Goal: Ask a question

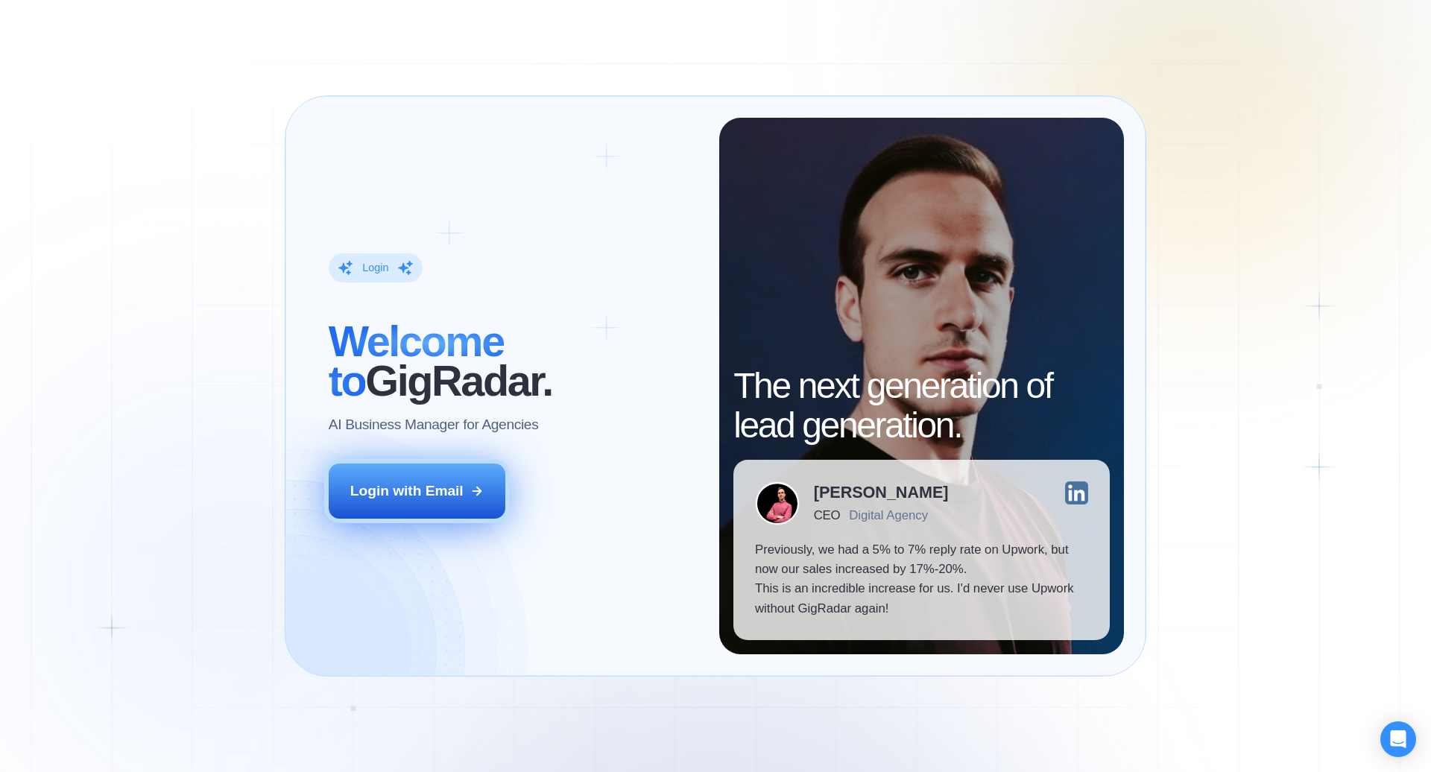
click at [443, 489] on div "Login with Email" at bounding box center [406, 490] width 113 height 19
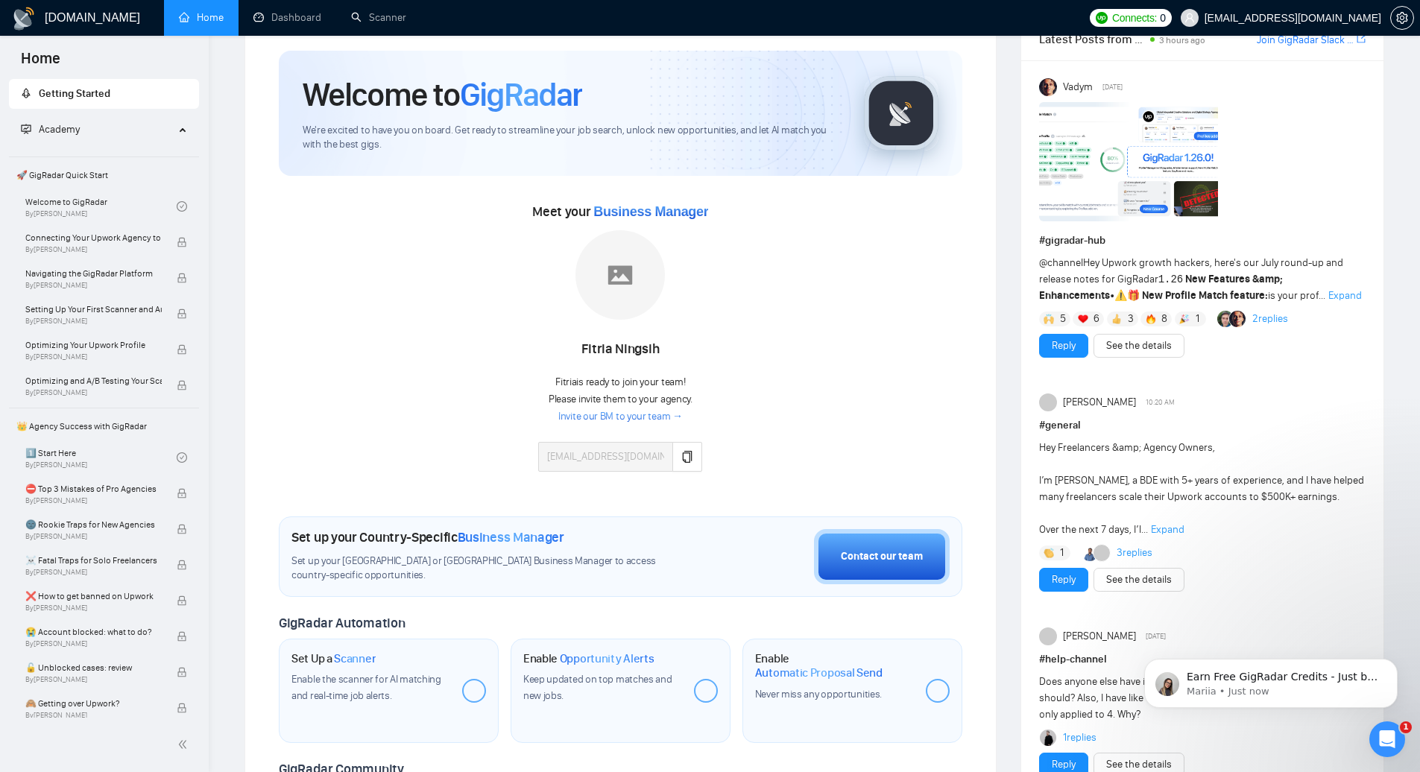
scroll to position [53, 0]
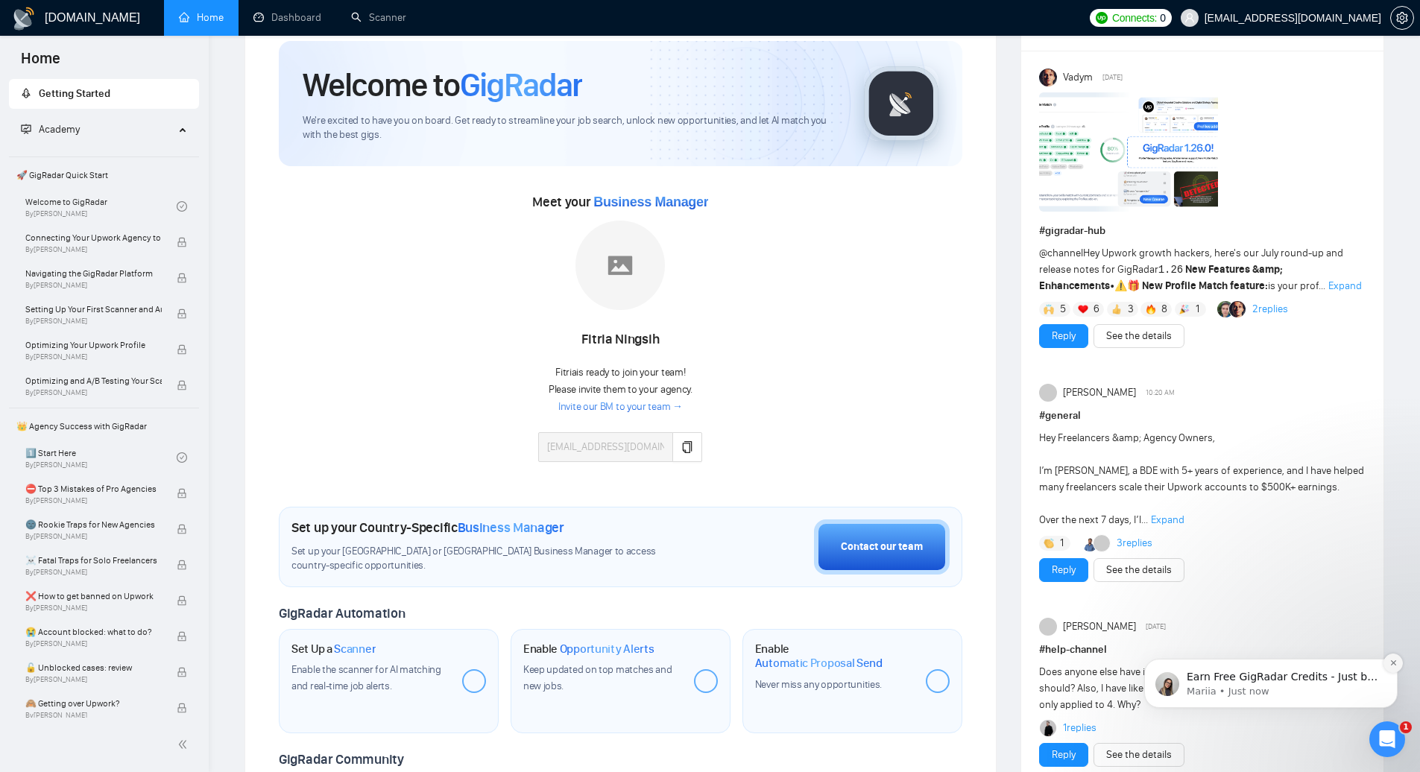
click at [1395, 663] on icon "Dismiss notification" at bounding box center [1393, 663] width 8 height 8
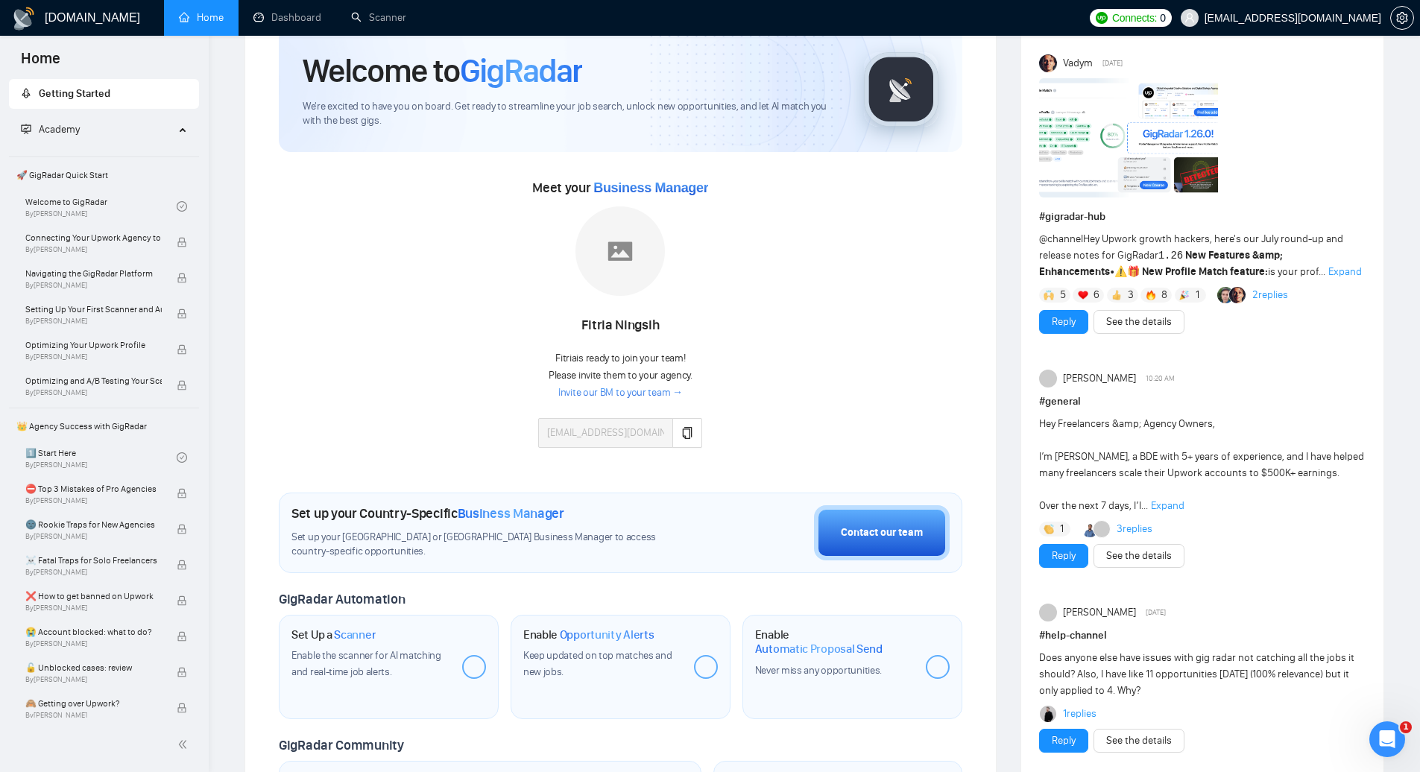
scroll to position [0, 0]
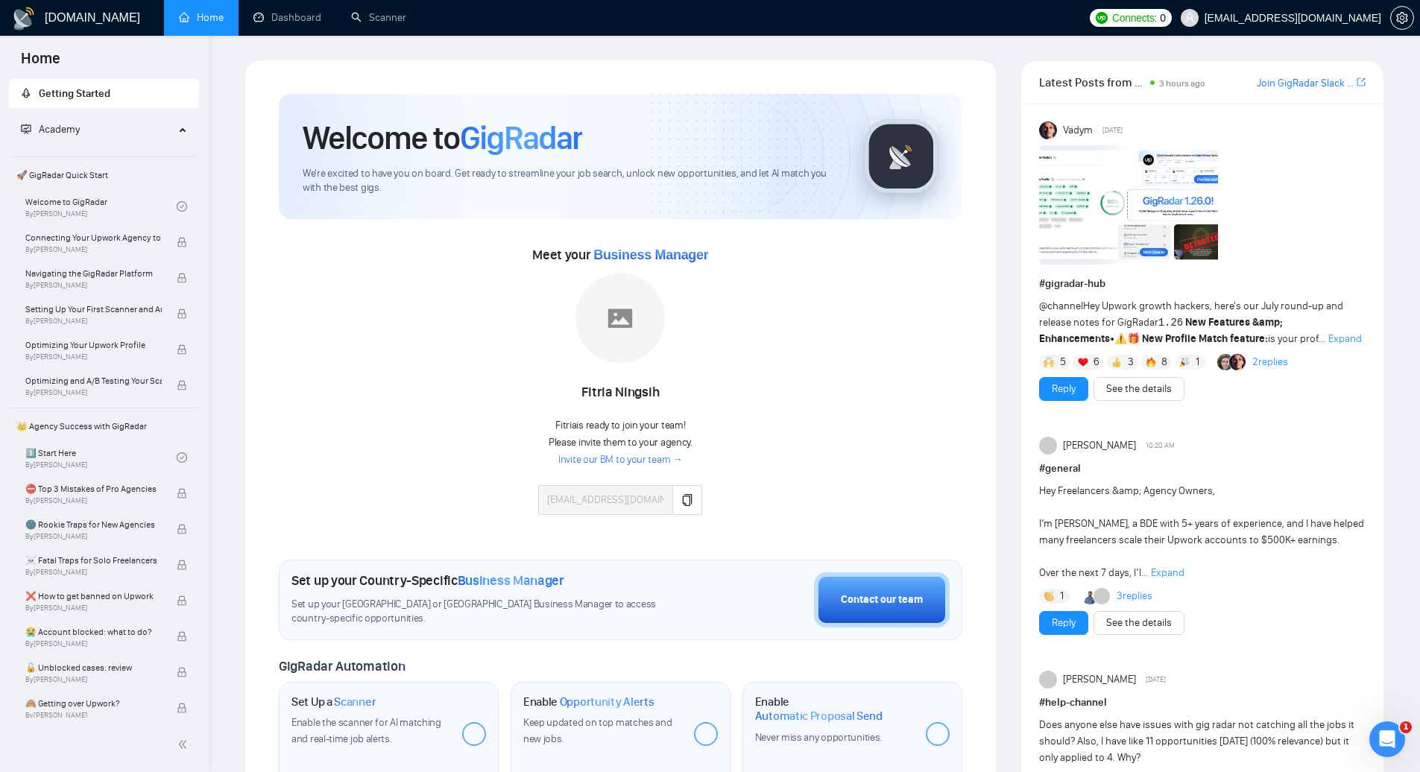
click at [64, 130] on span "Academy" at bounding box center [59, 129] width 41 height 13
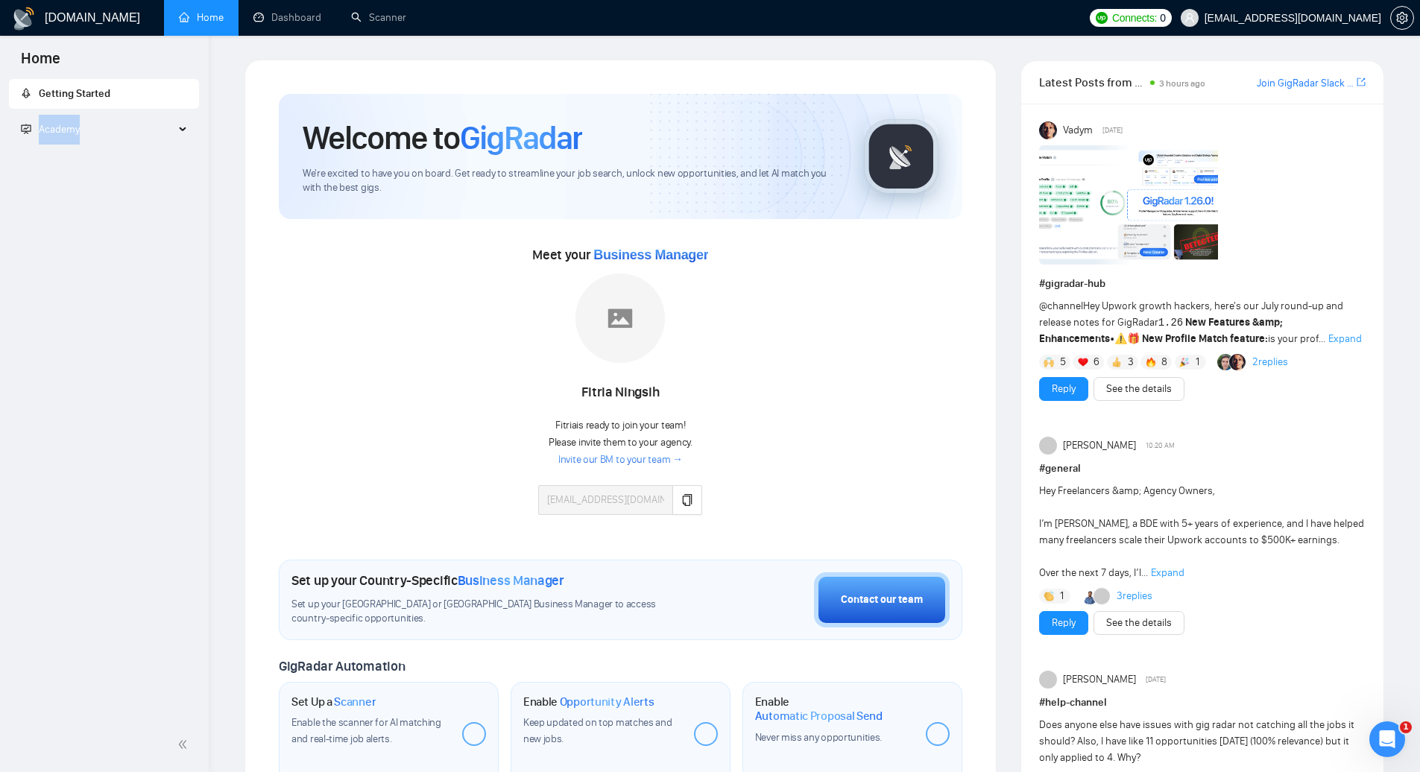
click at [64, 130] on span "Academy" at bounding box center [59, 129] width 41 height 13
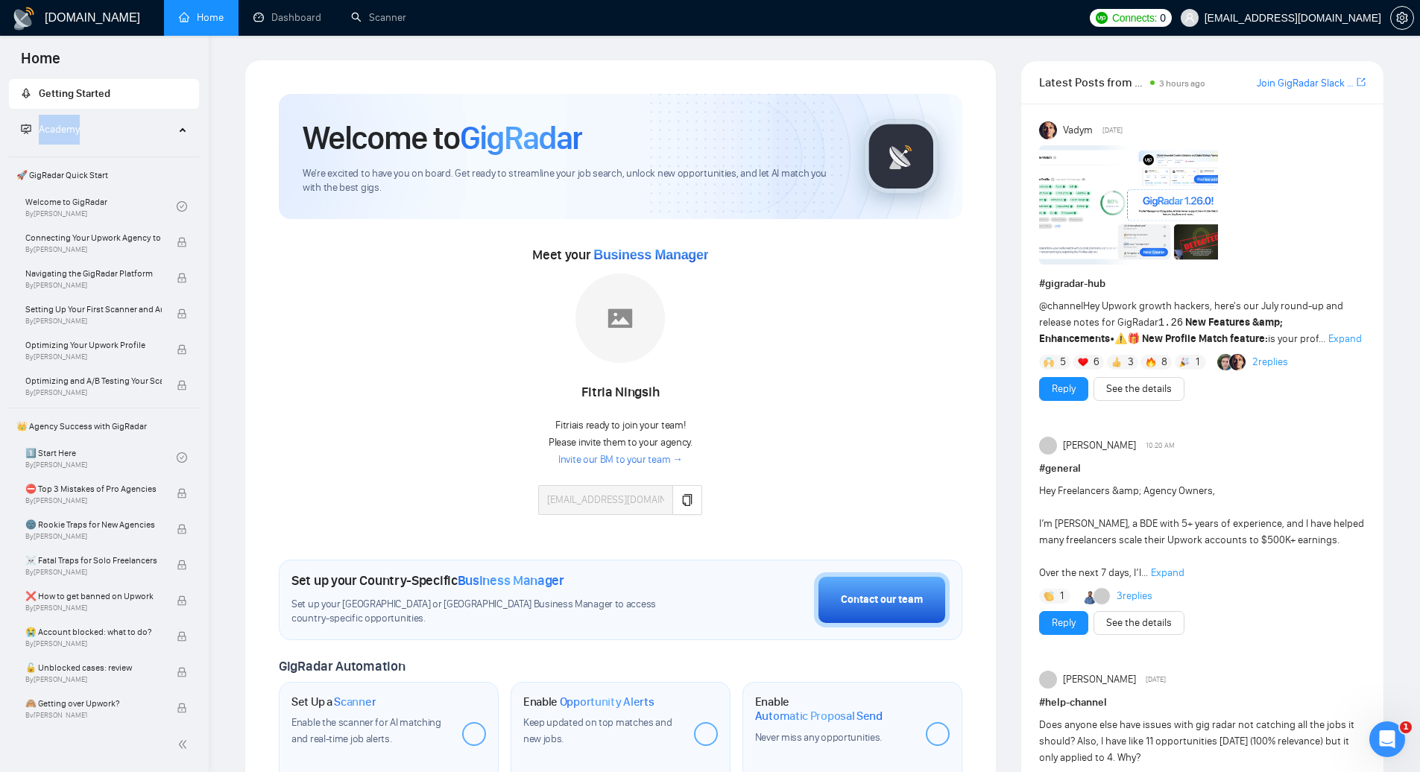
click at [65, 130] on span "Academy" at bounding box center [59, 129] width 41 height 13
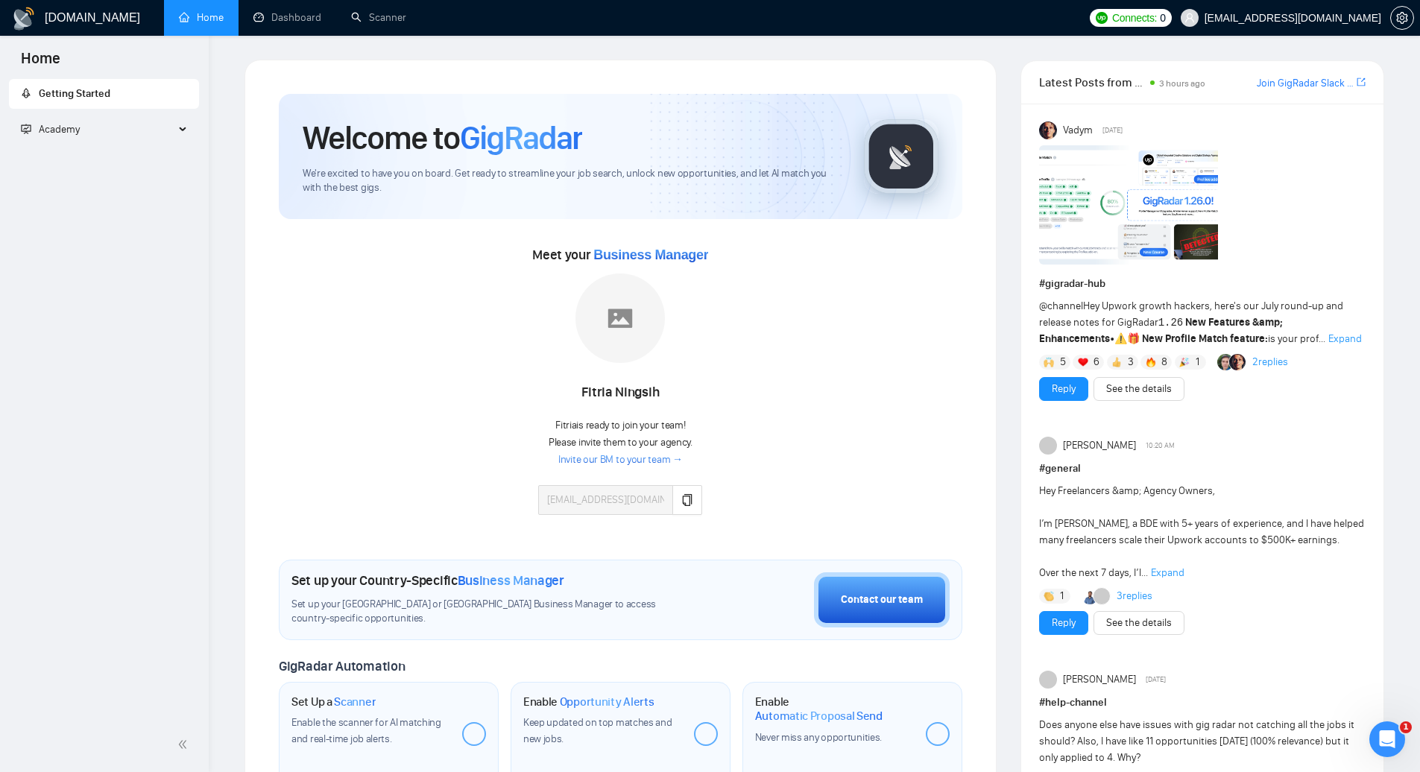
click at [60, 229] on div "Getting Started Academy 🚀 GigRadar Quick Start Welcome to GigRadar By Vlad Timi…" at bounding box center [104, 398] width 209 height 639
click at [78, 95] on span "Getting Started" at bounding box center [75, 93] width 72 height 13
click at [78, 130] on span "Academy" at bounding box center [59, 129] width 41 height 13
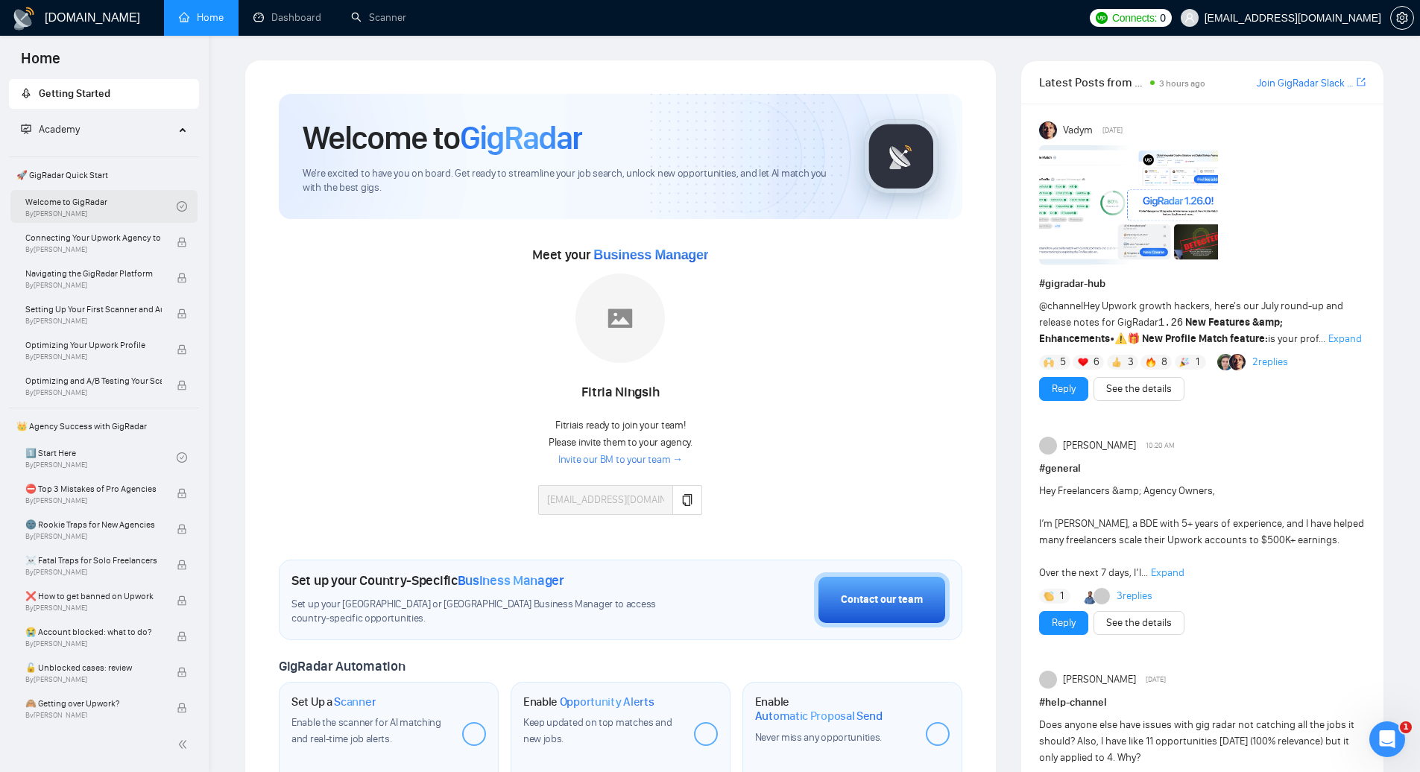
click at [65, 201] on link "Welcome to GigRadar By Vlad Timinsky" at bounding box center [100, 206] width 151 height 33
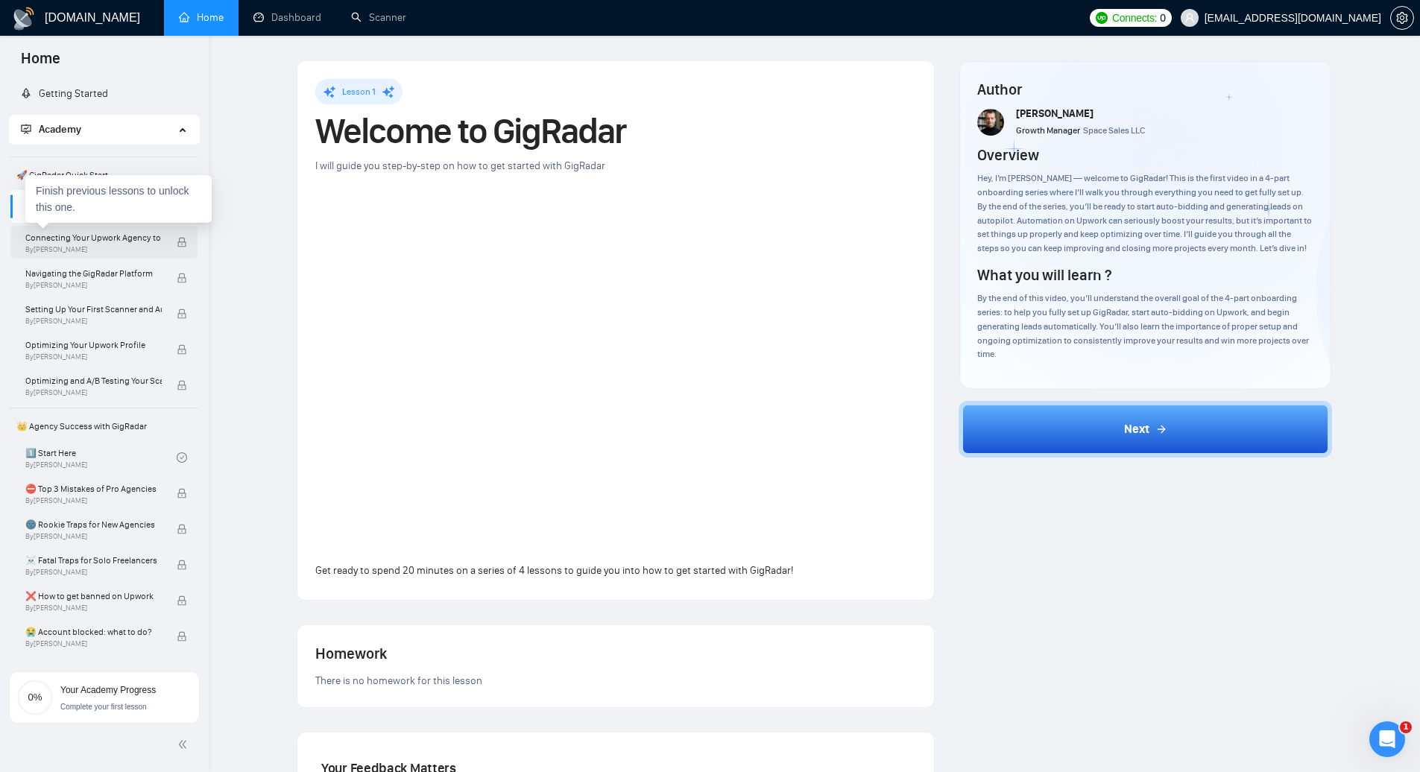
click at [68, 241] on span "Connecting Your Upwork Agency to GigRadar" at bounding box center [93, 237] width 136 height 15
click at [110, 242] on span "Connecting Your Upwork Agency to GigRadar" at bounding box center [93, 237] width 136 height 15
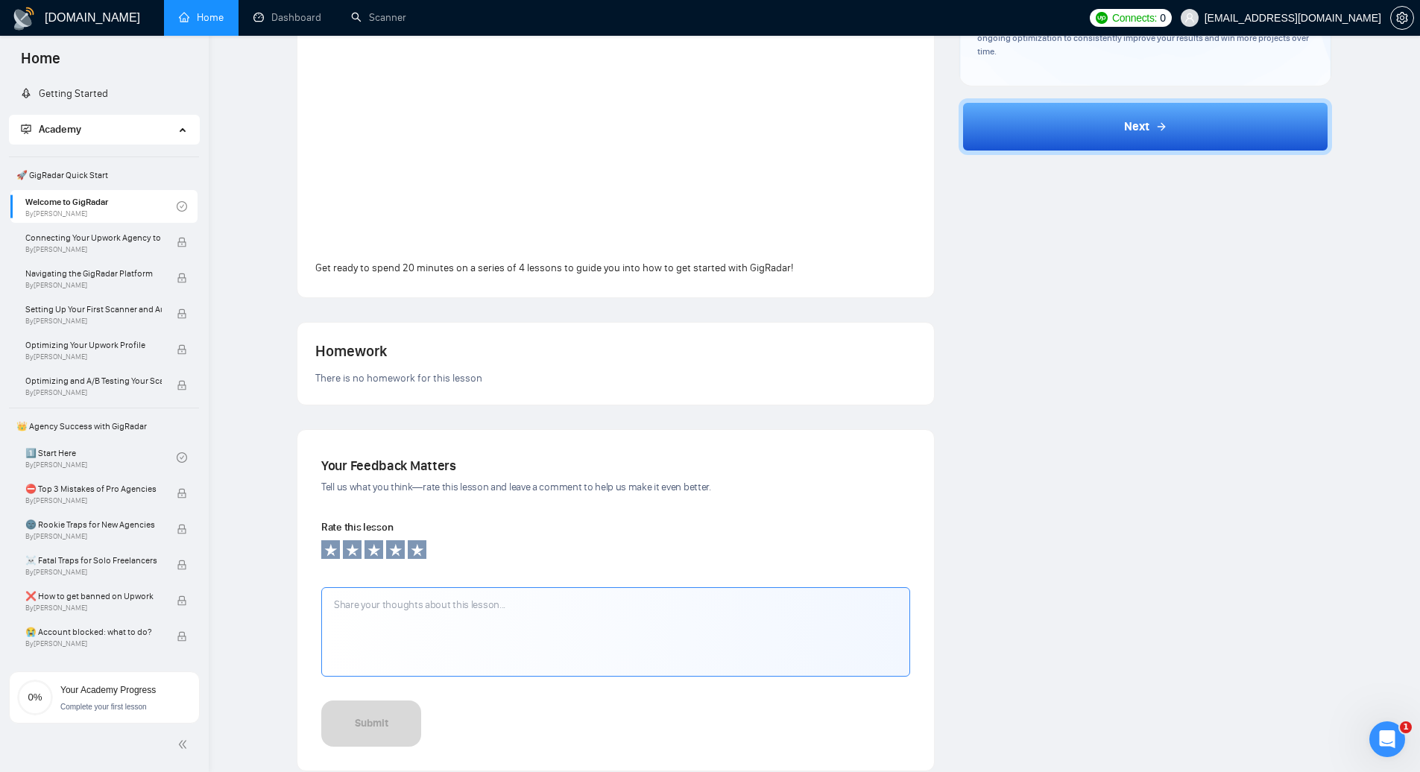
scroll to position [379, 0]
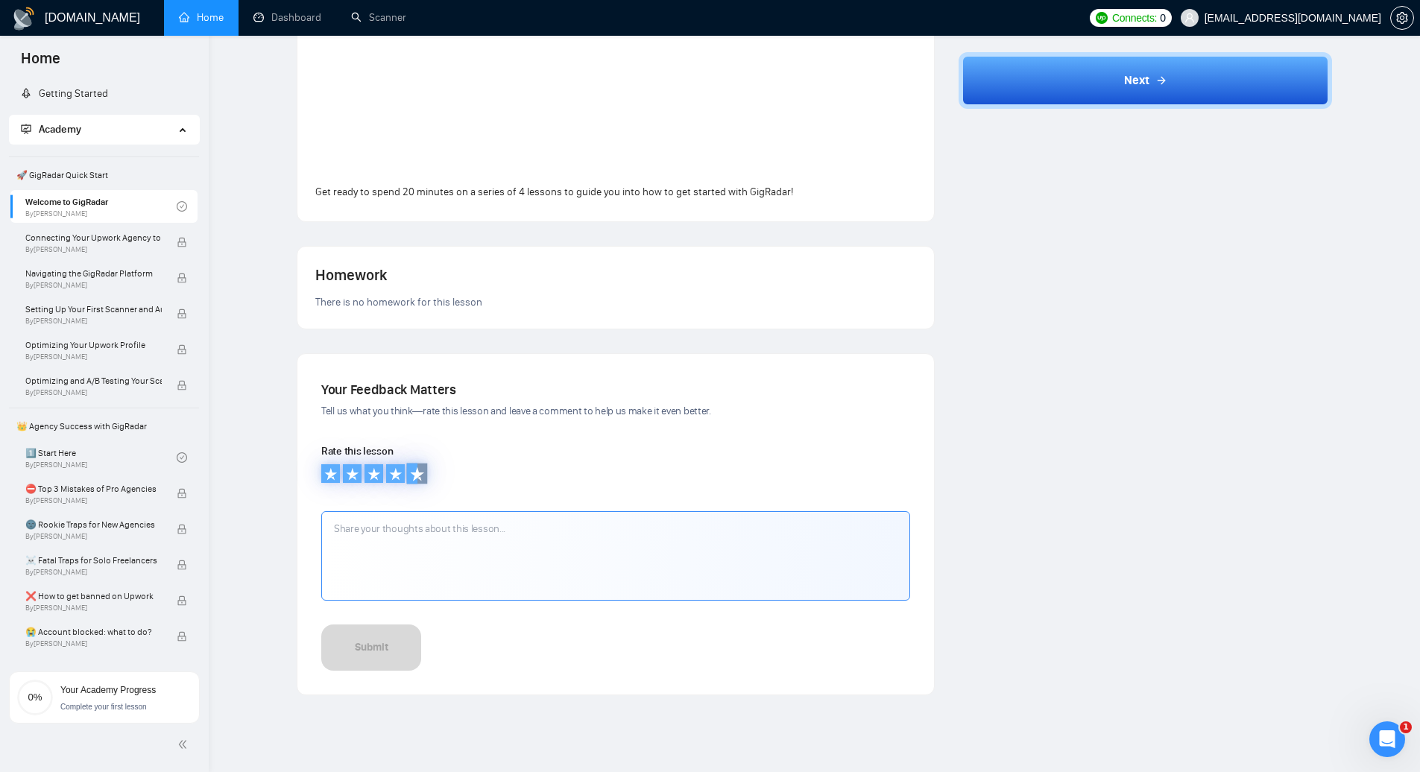
click at [417, 480] on icon at bounding box center [417, 473] width 15 height 15
click at [392, 642] on button "Submit" at bounding box center [371, 651] width 100 height 55
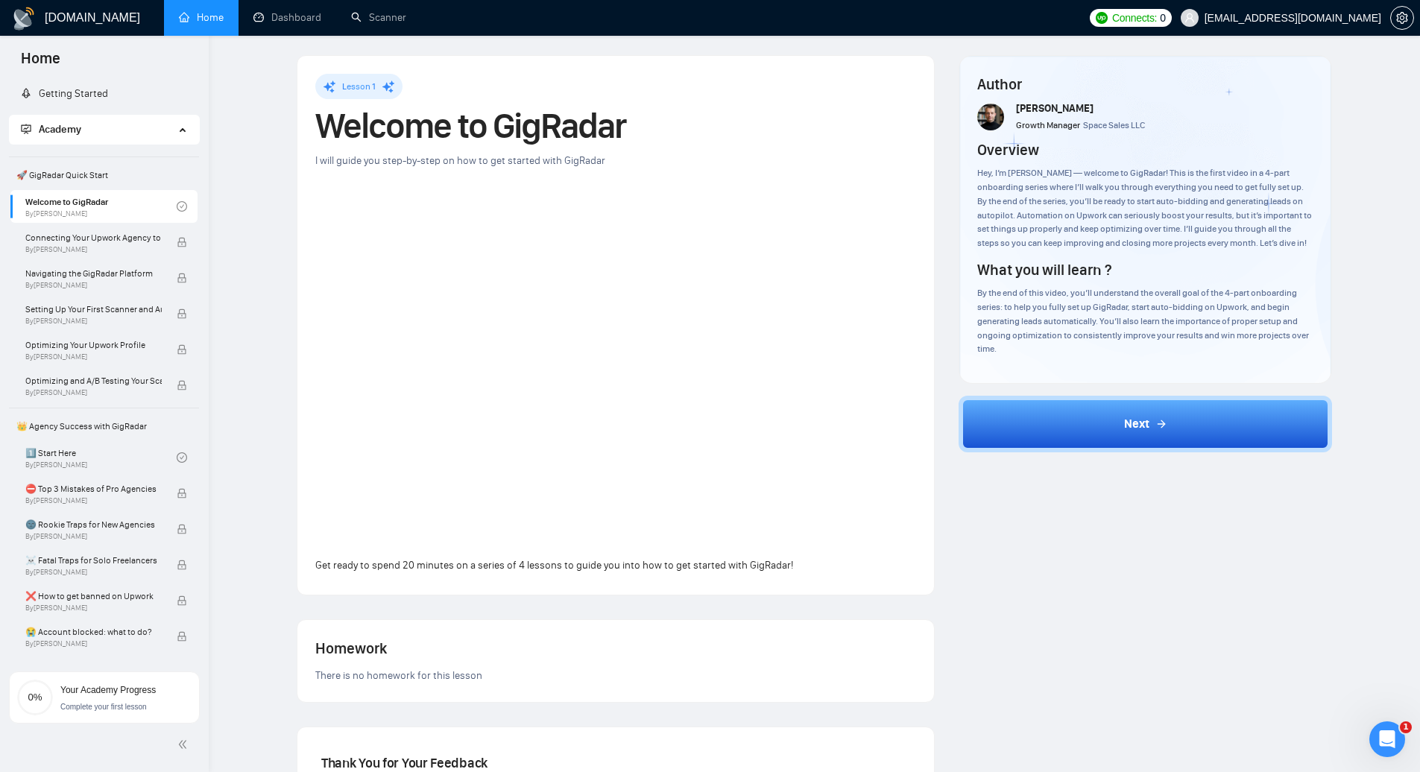
scroll to position [0, 0]
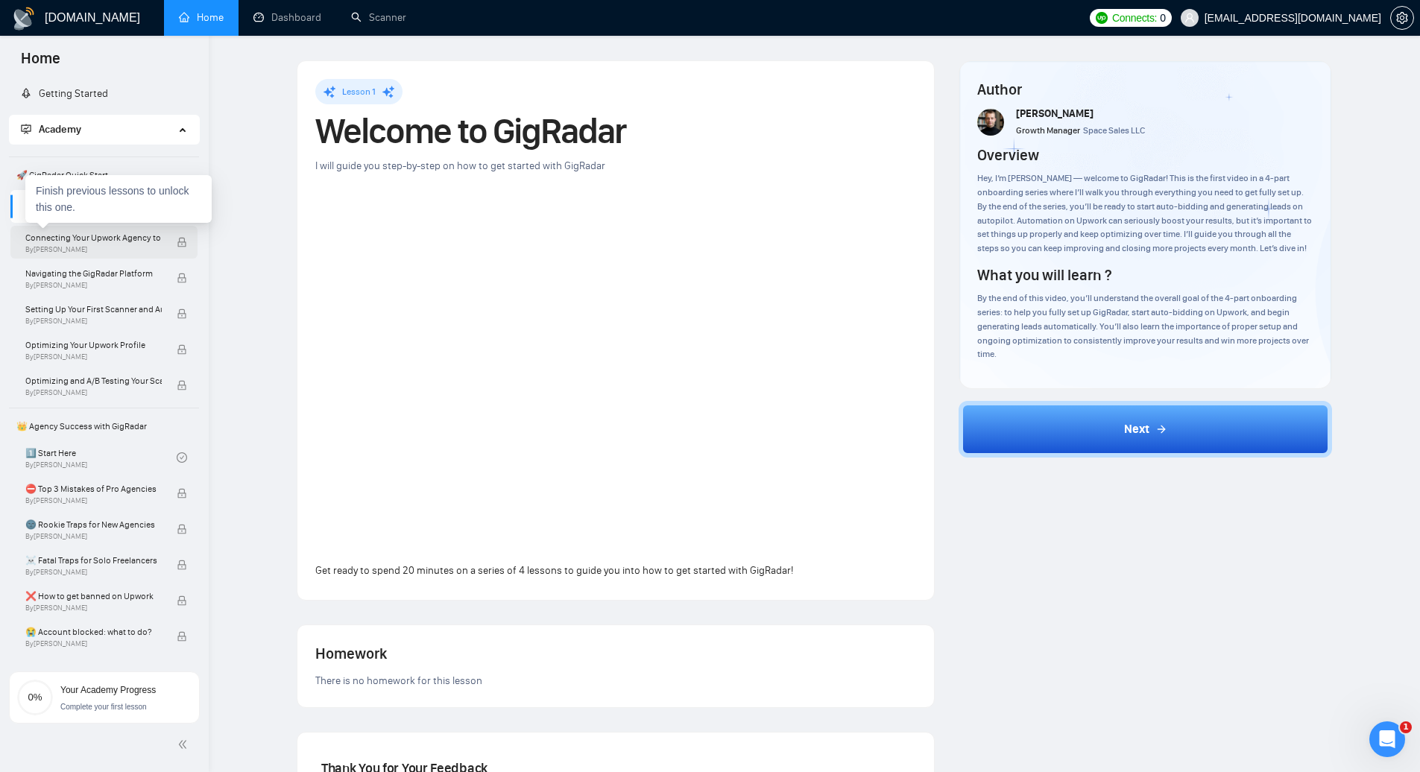
click at [115, 238] on span "Connecting Your Upwork Agency to GigRadar" at bounding box center [93, 237] width 136 height 15
click at [226, 258] on div "GigRadar.io Home Dashboard Scanner Connects: 0 suresh@jarvisbitz.com Lesson 1 W…" at bounding box center [814, 480] width 1211 height 961
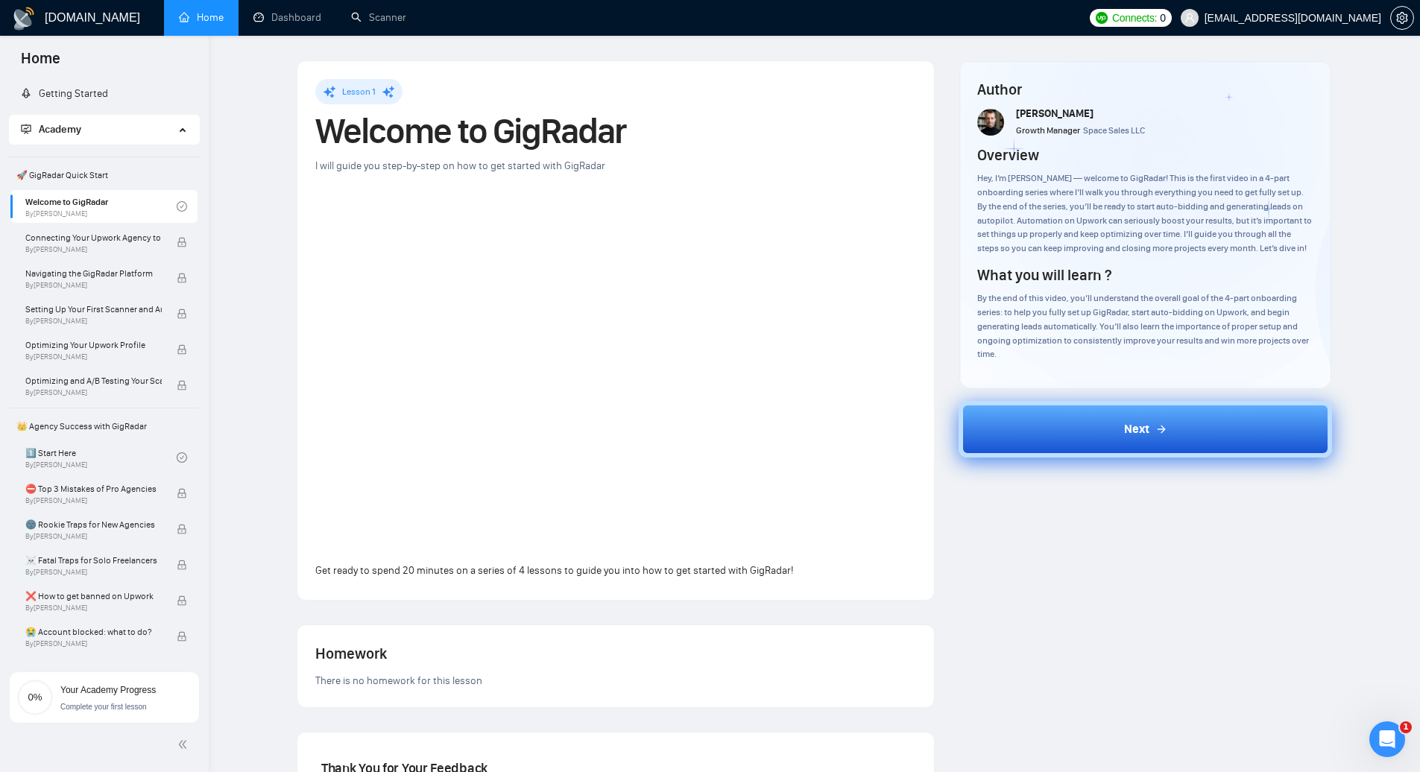
click at [1157, 436] on div "Next" at bounding box center [1145, 429] width 43 height 18
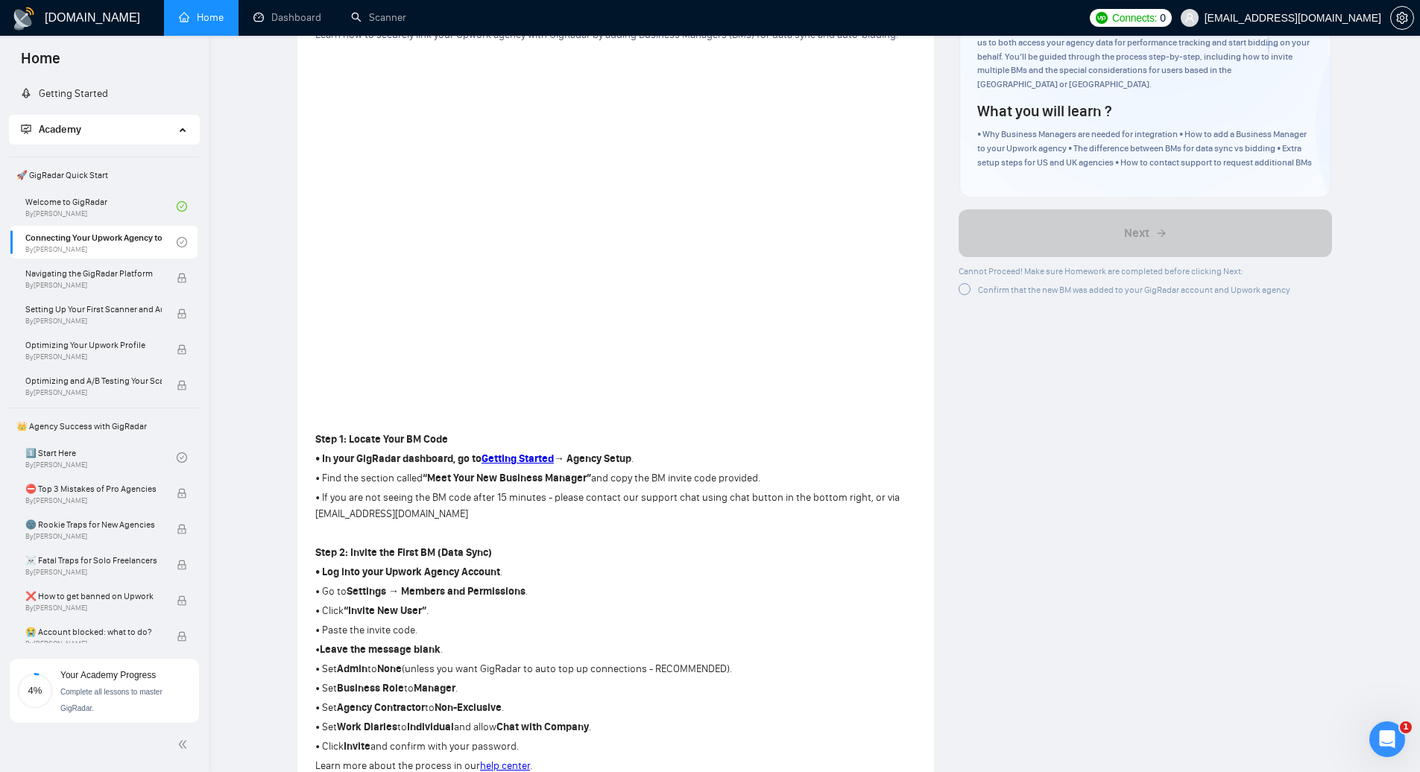
scroll to position [174, 0]
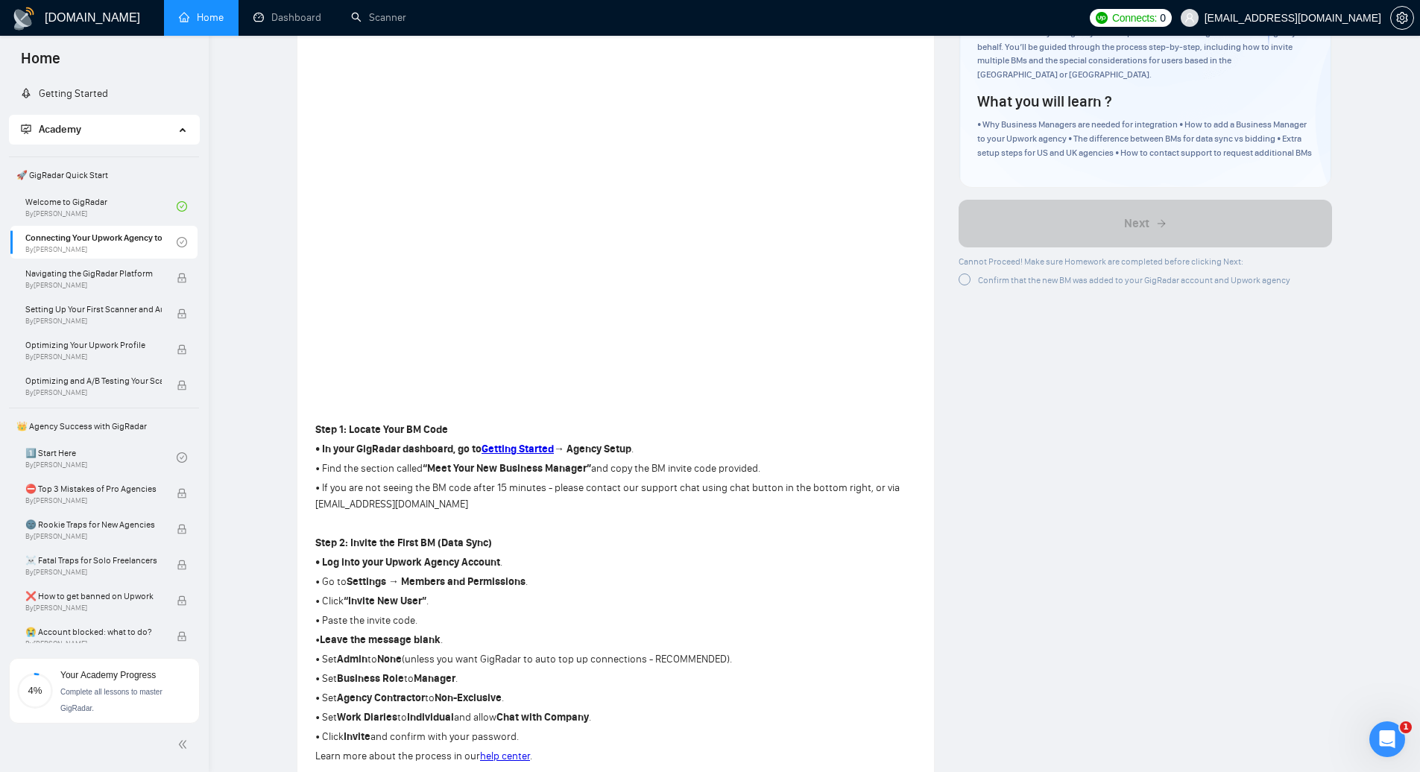
click at [697, 661] on p "• Set Admin to None (unless you want GigRadar to auto top up connections - RECO…" at bounding box center [615, 659] width 601 height 16
click at [686, 664] on p "• Set Admin to None (unless you want GigRadar to auto top up connections - RECO…" at bounding box center [615, 659] width 601 height 16
drag, startPoint x: 424, startPoint y: 660, endPoint x: 510, endPoint y: 664, distance: 86.5
click at [510, 664] on p "• Set Admin to None (unless you want GigRadar to auto top up connections - RECO…" at bounding box center [615, 659] width 601 height 16
click at [513, 660] on p "• Set Admin to None (unless you want GigRadar to auto top up connections - RECO…" at bounding box center [615, 659] width 601 height 16
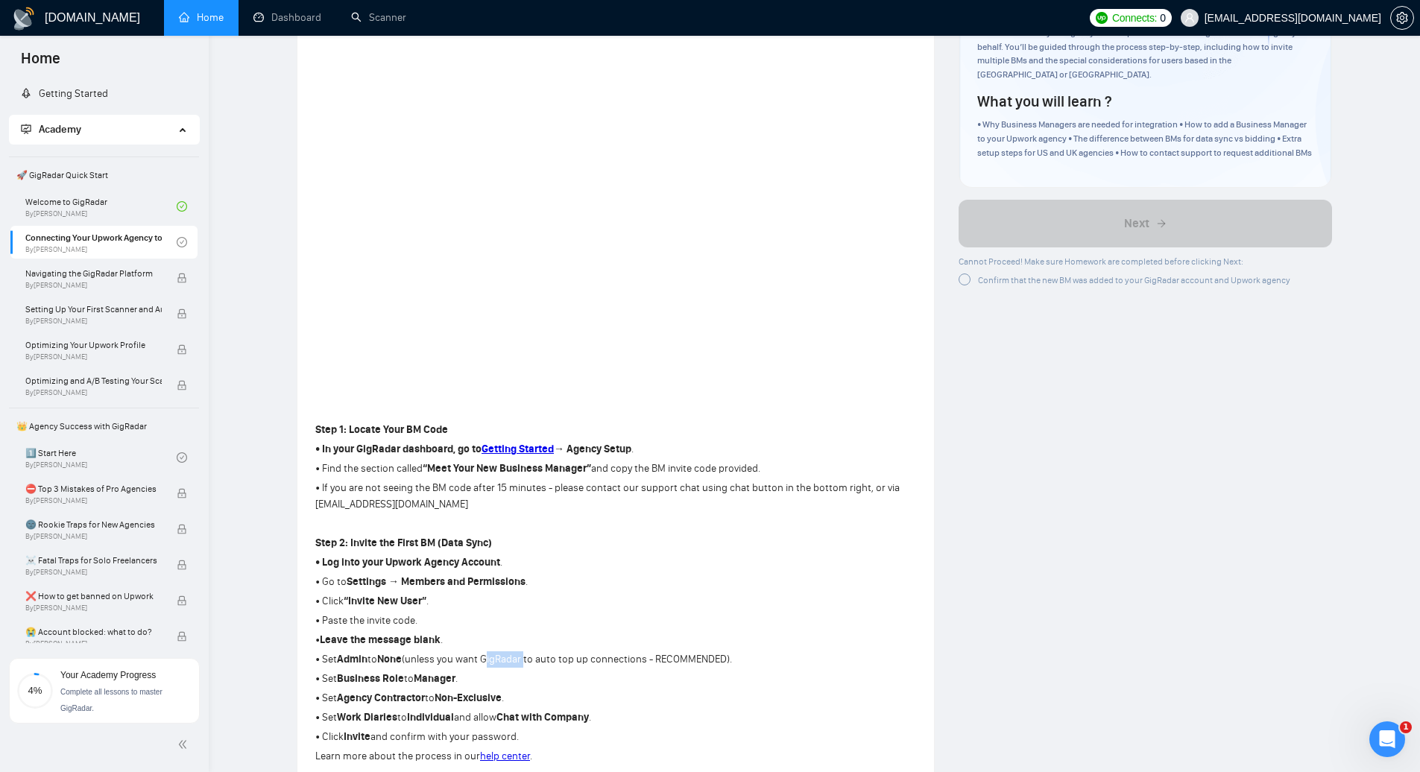
click at [513, 660] on p "• Set Admin to None (unless you want GigRadar to auto top up connections - RECO…" at bounding box center [615, 659] width 601 height 16
click at [352, 659] on strong "Admin" at bounding box center [352, 659] width 31 height 13
click at [361, 682] on strong "Business Role" at bounding box center [370, 678] width 67 height 13
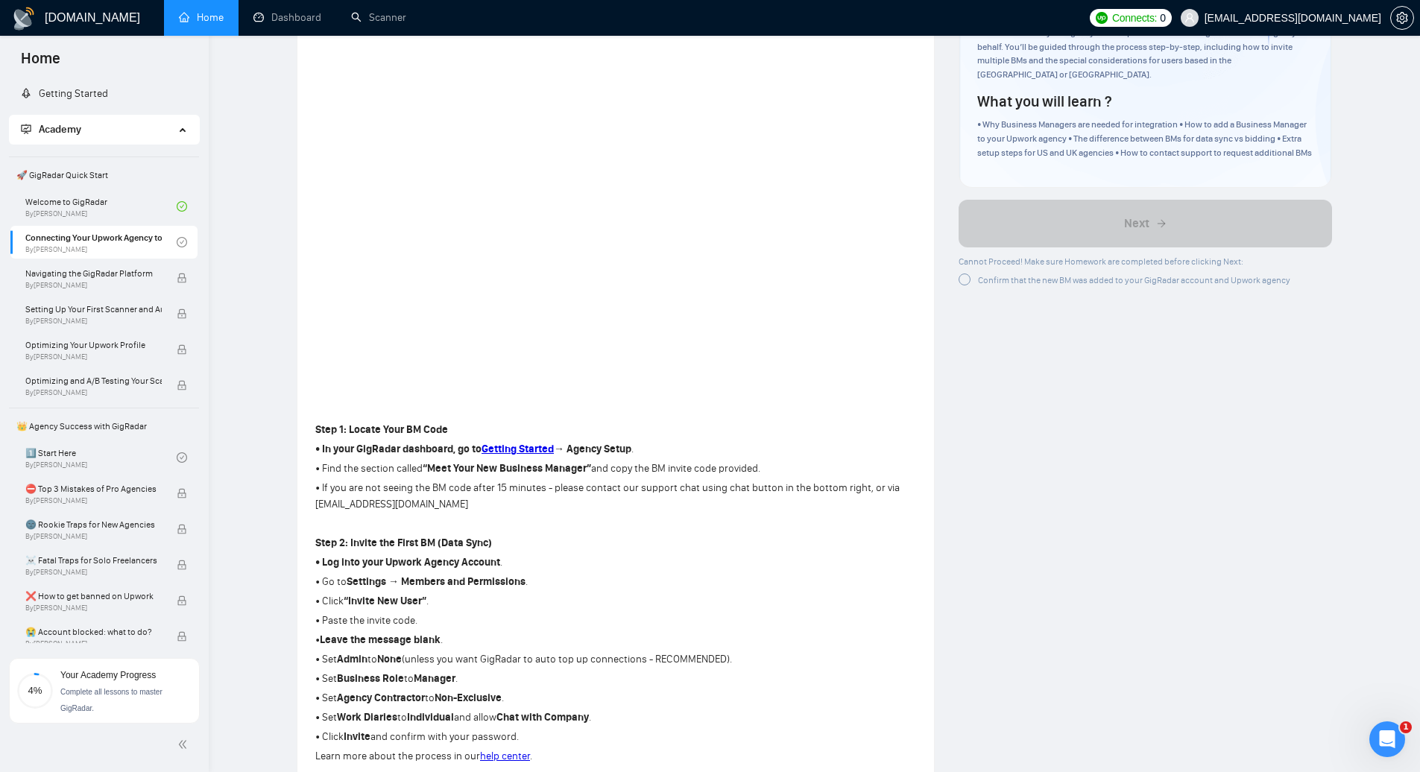
click at [460, 685] on p "• Set Business Role to Manager ." at bounding box center [615, 679] width 601 height 16
click at [366, 697] on strong "Agency Contractor" at bounding box center [381, 698] width 88 height 13
drag, startPoint x: 366, startPoint y: 697, endPoint x: 402, endPoint y: 696, distance: 35.8
click at [367, 697] on strong "Agency Contractor" at bounding box center [381, 698] width 88 height 13
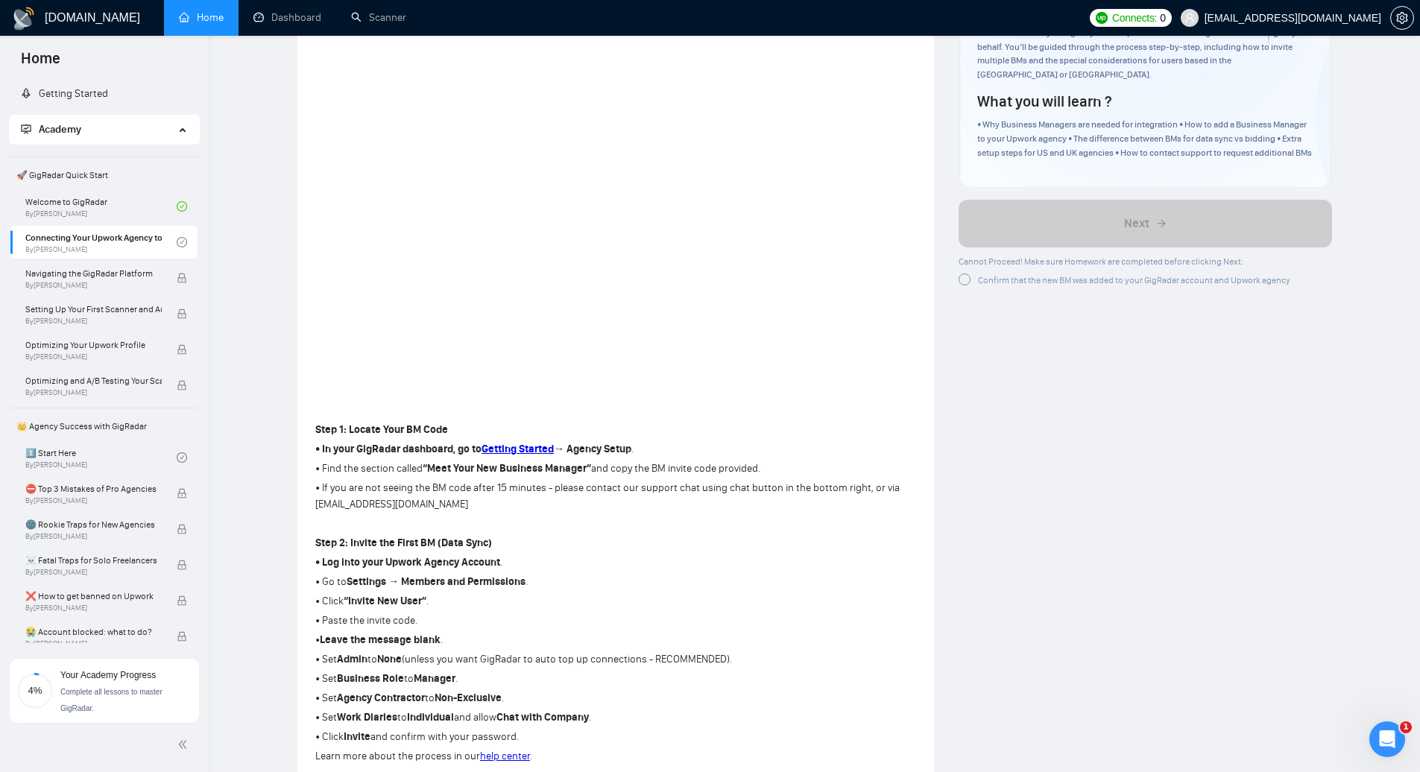
click at [404, 697] on strong "Agency Contractor" at bounding box center [381, 698] width 88 height 13
click at [475, 703] on strong "Non-Exclusive" at bounding box center [467, 698] width 67 height 13
click at [366, 723] on strong "Work Diaries" at bounding box center [367, 717] width 60 height 13
click at [367, 722] on strong "Work Diaries" at bounding box center [367, 717] width 60 height 13
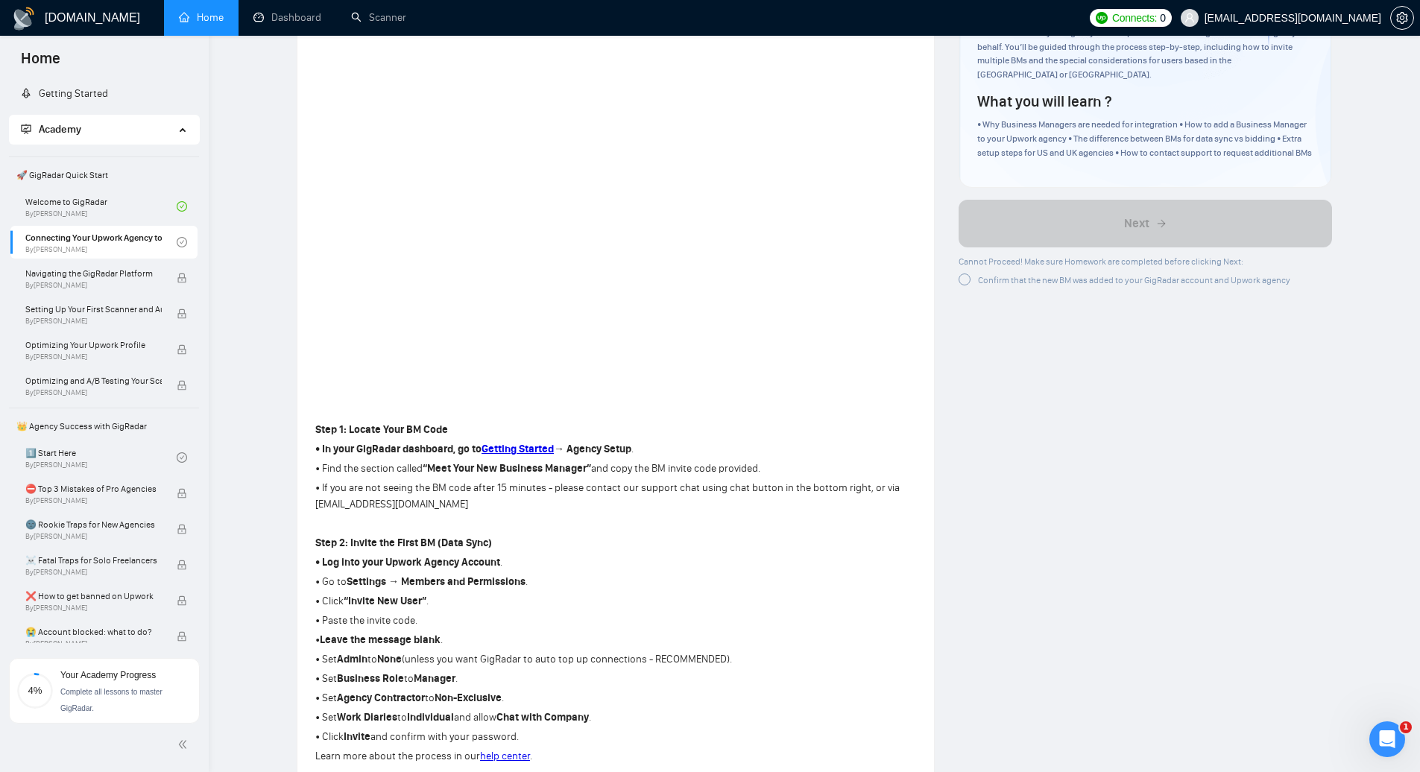
click at [437, 718] on strong "Individual" at bounding box center [430, 717] width 47 height 13
drag, startPoint x: 515, startPoint y: 718, endPoint x: 616, endPoint y: 717, distance: 100.6
click at [616, 717] on p "• Set Work Diaries to Individual and allow Chat with Company ." at bounding box center [615, 717] width 601 height 16
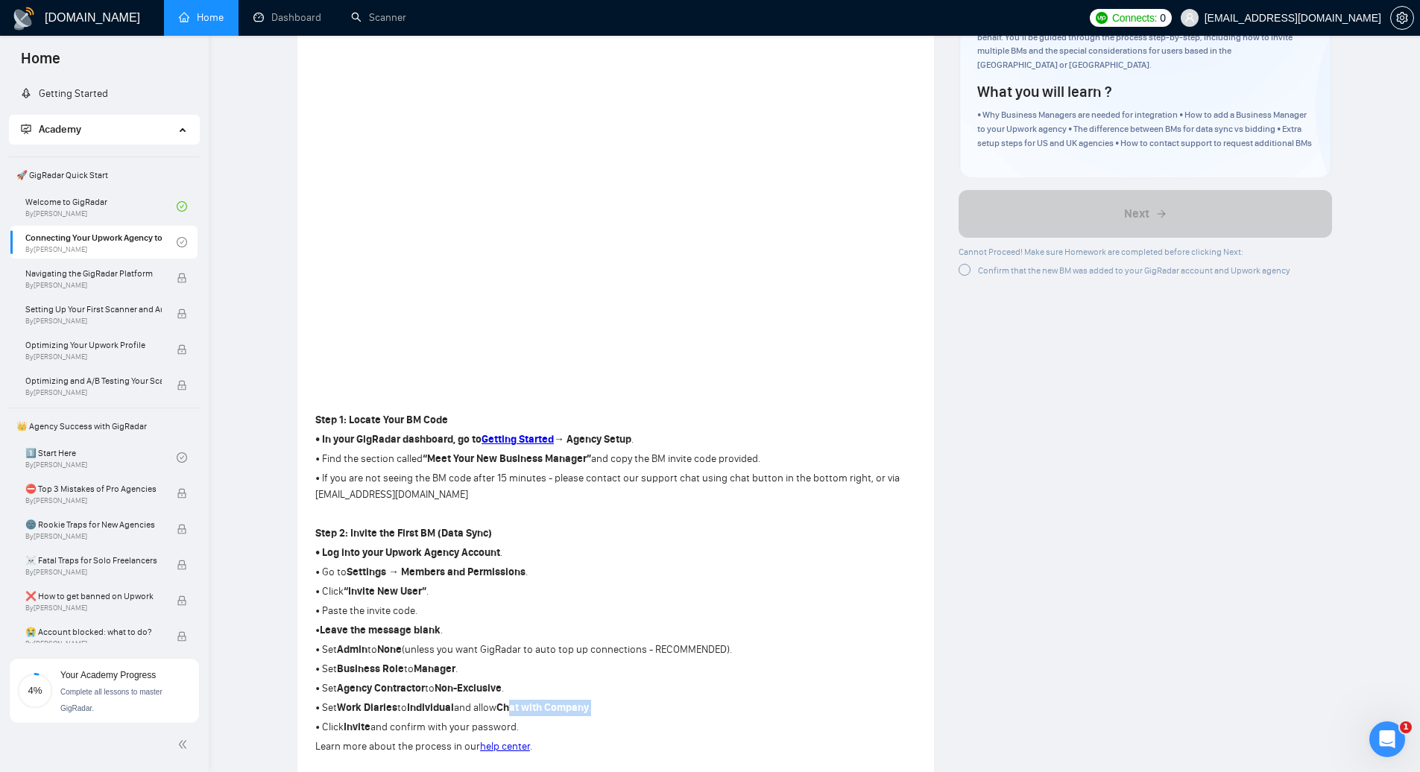
scroll to position [230, 0]
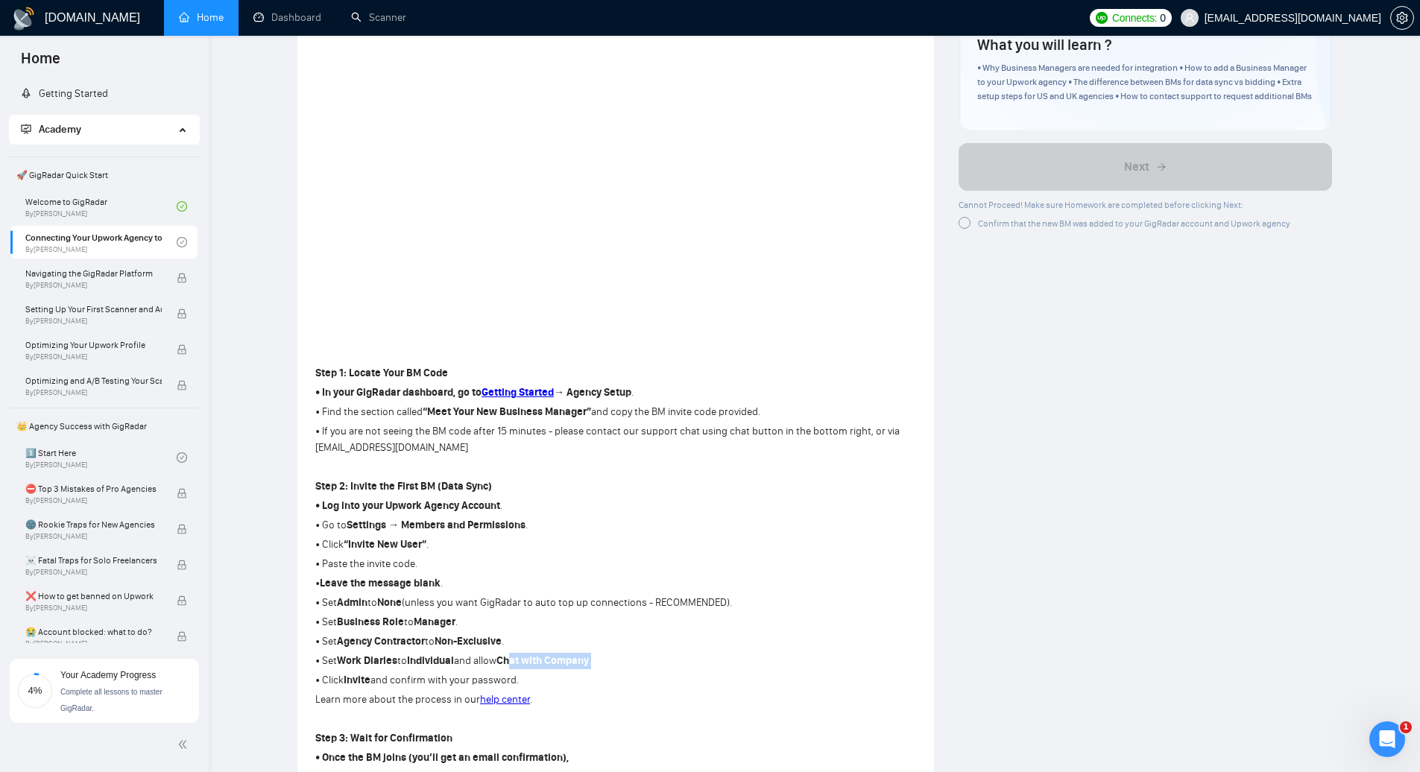
click at [633, 667] on p "• Set Work Diaries to Individual and allow Chat with Company ." at bounding box center [615, 661] width 601 height 16
drag, startPoint x: 559, startPoint y: 659, endPoint x: 575, endPoint y: 660, distance: 16.5
click at [575, 660] on strong "Chat with Company" at bounding box center [542, 660] width 92 height 13
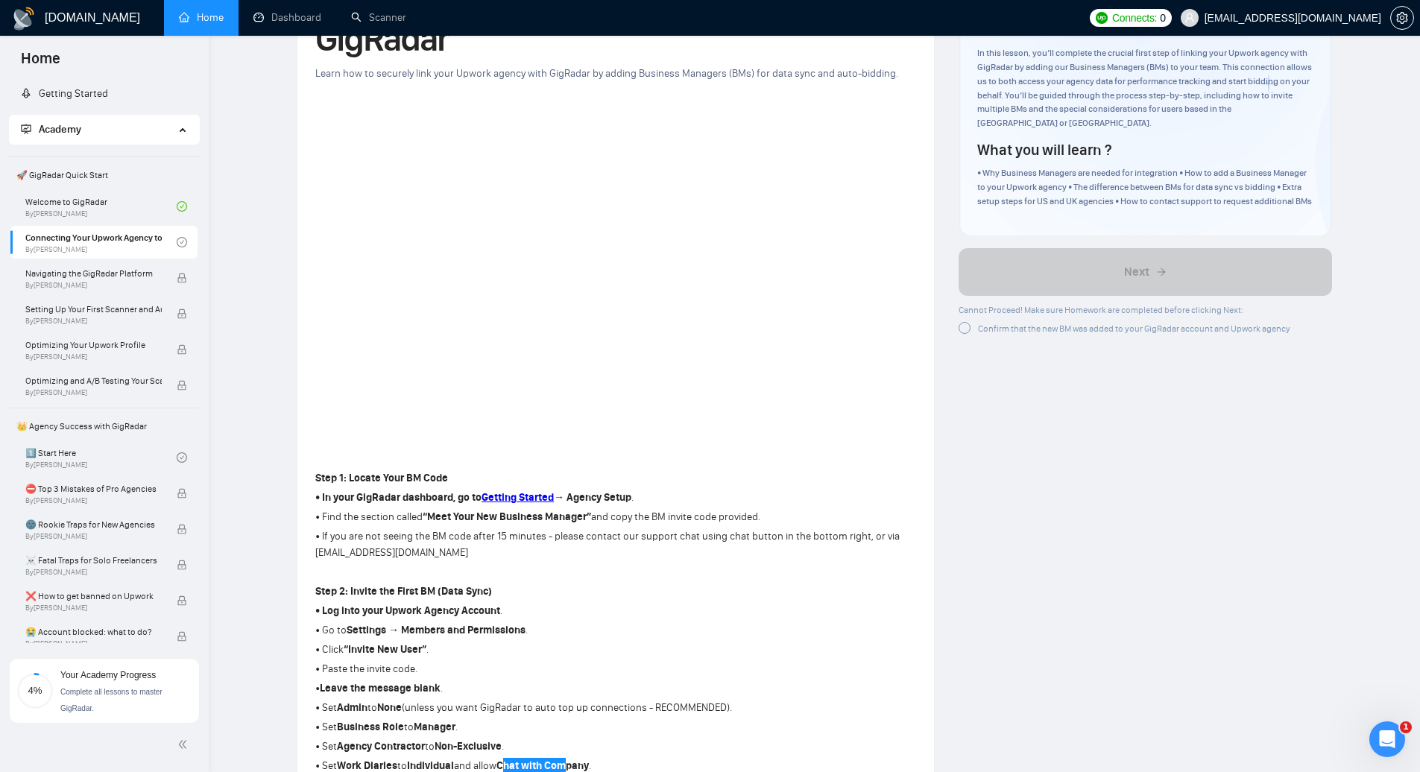
scroll to position [0, 0]
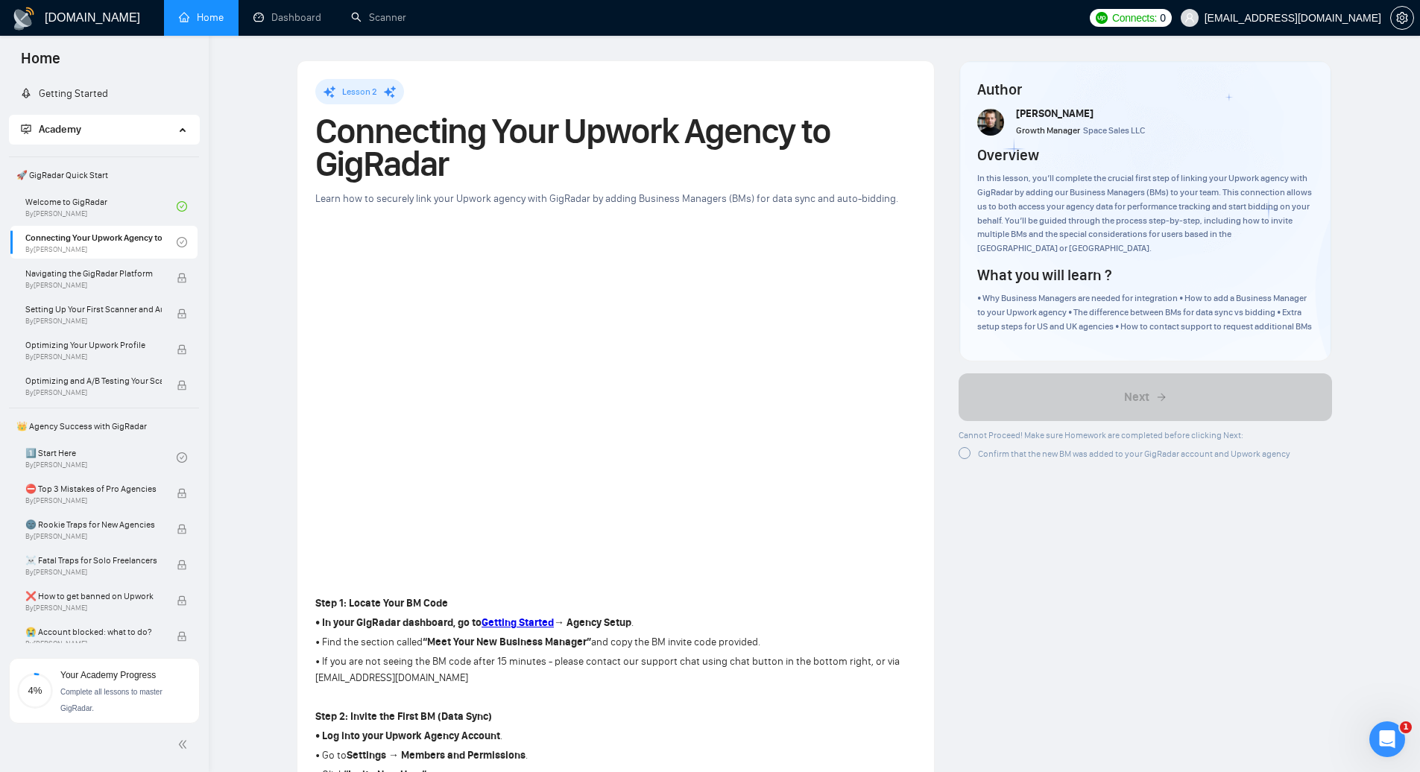
click at [1081, 154] on div "Overview In this lesson, you’ll complete the crucial first step of linking your…" at bounding box center [1145, 200] width 336 height 111
click at [86, 93] on link "Getting Started" at bounding box center [64, 93] width 87 height 13
click at [79, 92] on link "Getting Started" at bounding box center [64, 93] width 87 height 13
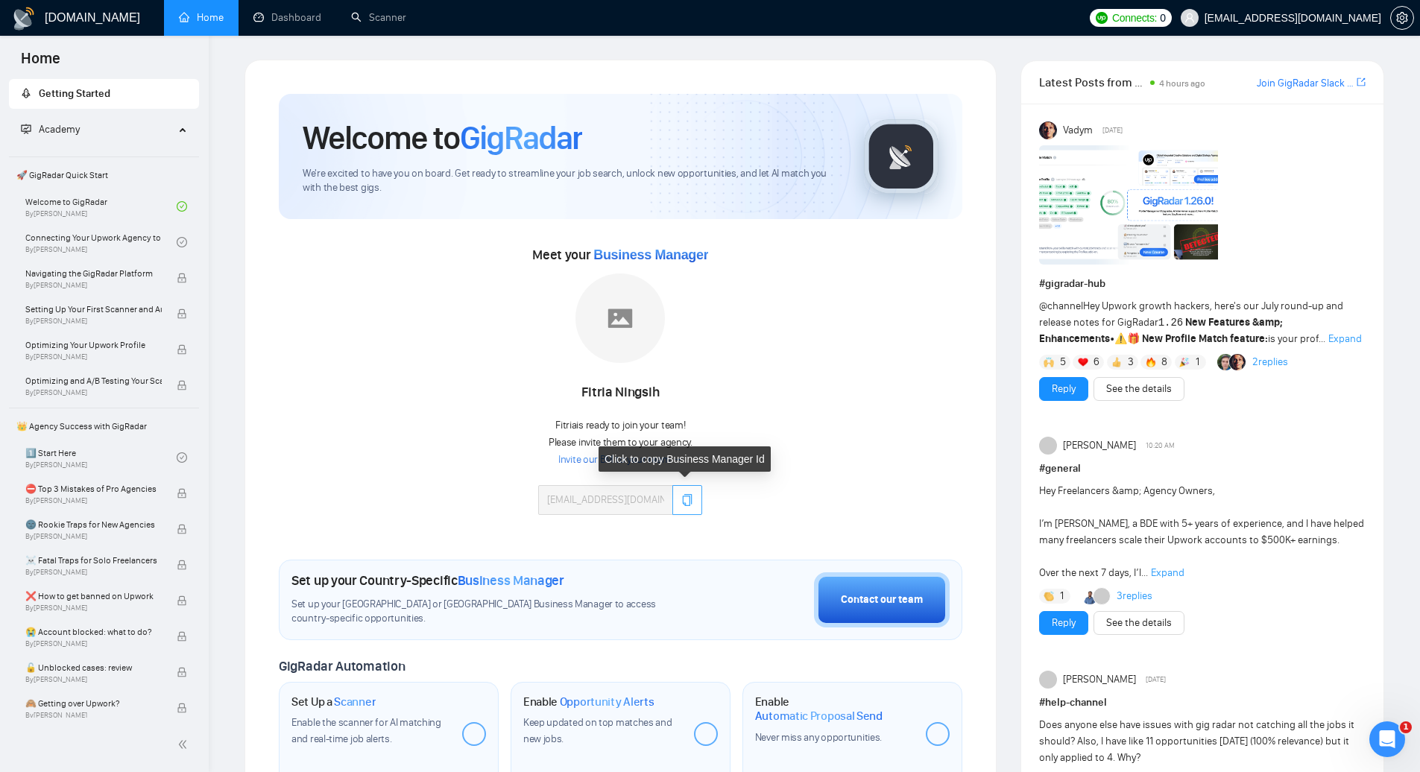
click at [686, 493] on button "button" at bounding box center [687, 500] width 30 height 30
click at [651, 455] on link "Invite our BM to your team →" at bounding box center [620, 460] width 124 height 14
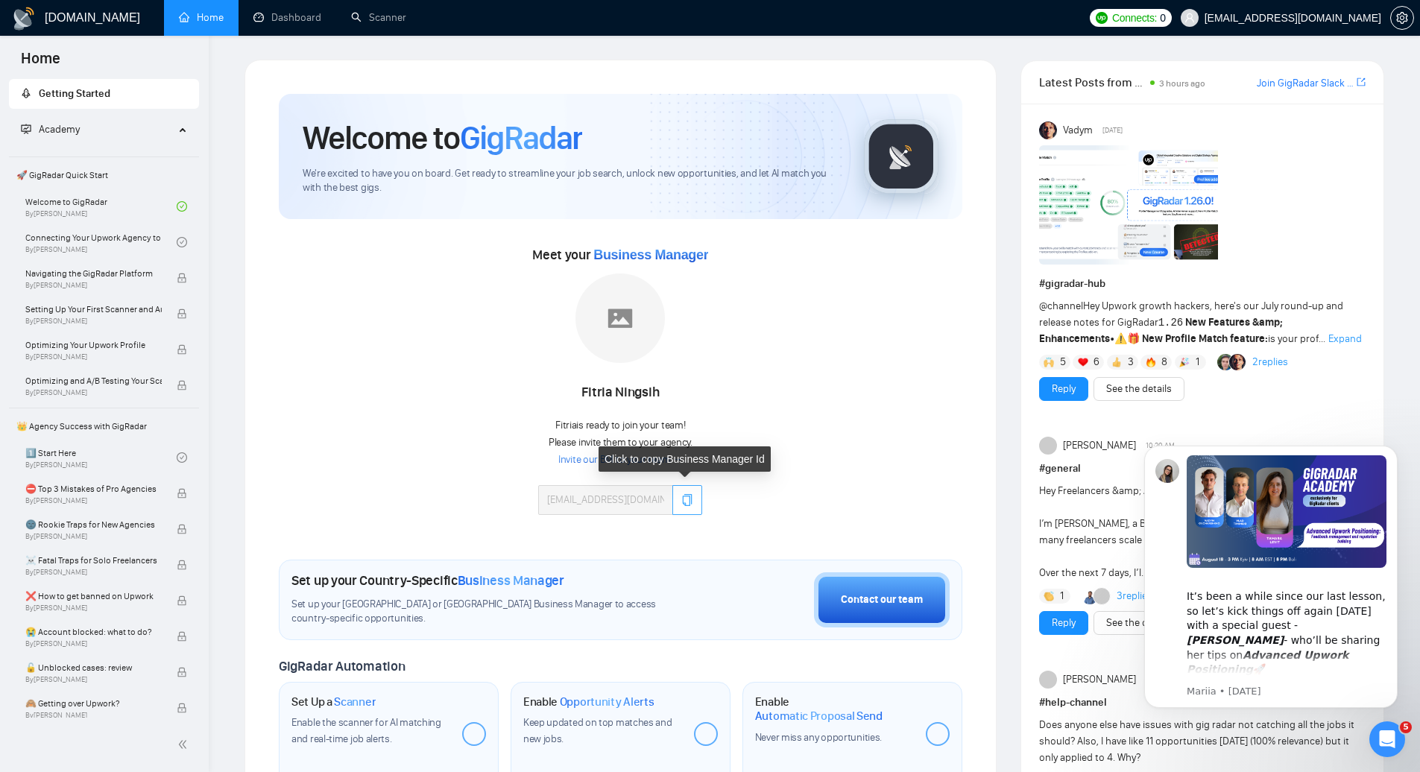
click at [686, 500] on icon "copy" at bounding box center [687, 500] width 12 height 12
drag, startPoint x: 686, startPoint y: 500, endPoint x: 685, endPoint y: 516, distance: 15.7
click at [686, 500] on icon "copy" at bounding box center [687, 500] width 12 height 12
click at [684, 504] on icon "copy" at bounding box center [687, 500] width 12 height 12
click at [689, 503] on icon "copy" at bounding box center [688, 500] width 10 height 12
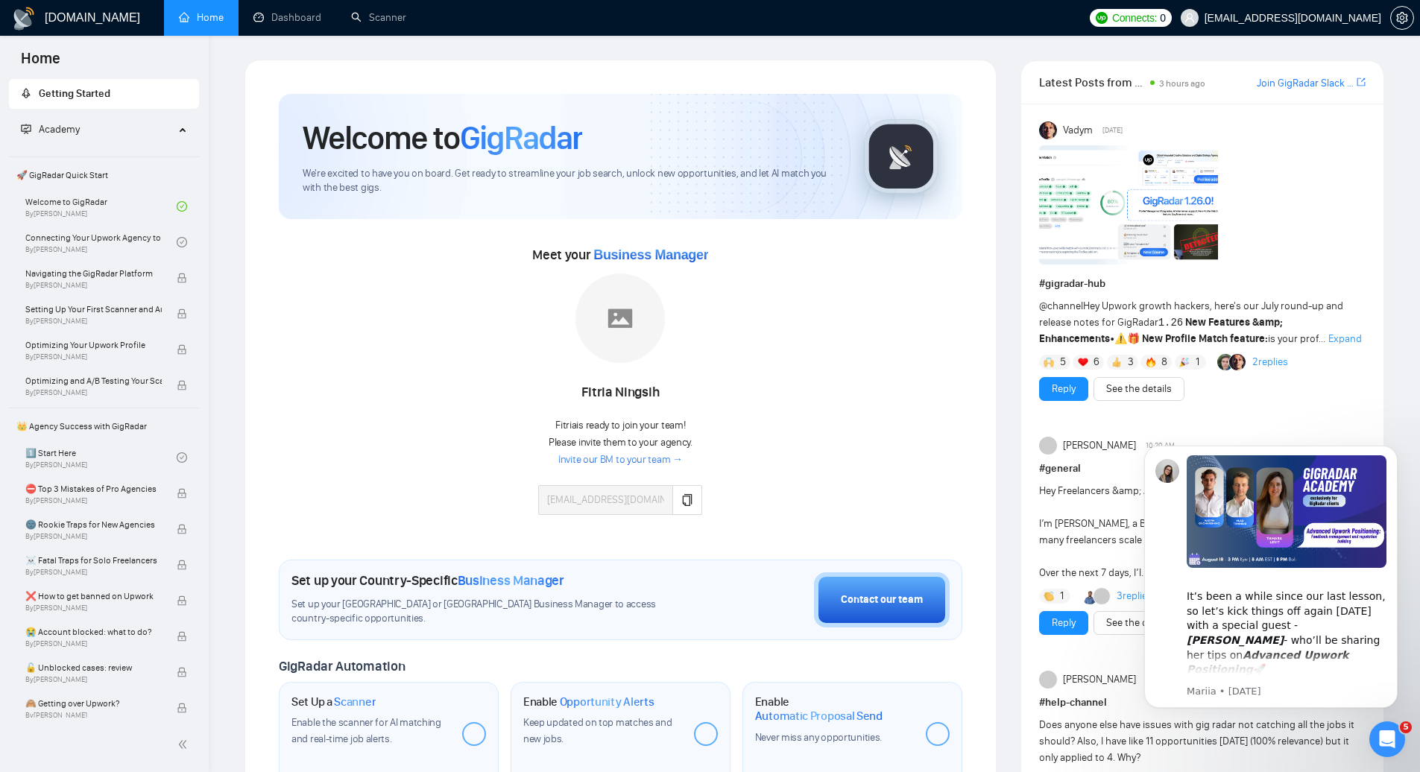
click at [811, 488] on div "Meet your Business Manager Fitria Ningsih Fitria is ready to join your team! Pl…" at bounding box center [620, 386] width 683 height 287
click at [689, 498] on icon "copy" at bounding box center [687, 500] width 12 height 12
click at [689, 502] on icon "copy" at bounding box center [688, 500] width 10 height 12
click at [768, 472] on div "Meet your Business Manager [PERSON_NAME] Fitria is ready to join your team! Ple…" at bounding box center [620, 386] width 683 height 287
click at [622, 255] on span "Business Manager" at bounding box center [650, 254] width 115 height 15
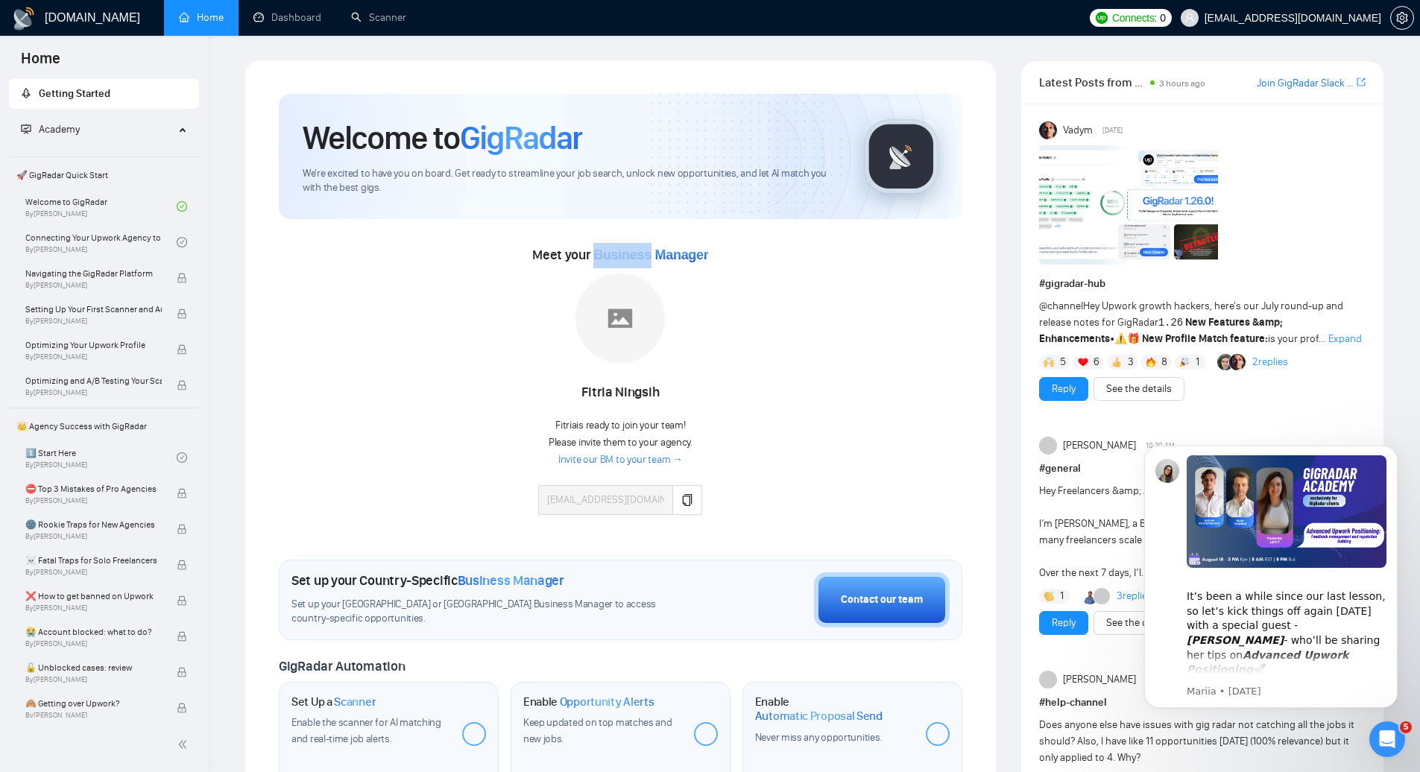
click at [622, 255] on span "Business Manager" at bounding box center [650, 254] width 115 height 15
click at [619, 463] on link "Invite our BM to your team →" at bounding box center [620, 460] width 124 height 14
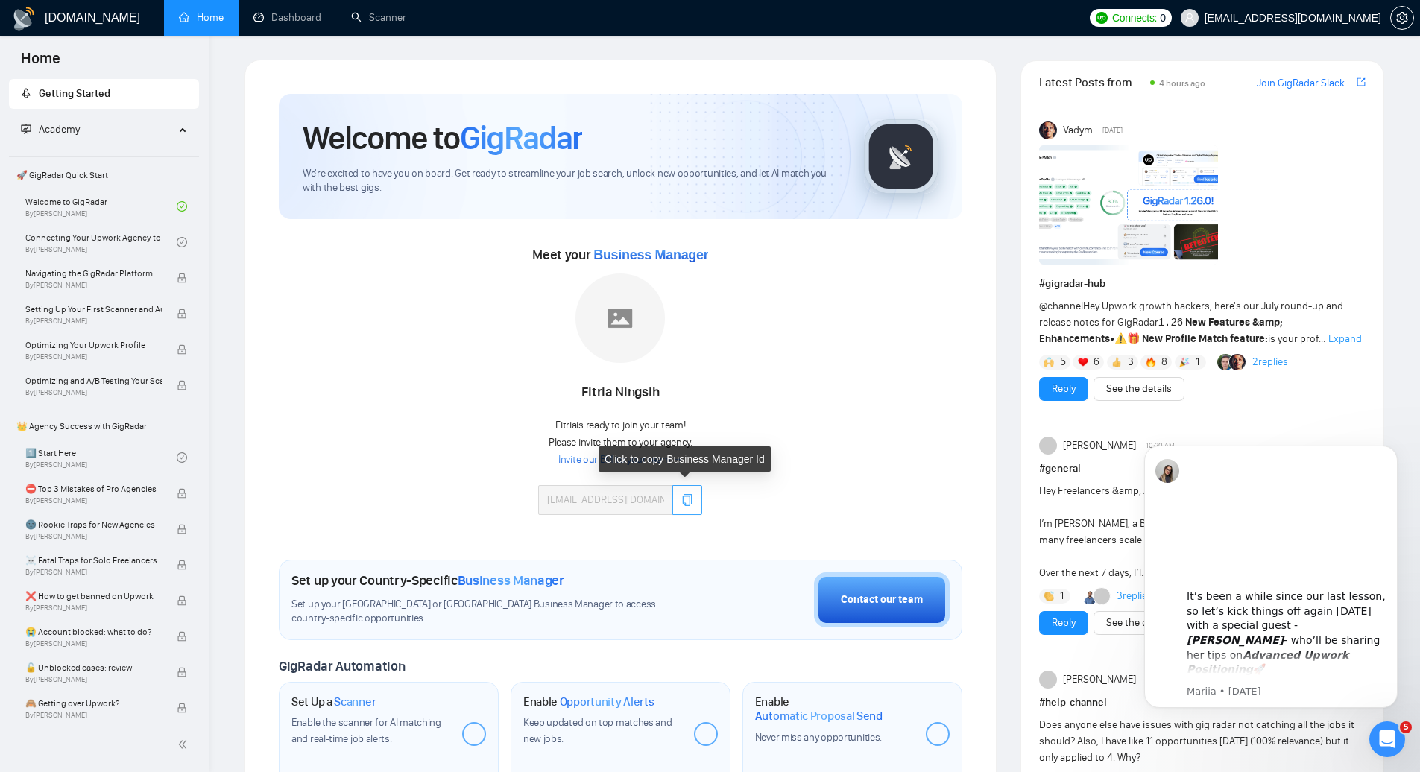
click at [686, 499] on icon "copy" at bounding box center [687, 500] width 12 height 12
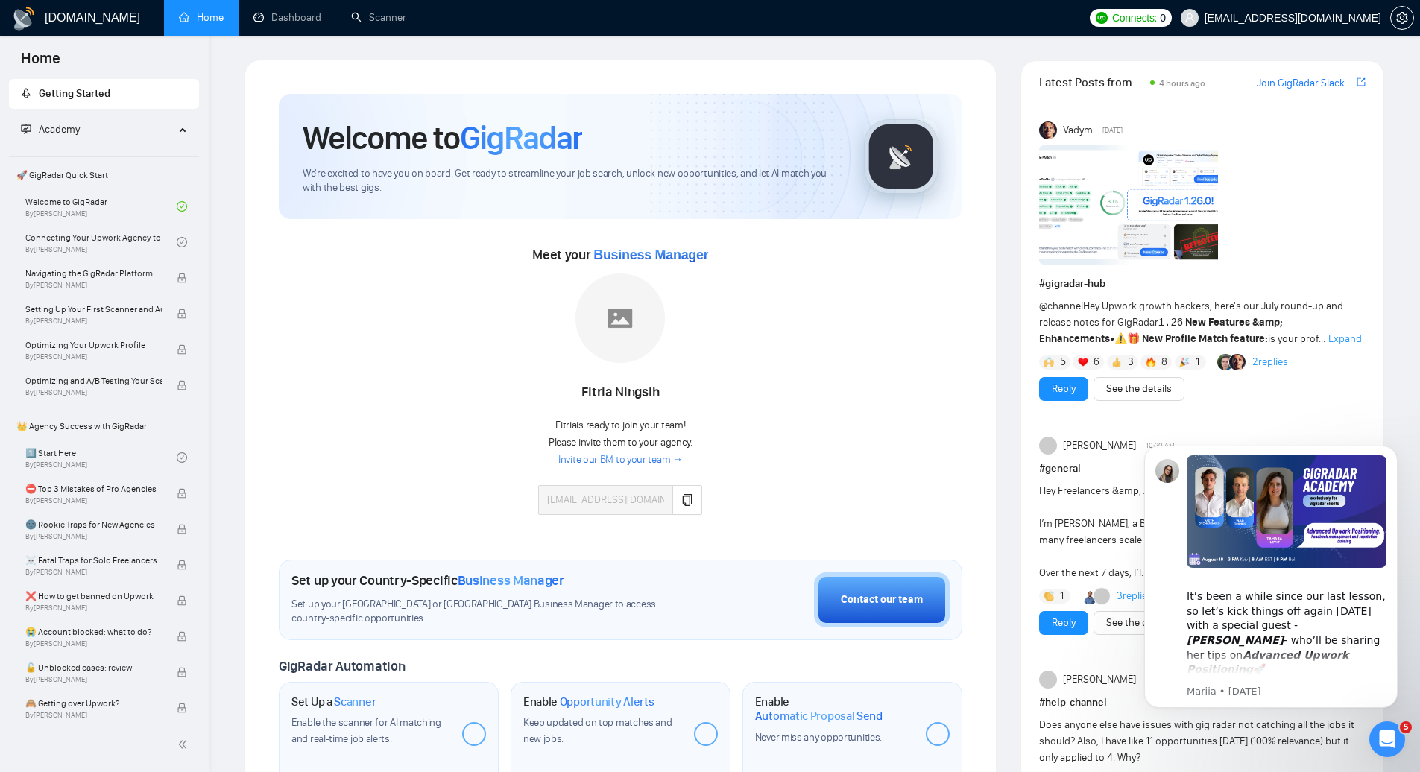
click at [637, 457] on link "Invite our BM to your team →" at bounding box center [620, 460] width 124 height 14
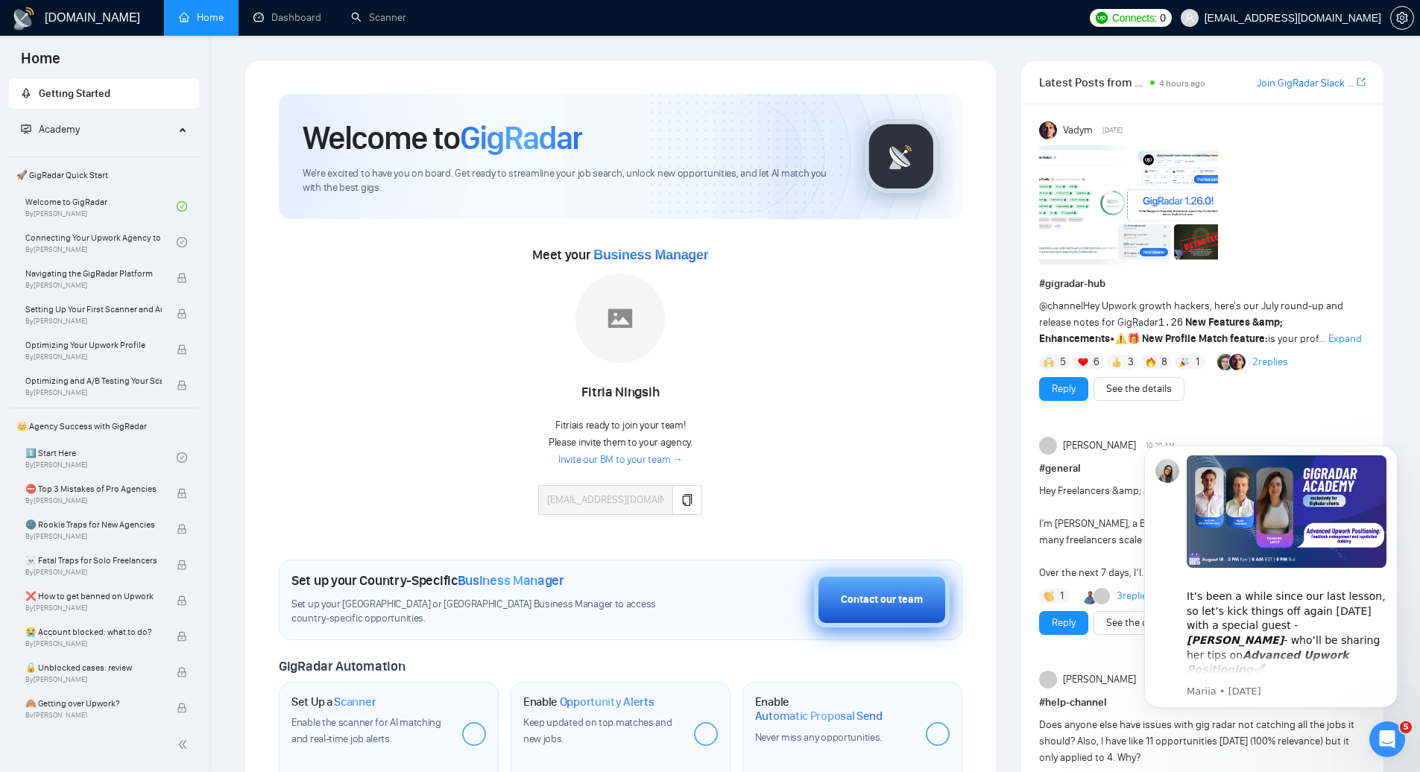
click at [867, 601] on div "Contact our team" at bounding box center [882, 600] width 82 height 16
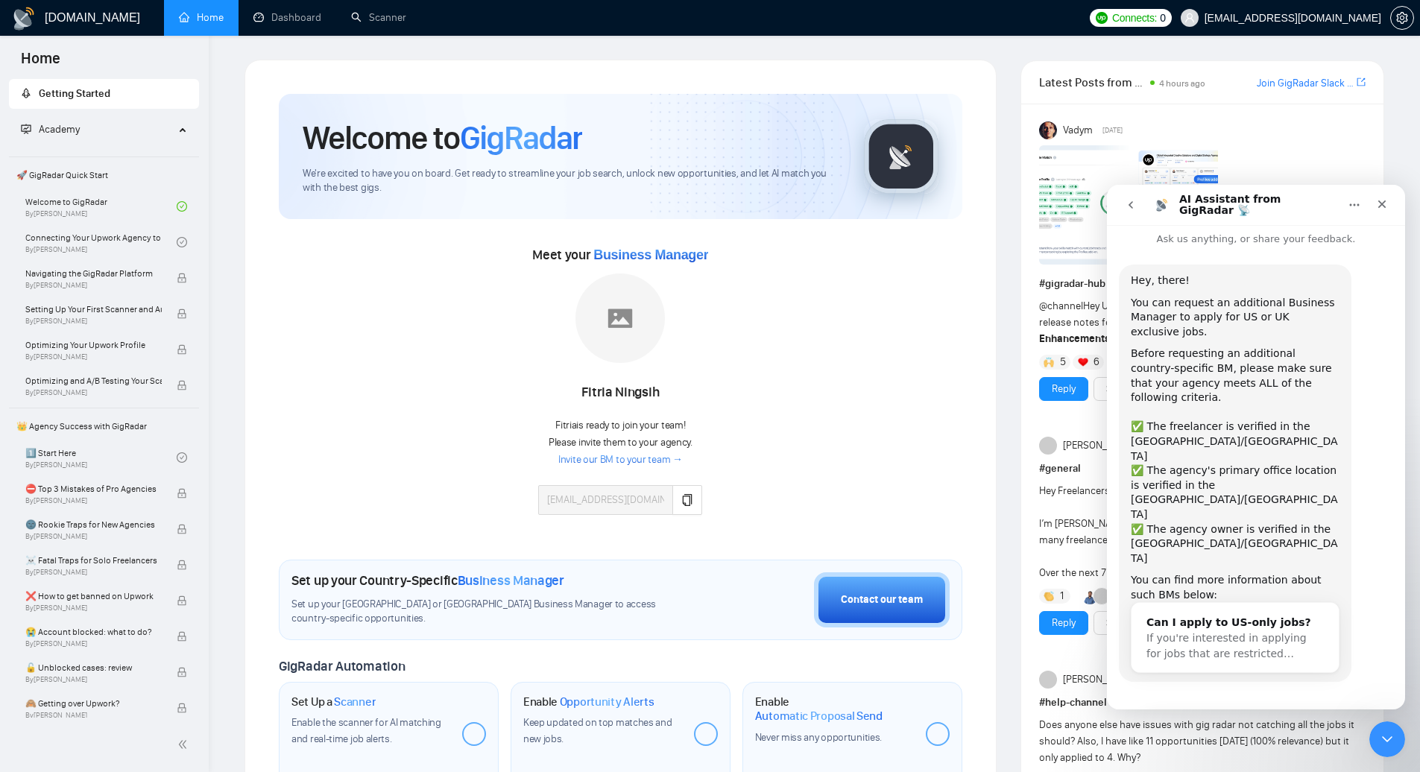
scroll to position [24, 0]
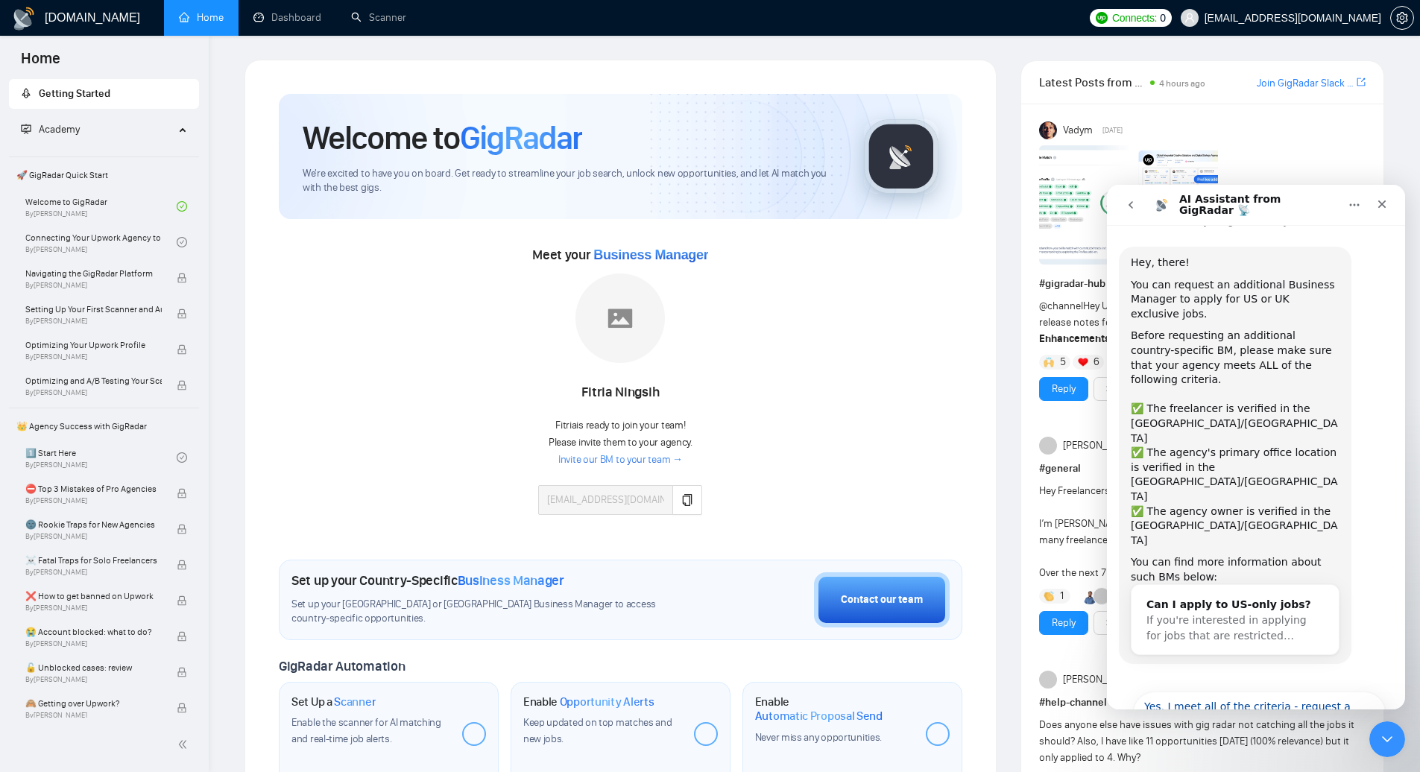
click at [895, 496] on div "Meet your Business Manager [PERSON_NAME] Fitria is ready to join your team! Ple…" at bounding box center [620, 386] width 683 height 287
click at [1136, 205] on icon "go back" at bounding box center [1131, 205] width 12 height 12
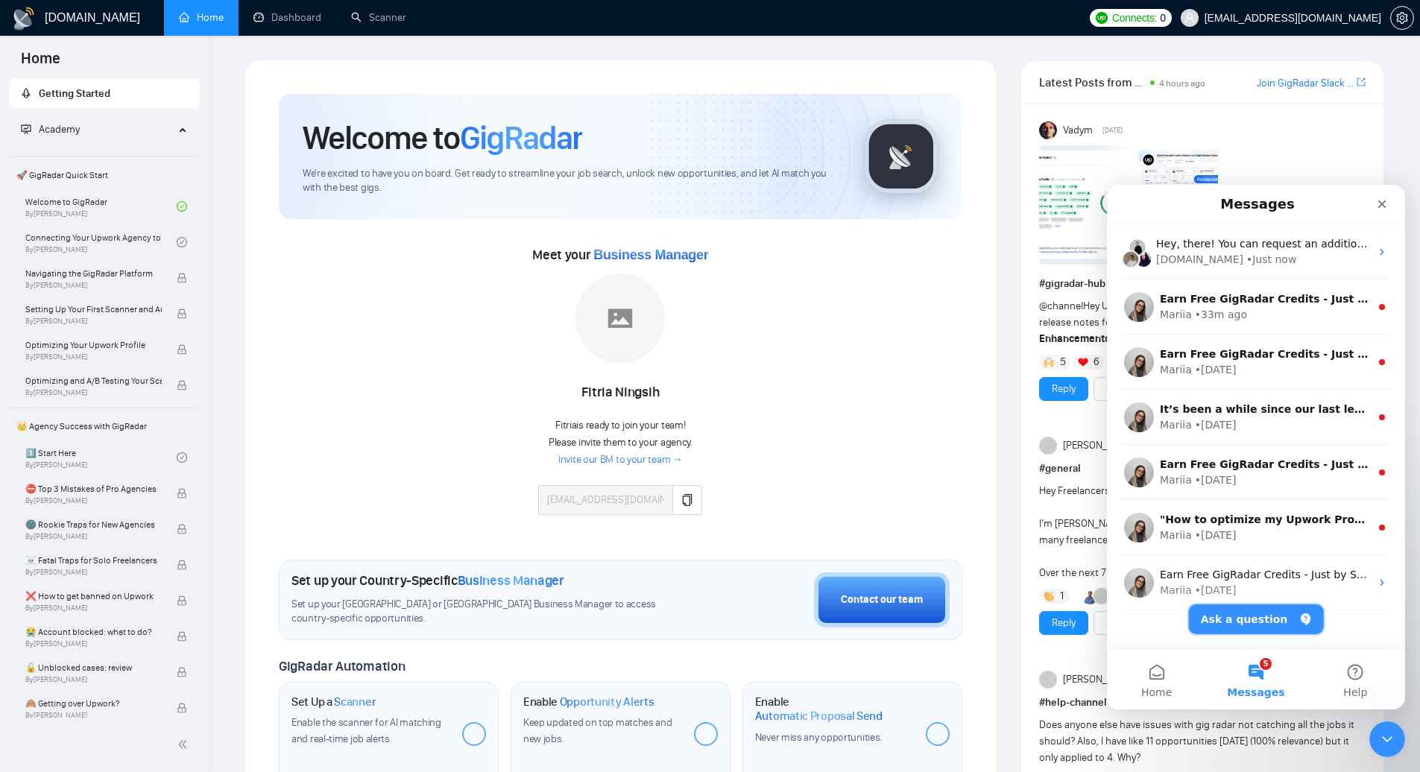
click at [1256, 619] on button "Ask a question" at bounding box center [1256, 619] width 135 height 30
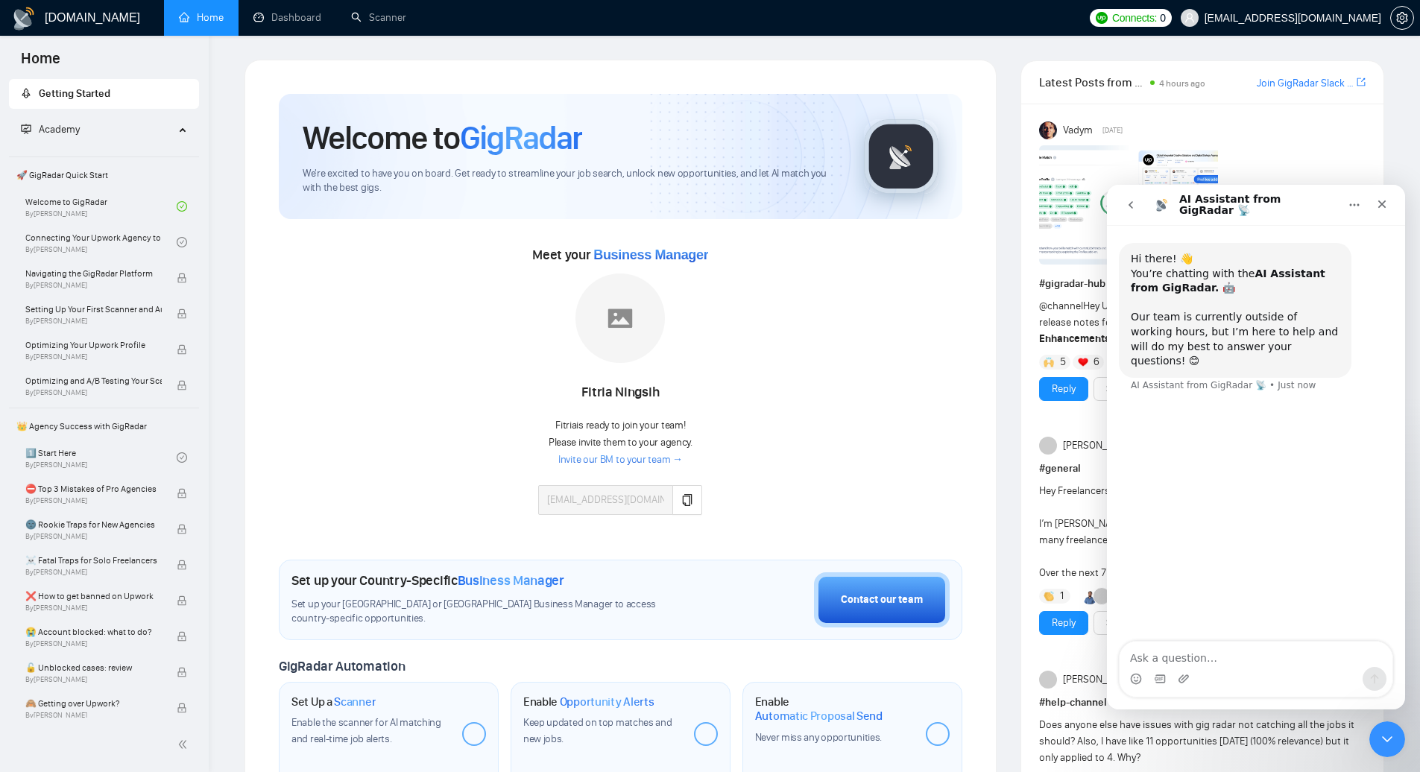
click at [1180, 655] on textarea "Ask a question…" at bounding box center [1255, 654] width 273 height 25
paste textarea "1 email wasn't sent due to error. Confirm the correct email address and try aga…"
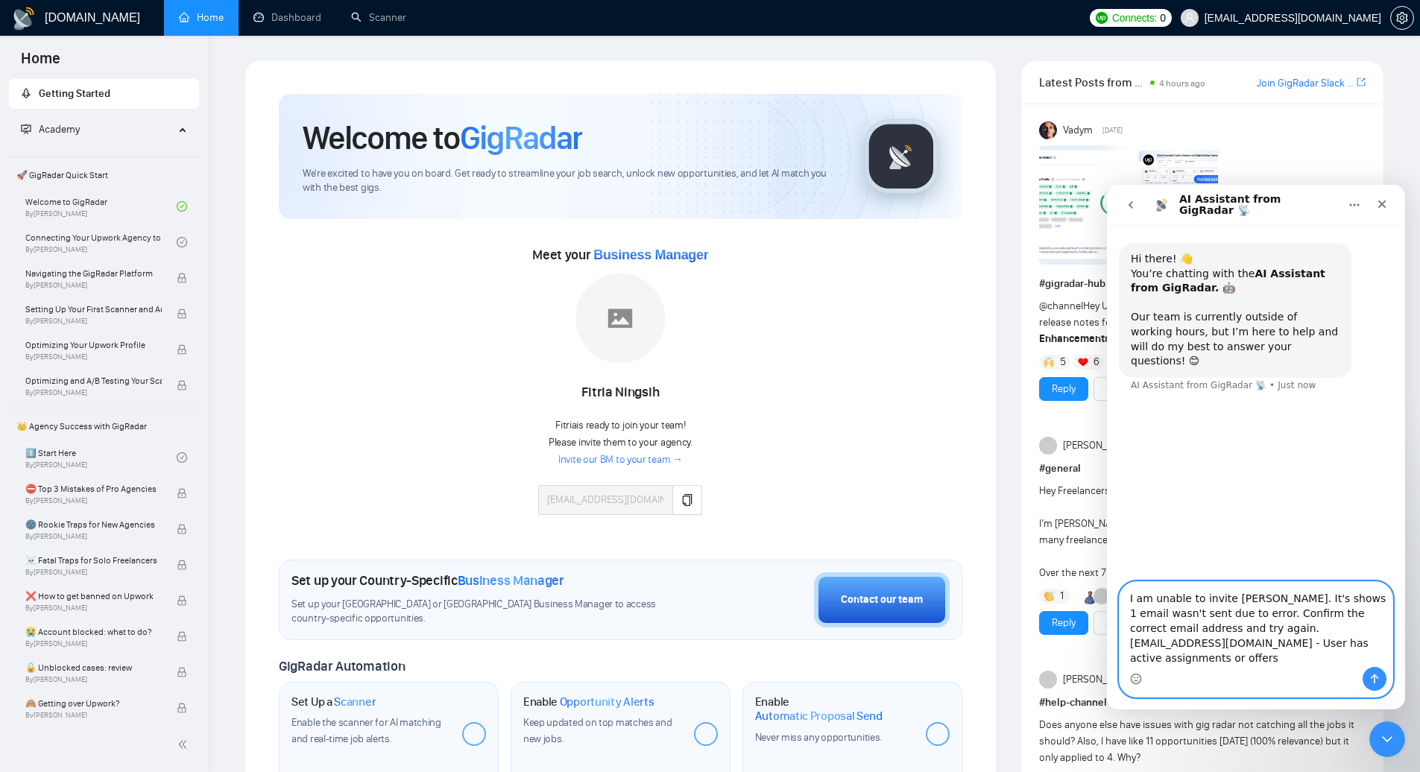
click at [1130, 613] on textarea "I am unable to invite [PERSON_NAME]. It's shows 1 email wasn't sent due to erro…" at bounding box center [1255, 624] width 273 height 85
click at [1311, 594] on textarea "I am unable to invite [PERSON_NAME]. It's shows 1 email wasn't sent due to erro…" at bounding box center [1255, 624] width 273 height 85
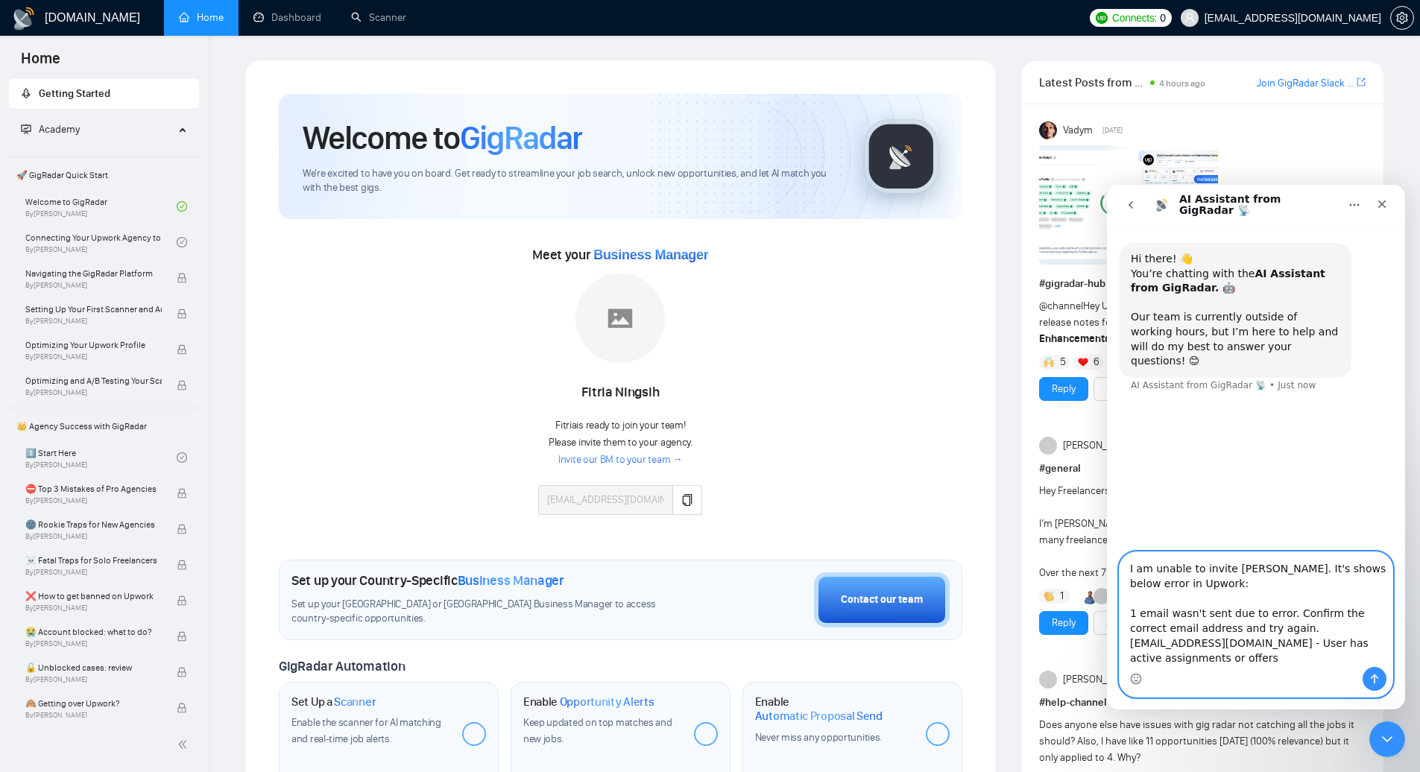
scroll to position [913, 0]
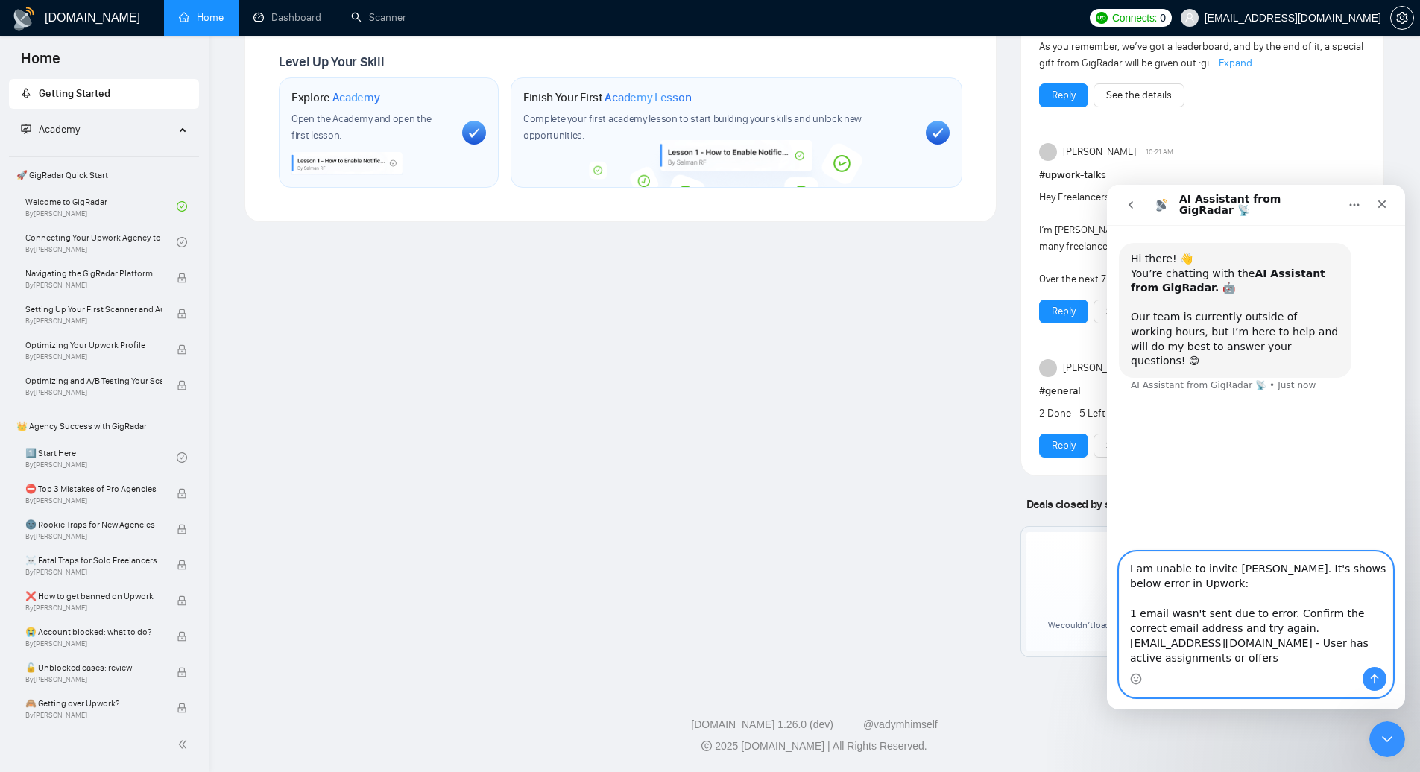
type textarea "I am unable to invite [PERSON_NAME]. It's shows below error in Upwork: 1 email …"
click at [1378, 677] on icon "Send a message…" at bounding box center [1374, 679] width 8 height 10
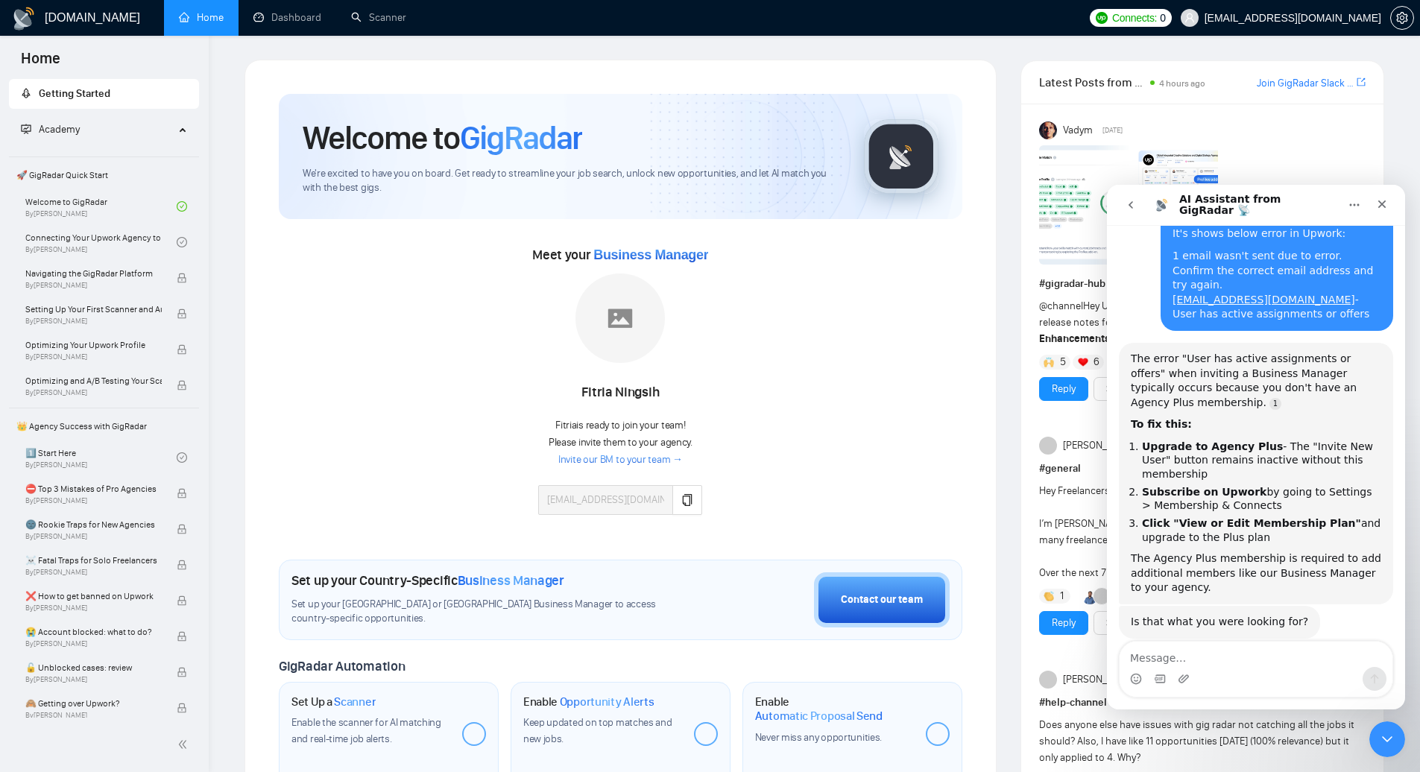
scroll to position [185, 0]
click at [1195, 654] on textarea "Message…" at bounding box center [1255, 654] width 273 height 25
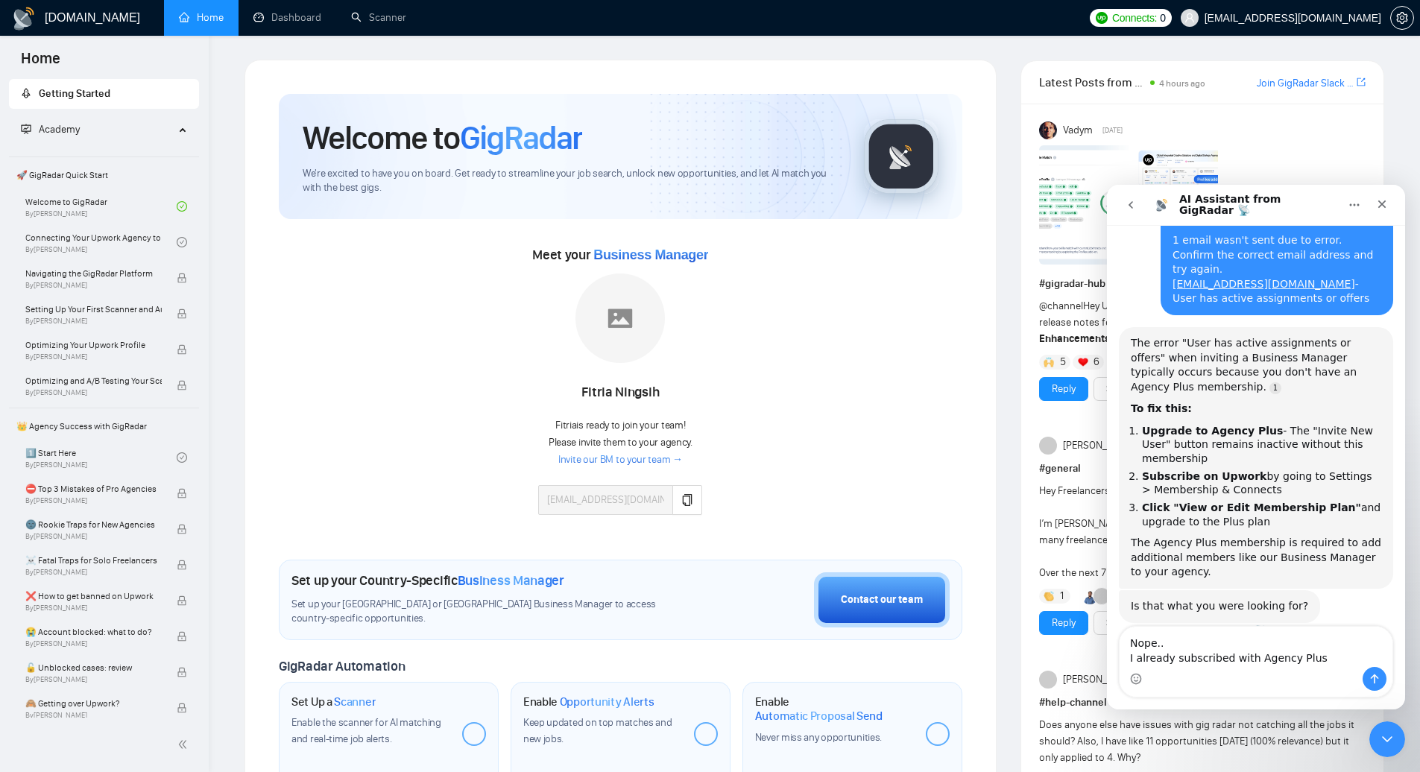
type textarea "Nope.. I already subscribed with Agency Plus"
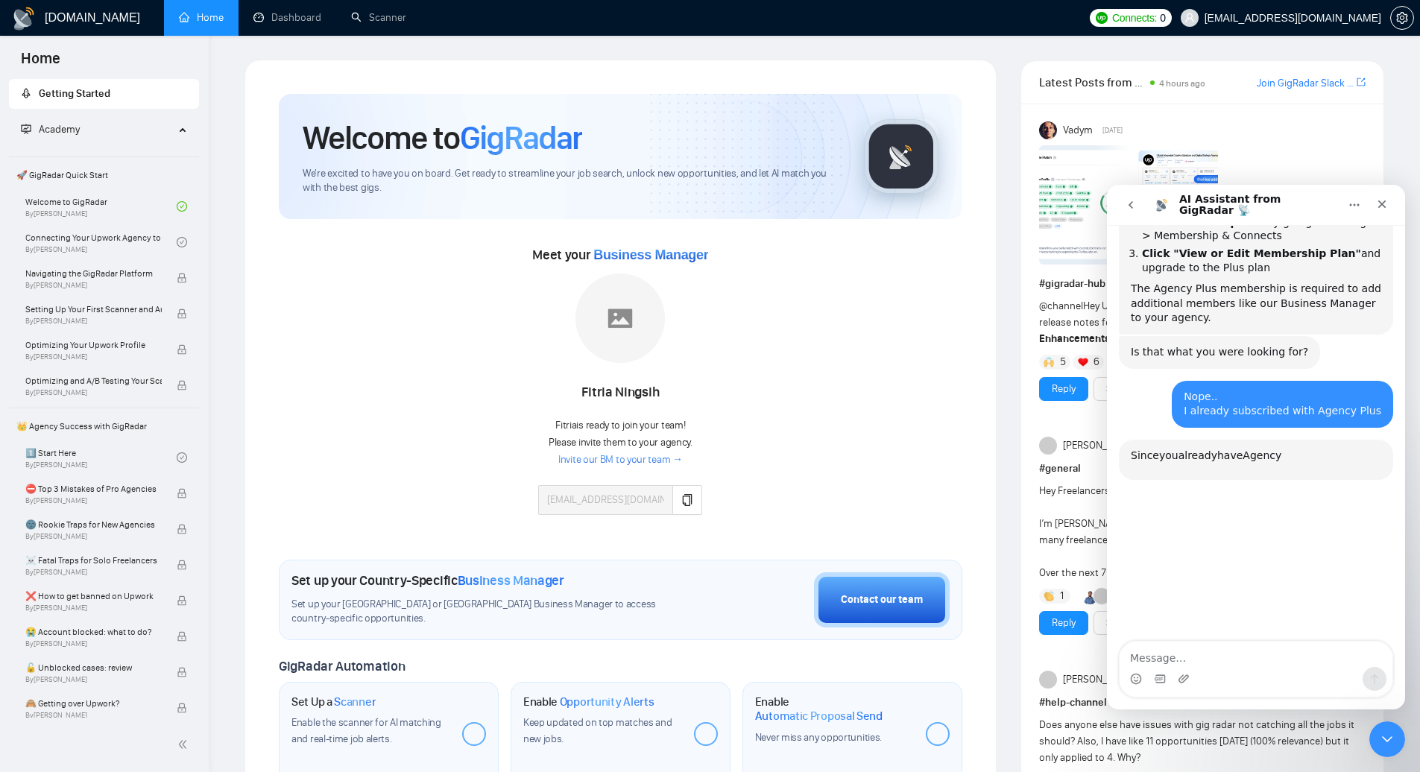
scroll to position [586, 0]
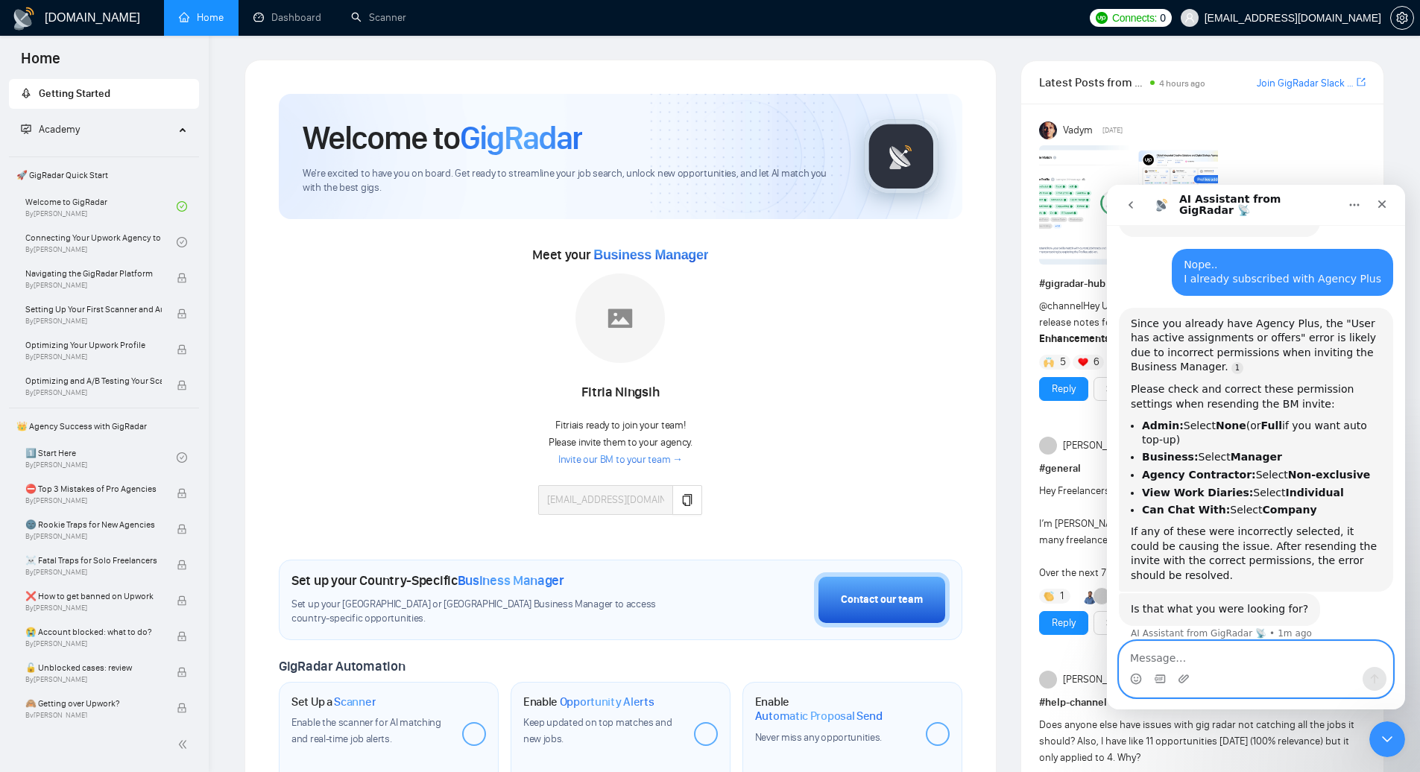
click at [1196, 649] on textarea "Message…" at bounding box center [1255, 654] width 273 height 25
type textarea "Yes Resolved"
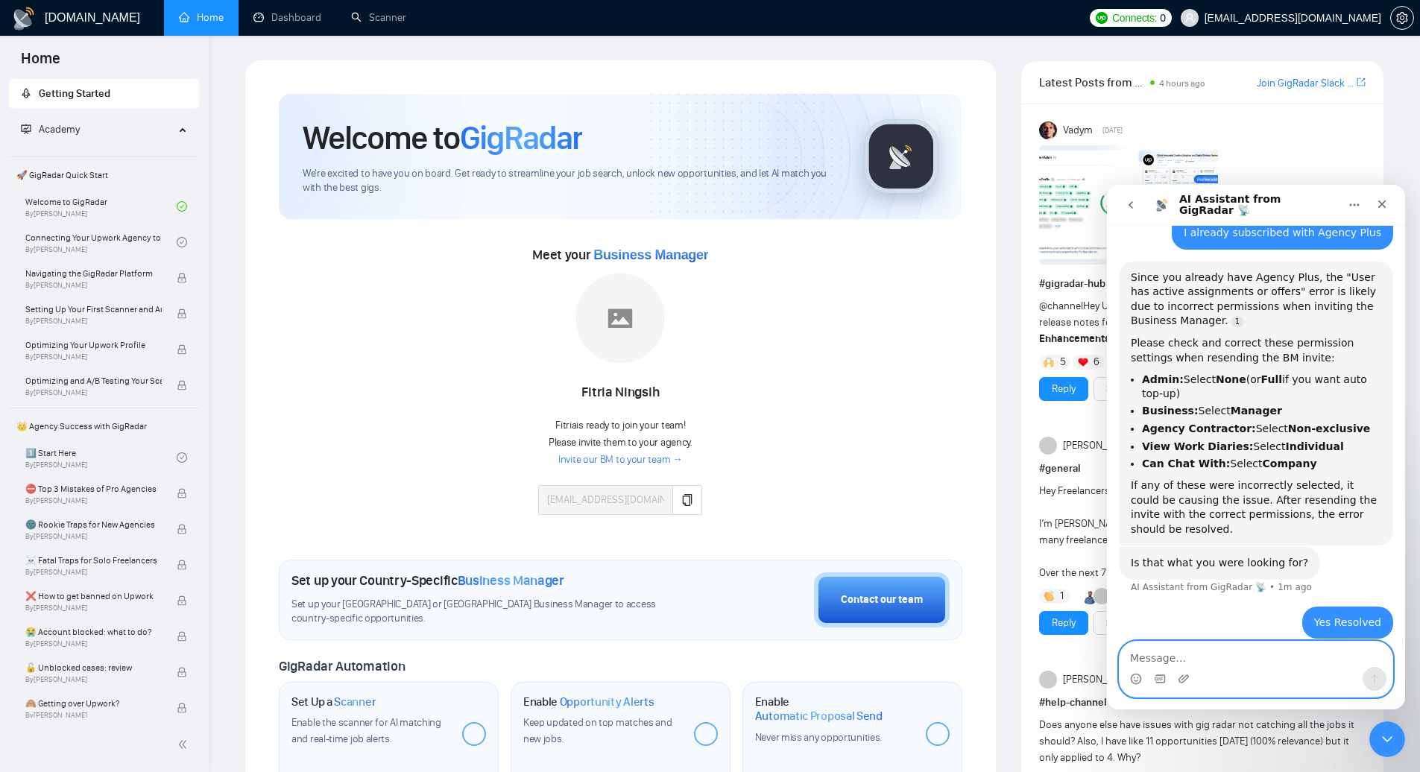
scroll to position [667, 0]
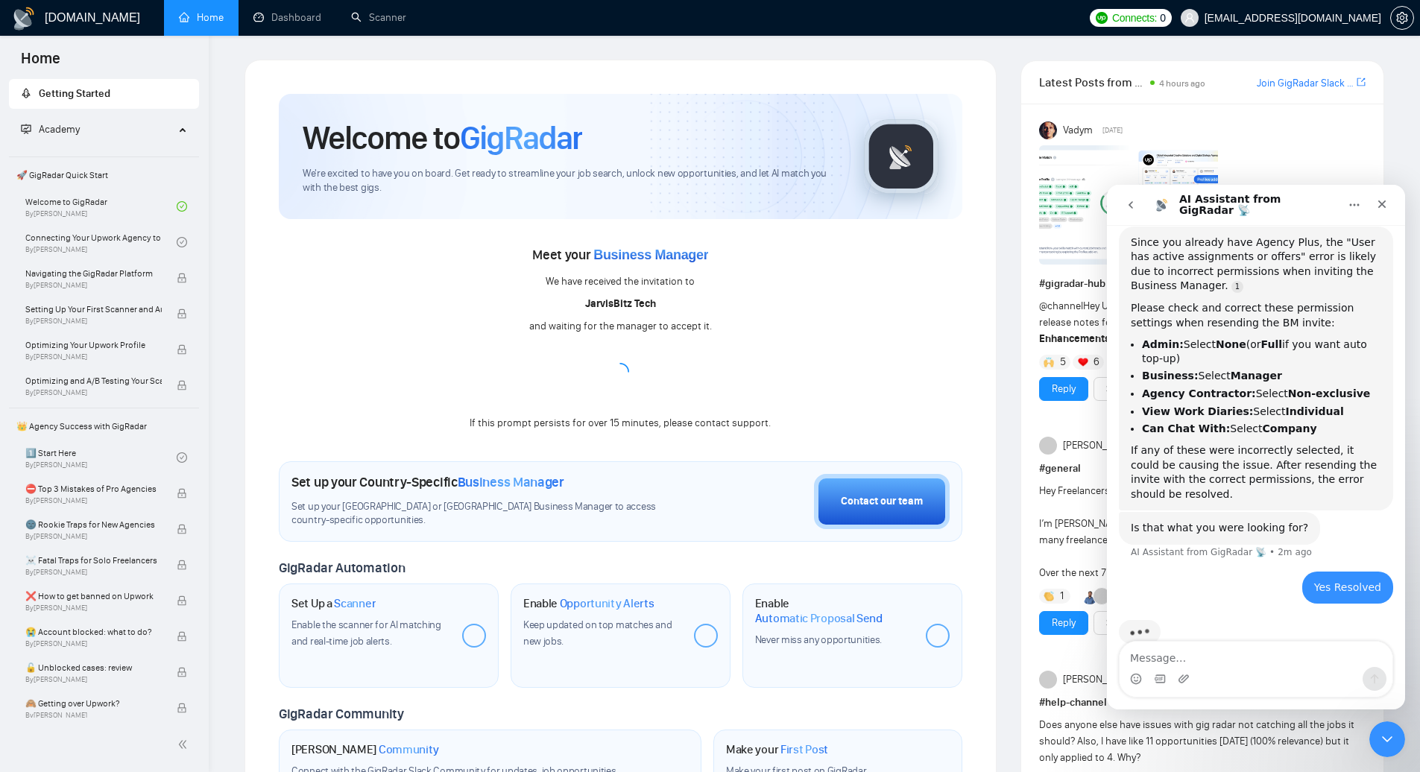
click at [768, 373] on div "Meet your Business Manager We have received the invitation to [PERSON_NAME] Tec…" at bounding box center [620, 337] width 683 height 189
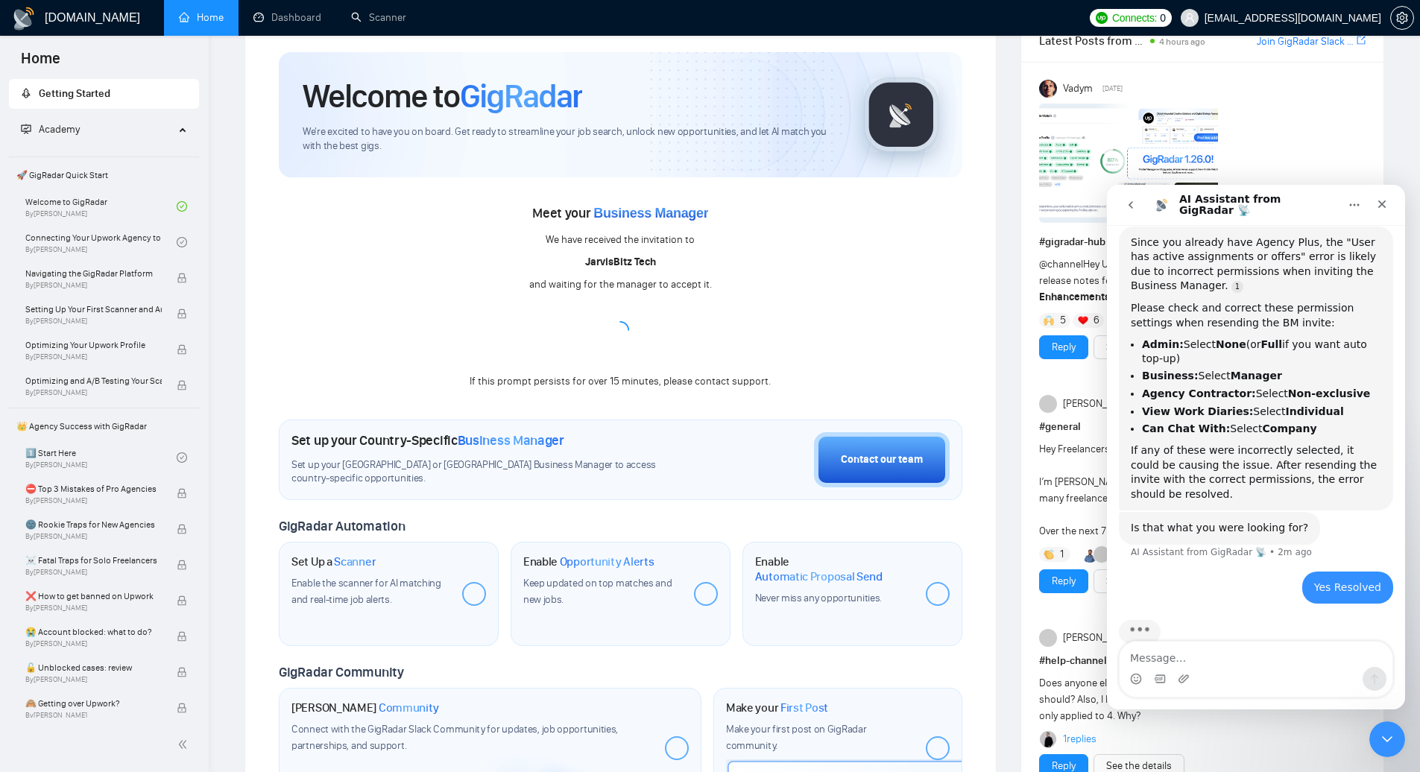
scroll to position [6, 0]
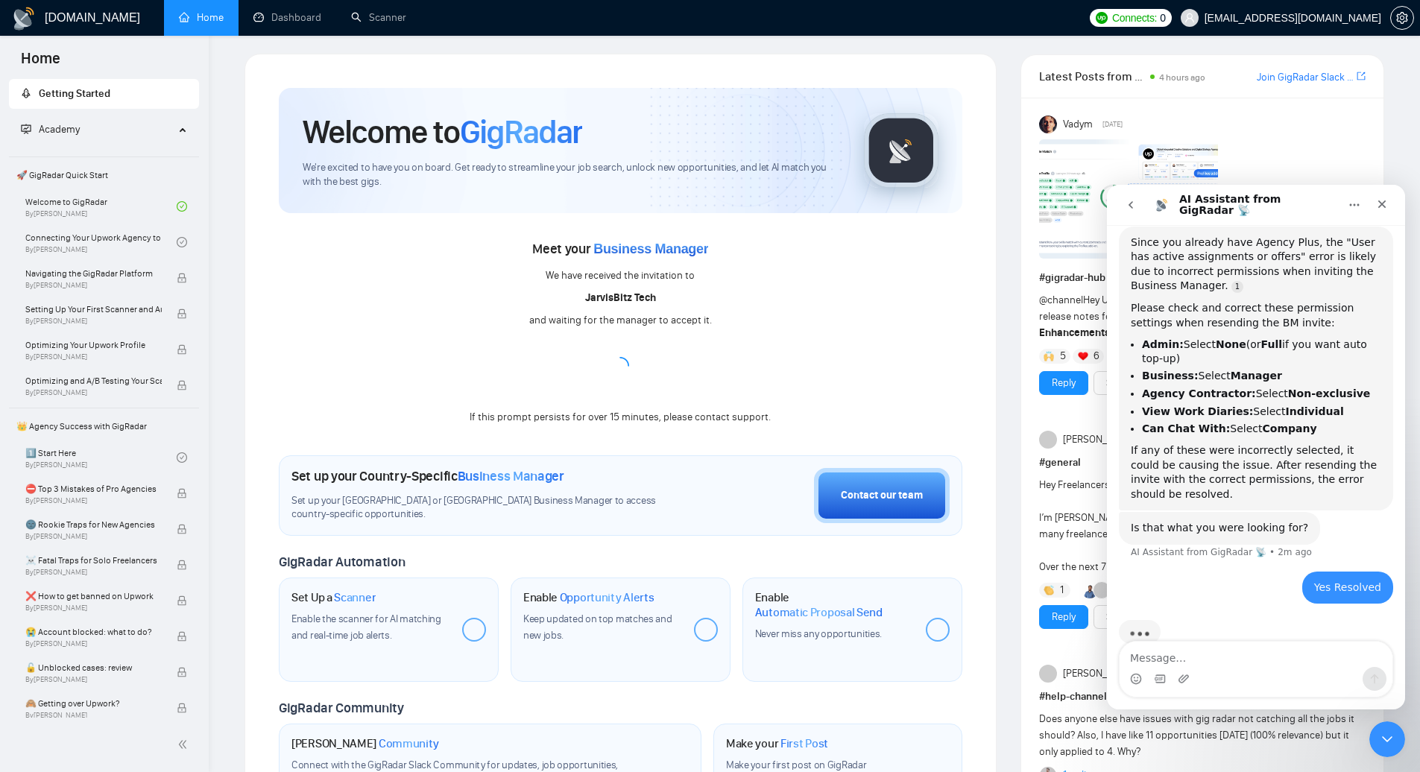
click at [813, 329] on div "Meet your Business Manager We have received the invitation to [PERSON_NAME] Tec…" at bounding box center [620, 331] width 683 height 189
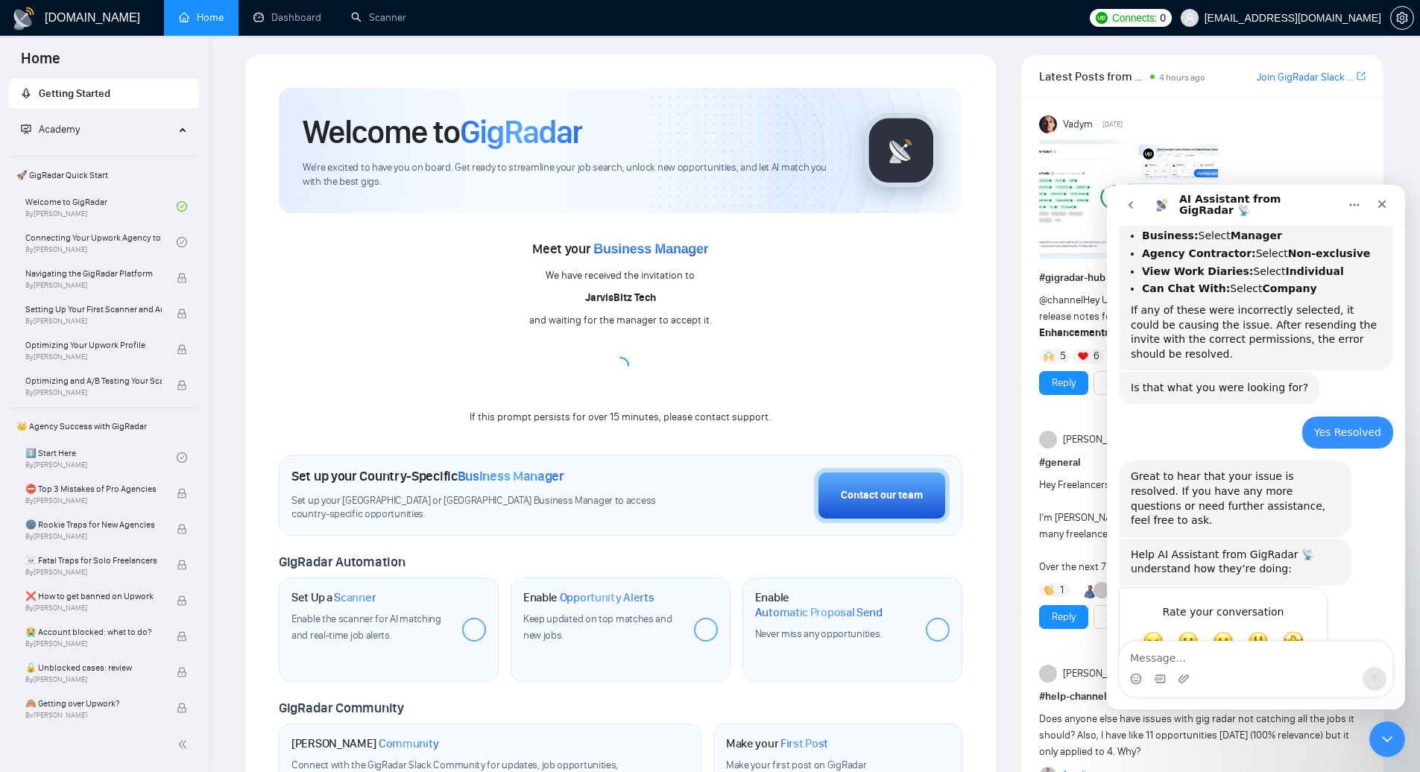
scroll to position [815, 0]
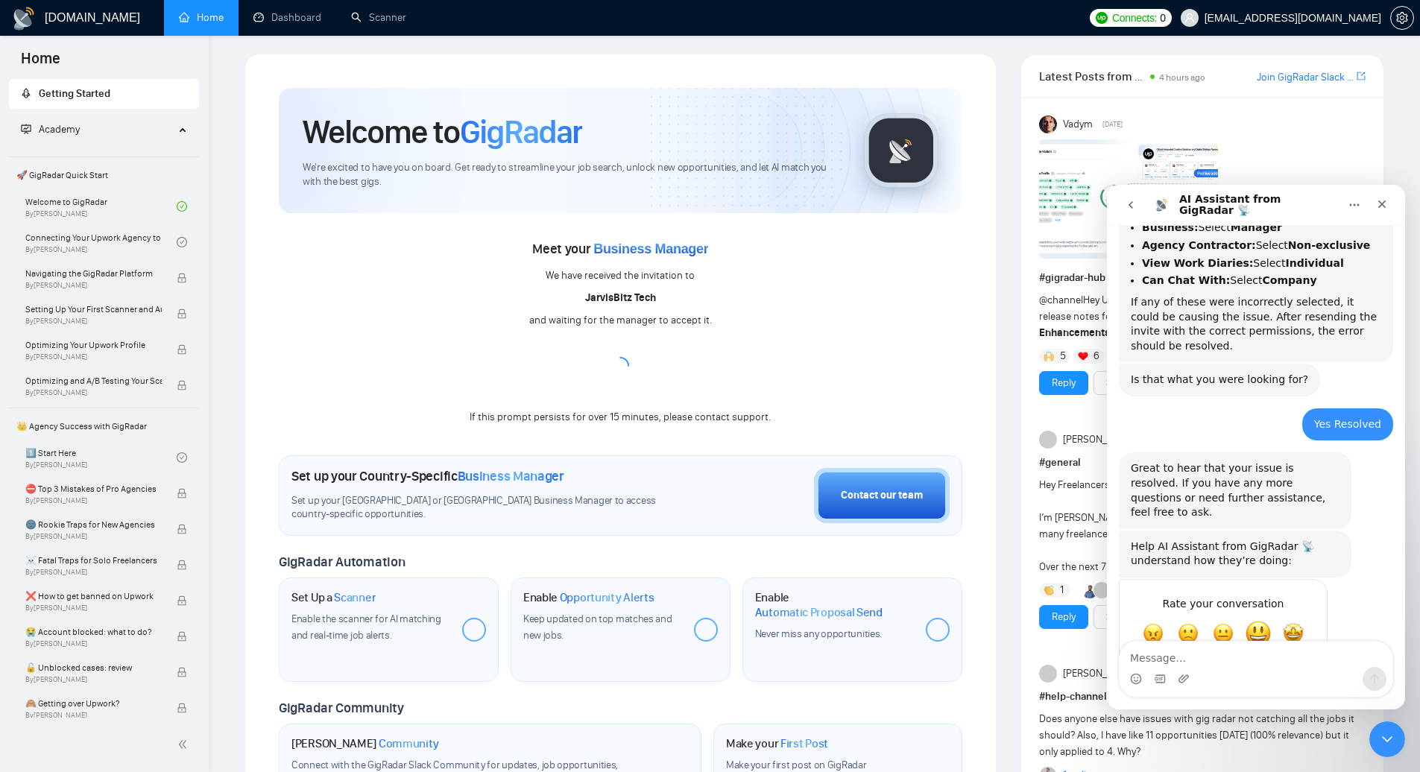
click at [1256, 620] on span "Great" at bounding box center [1257, 633] width 27 height 27
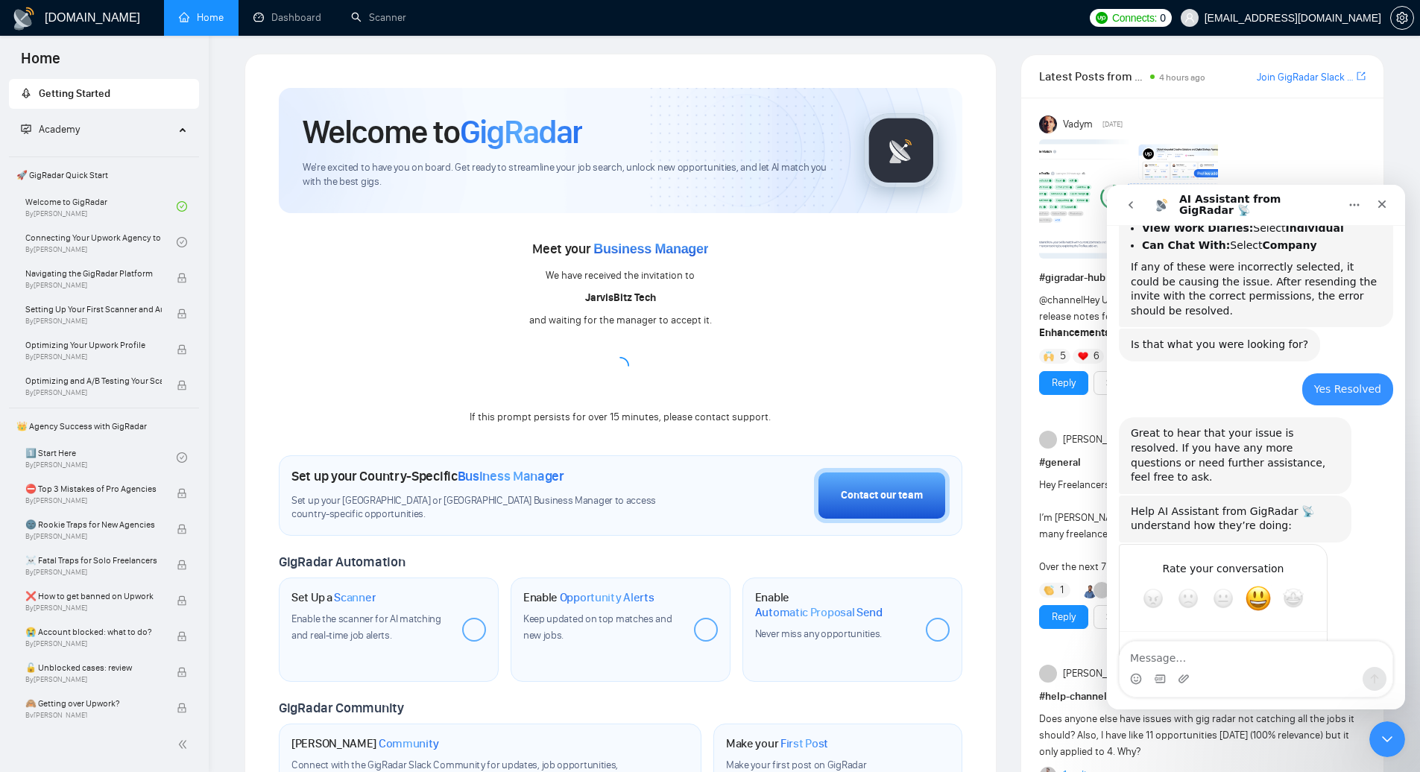
scroll to position [855, 0]
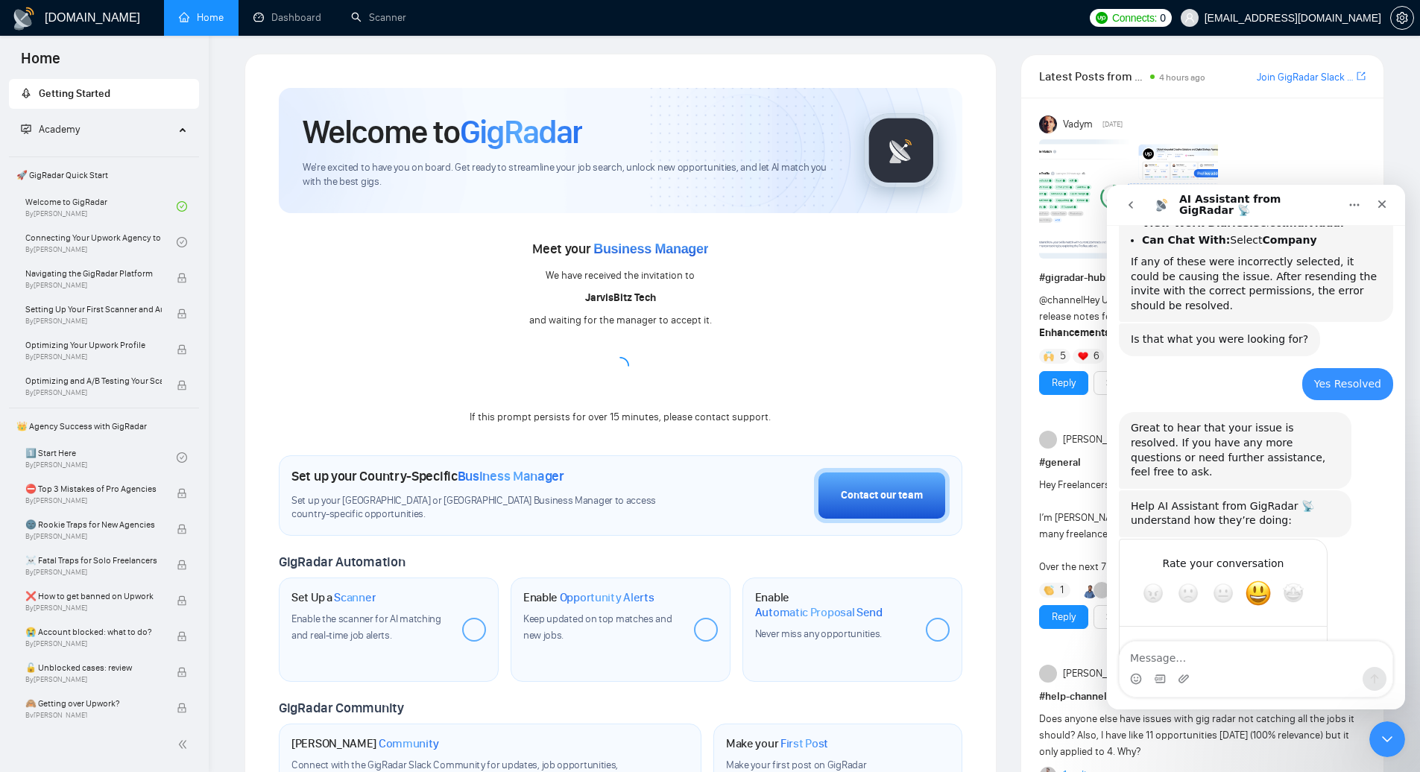
click at [1232, 630] on textarea "Tell us more…" at bounding box center [1207, 646] width 155 height 32
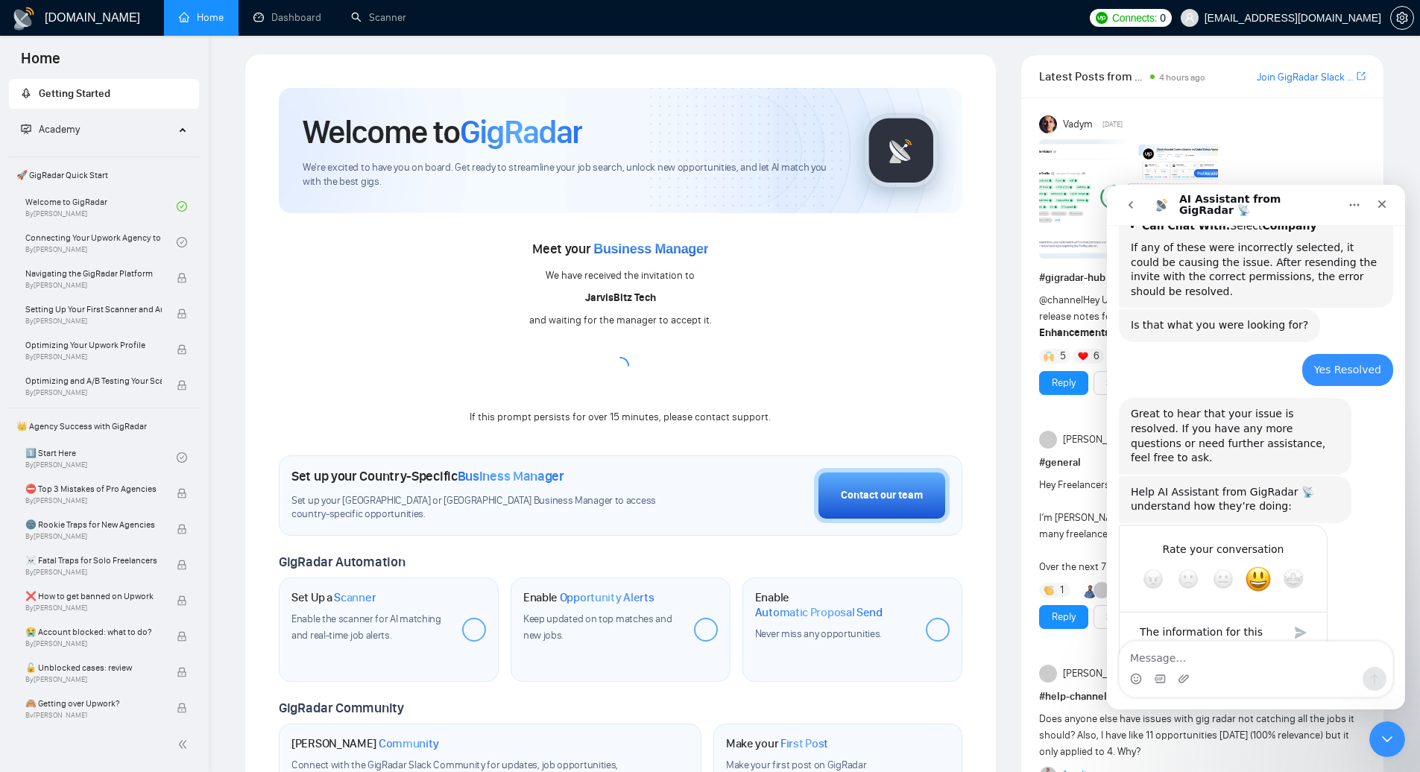
type textarea "The information for this case is not acc"
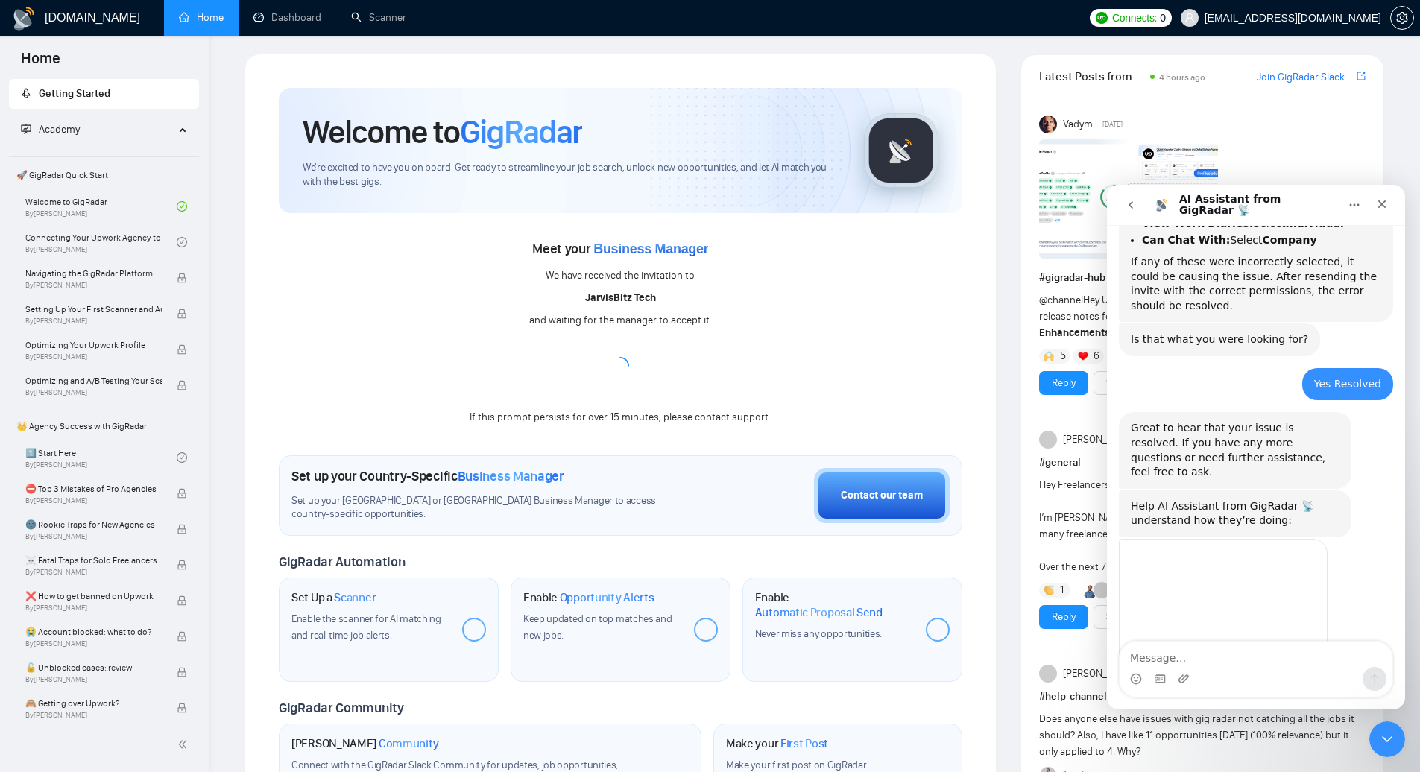
type textarea "ur"
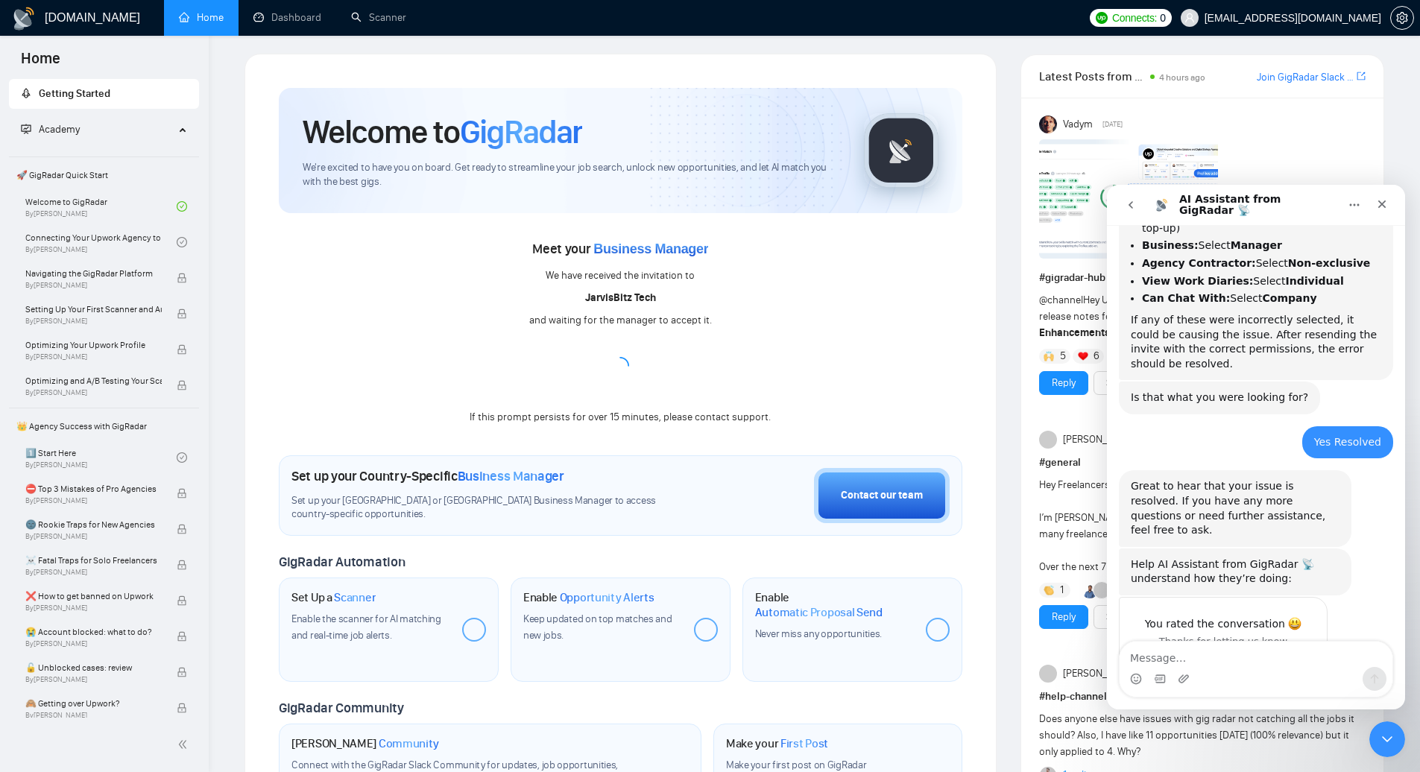
click at [1256, 634] on div "Thanks for letting us know" at bounding box center [1222, 641] width 171 height 14
click at [1205, 557] on div "Help AI Assistant from GigRadar 📡 understand how they’re doing:" at bounding box center [1234, 571] width 209 height 29
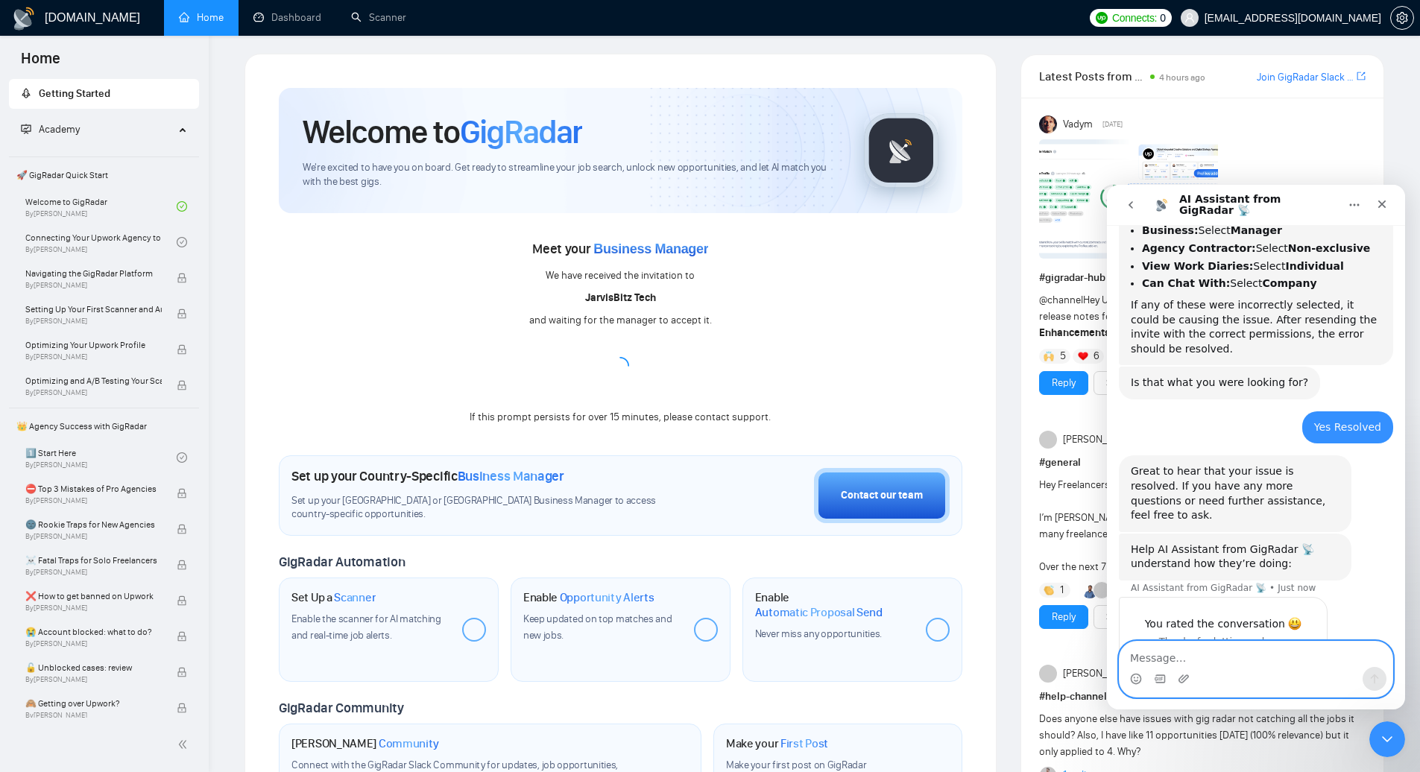
click at [1212, 652] on textarea "Message…" at bounding box center [1255, 654] width 273 height 25
click at [1384, 205] on icon "Close" at bounding box center [1382, 204] width 12 height 12
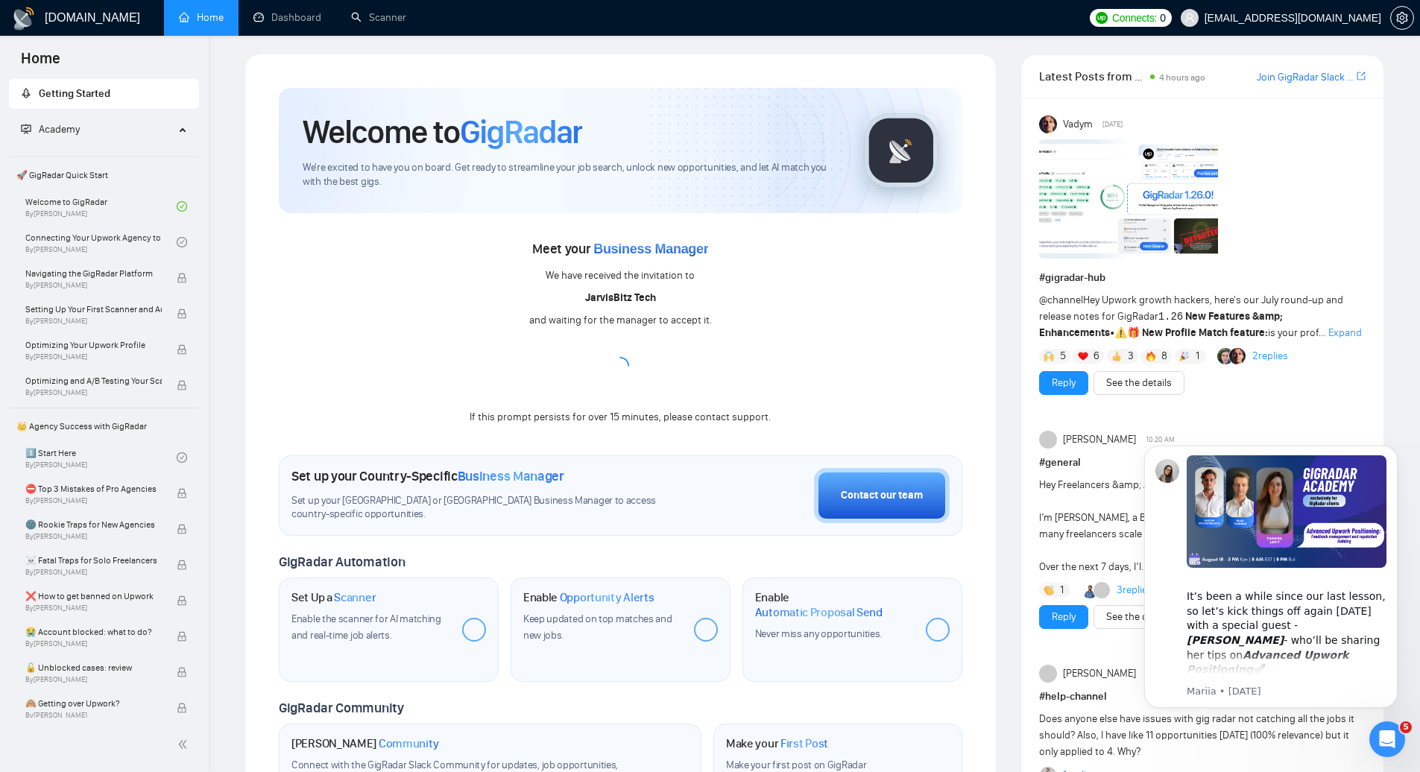
scroll to position [797, 0]
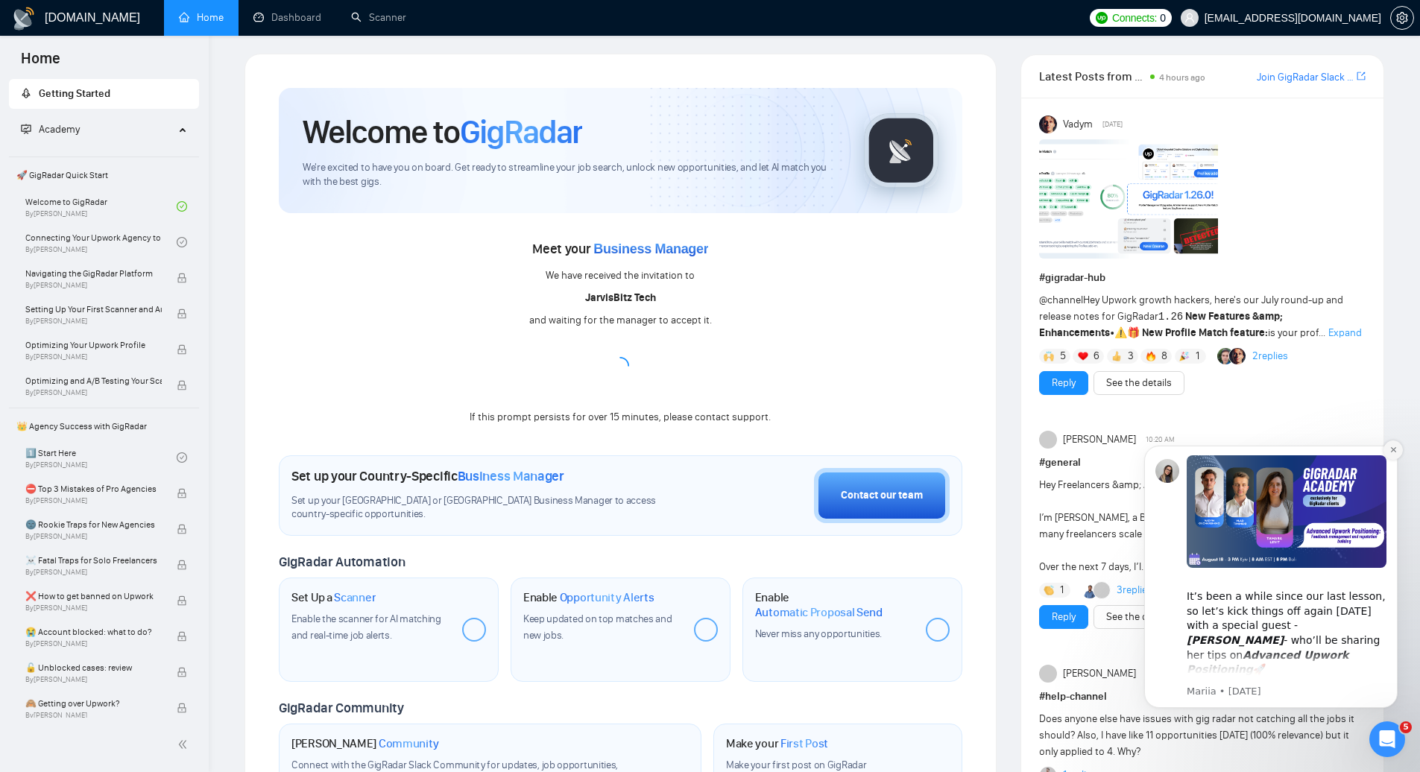
click at [1393, 447] on icon "Dismiss notification" at bounding box center [1393, 450] width 8 height 8
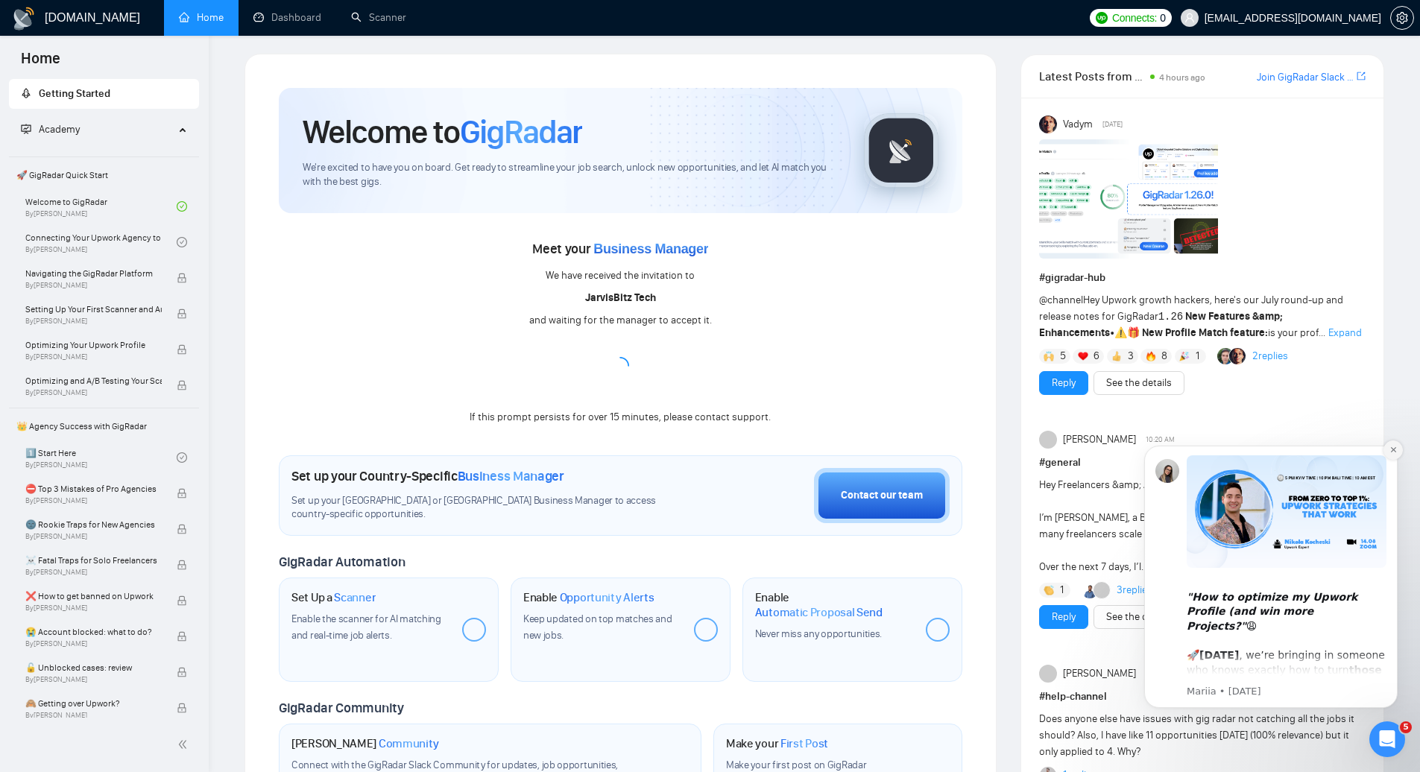
click at [1393, 453] on icon "Dismiss notification" at bounding box center [1393, 450] width 8 height 8
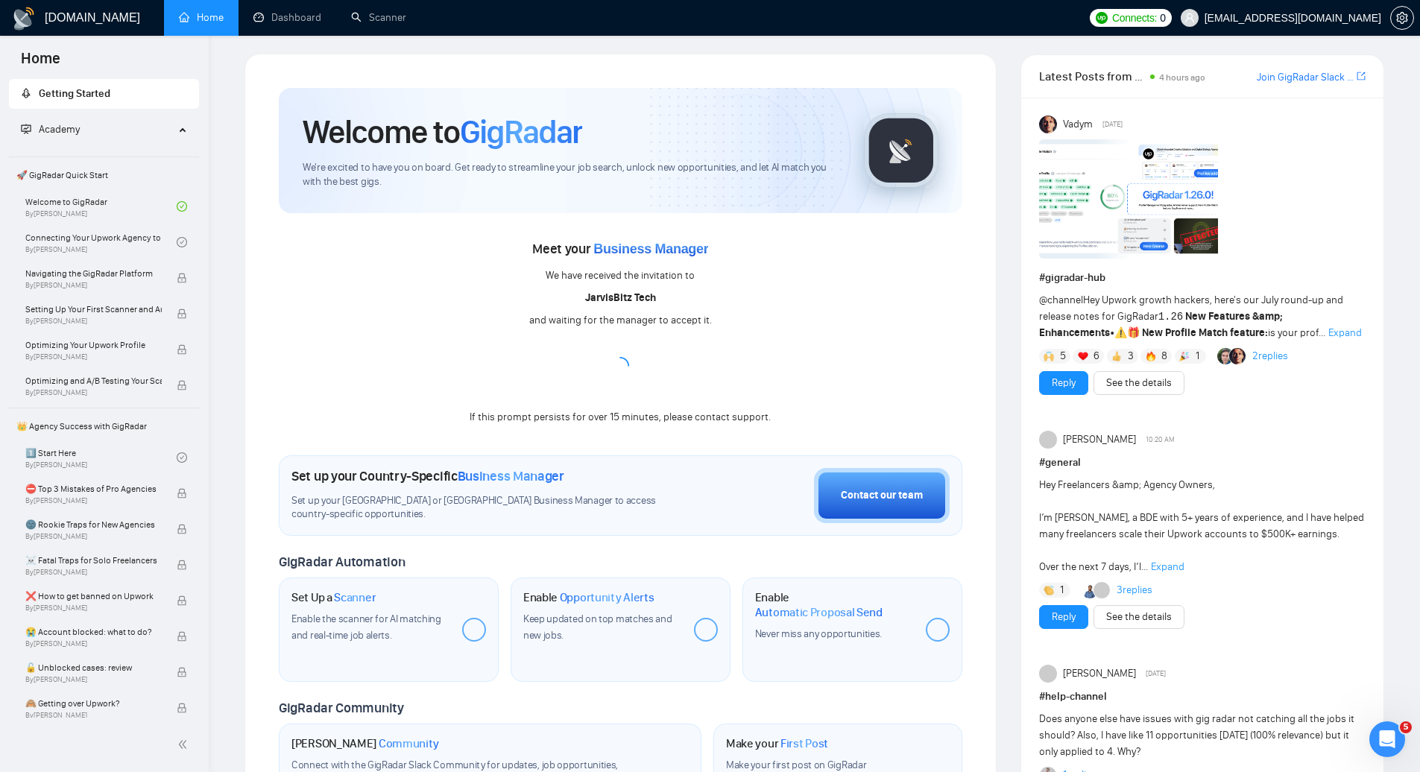
click at [993, 460] on div "Welcome to GigRadar We're excited to have you on board. Get ready to streamline…" at bounding box center [620, 542] width 752 height 977
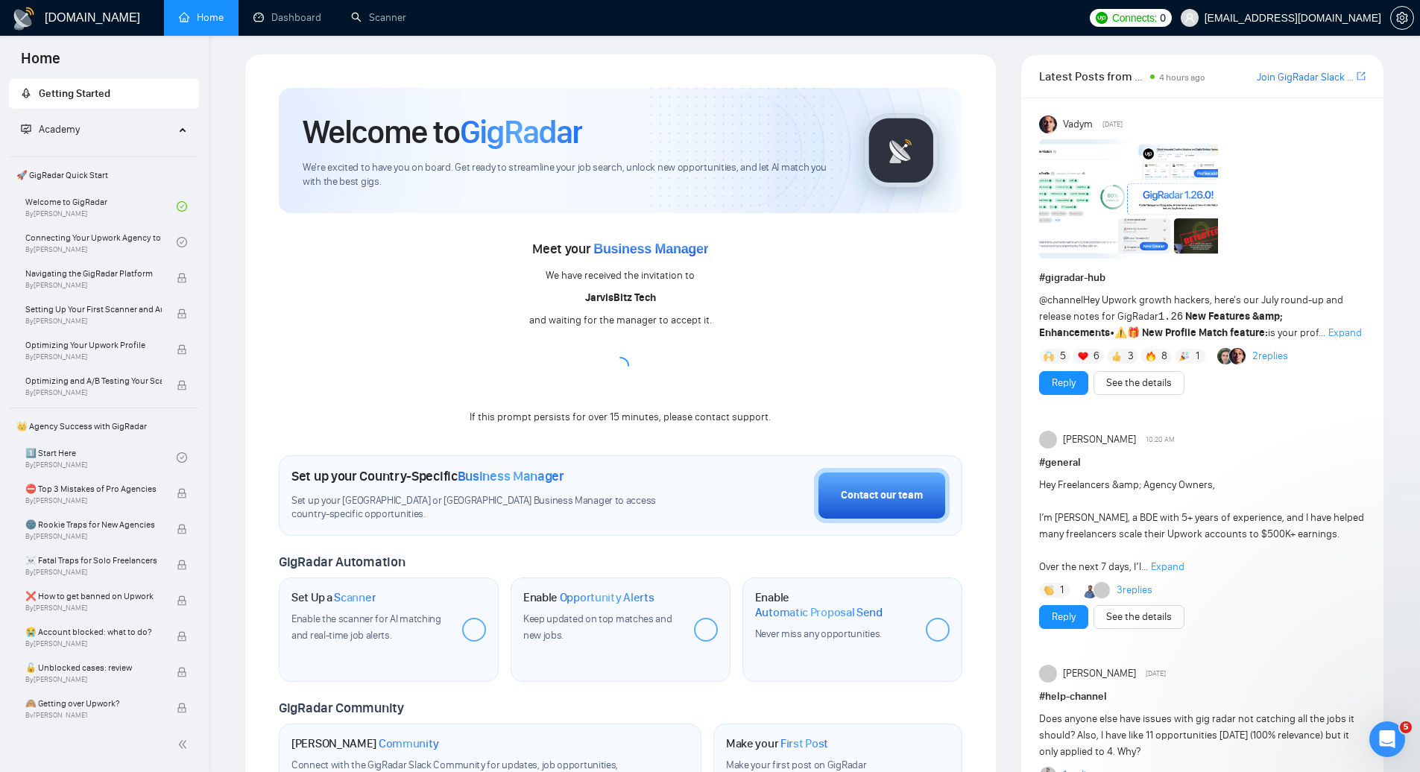
click at [616, 255] on span "Business Manager" at bounding box center [650, 248] width 115 height 15
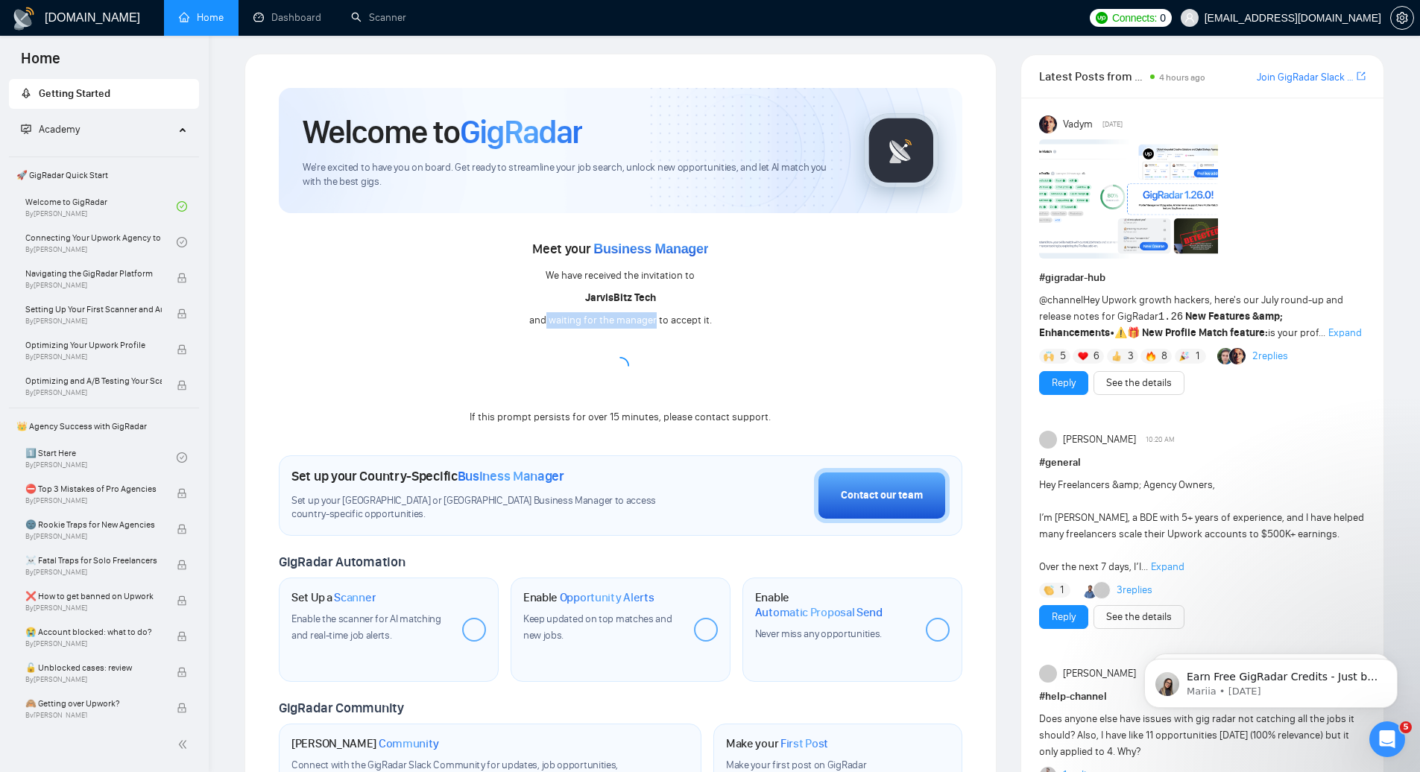
drag, startPoint x: 539, startPoint y: 323, endPoint x: 651, endPoint y: 324, distance: 111.8
click at [651, 324] on div "and waiting for the manager to accept it." at bounding box center [620, 320] width 183 height 16
click at [673, 324] on div "and waiting for the manager to accept it." at bounding box center [620, 320] width 183 height 16
click at [479, 385] on div "Meet your Business Manager We have received the invitation to [PERSON_NAME] Tec…" at bounding box center [620, 331] width 683 height 189
click at [360, 277] on div "Meet your Business Manager We have received the invitation to [PERSON_NAME] Tec…" at bounding box center [620, 331] width 683 height 189
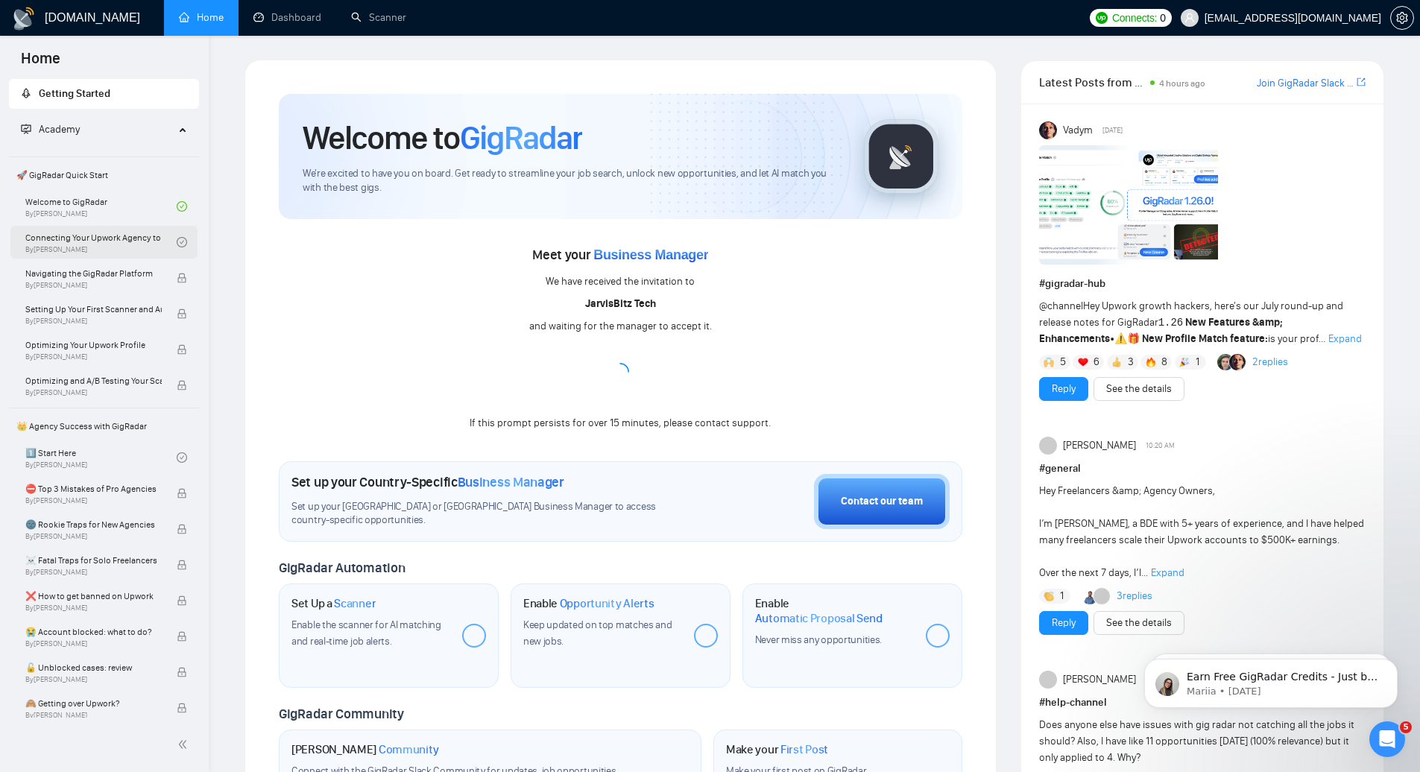
click at [119, 241] on link "Connecting Your Upwork Agency to GigRadar By [PERSON_NAME]" at bounding box center [100, 242] width 151 height 33
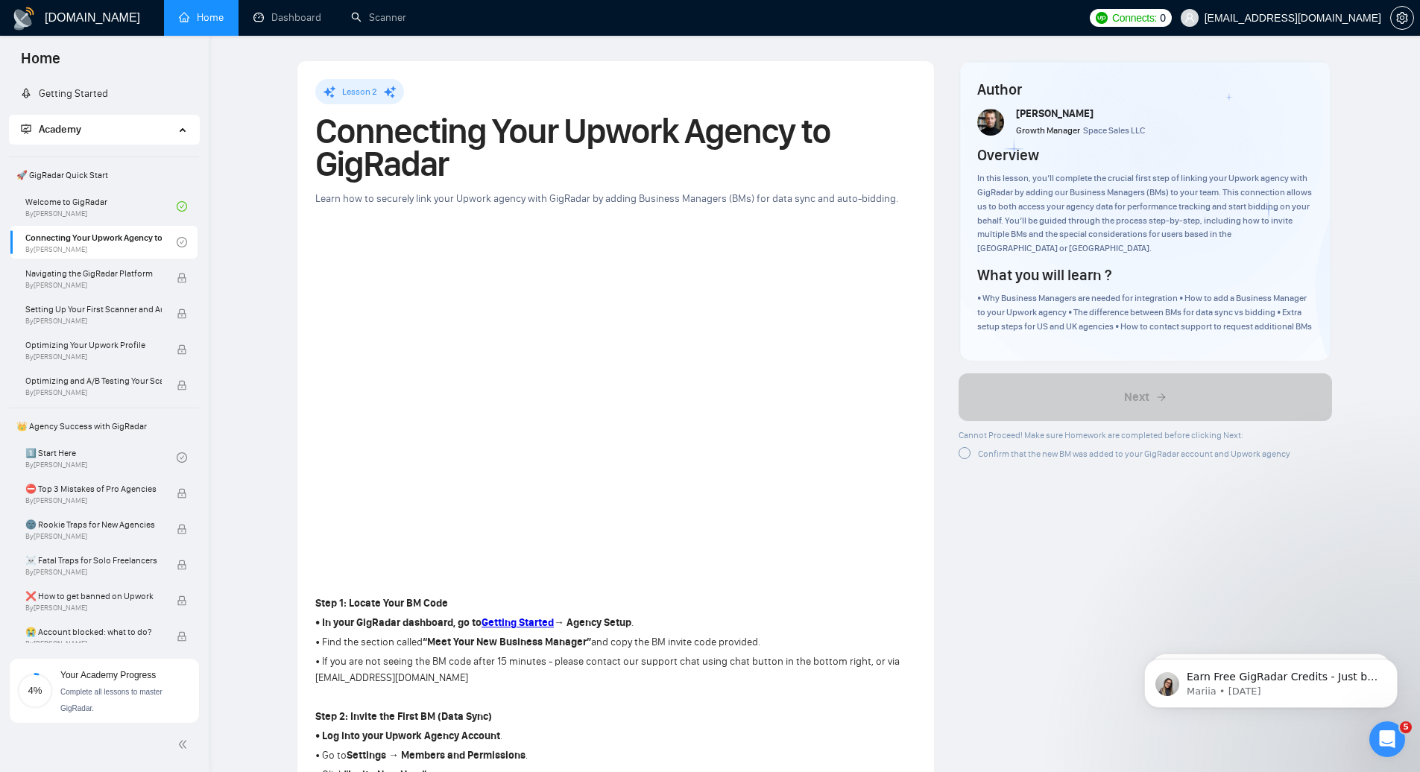
click at [969, 456] on div at bounding box center [964, 453] width 12 height 12
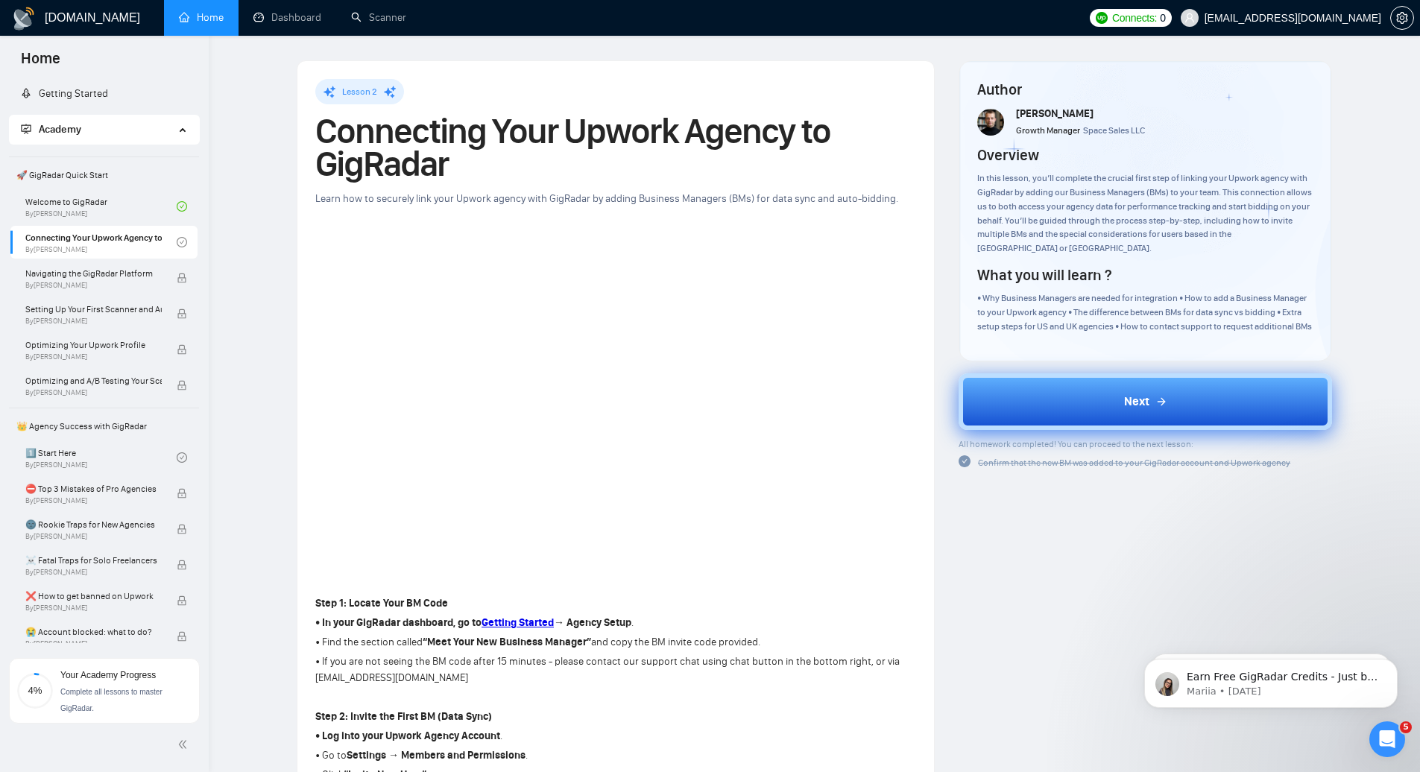
click at [1134, 388] on button "Next" at bounding box center [1144, 401] width 373 height 57
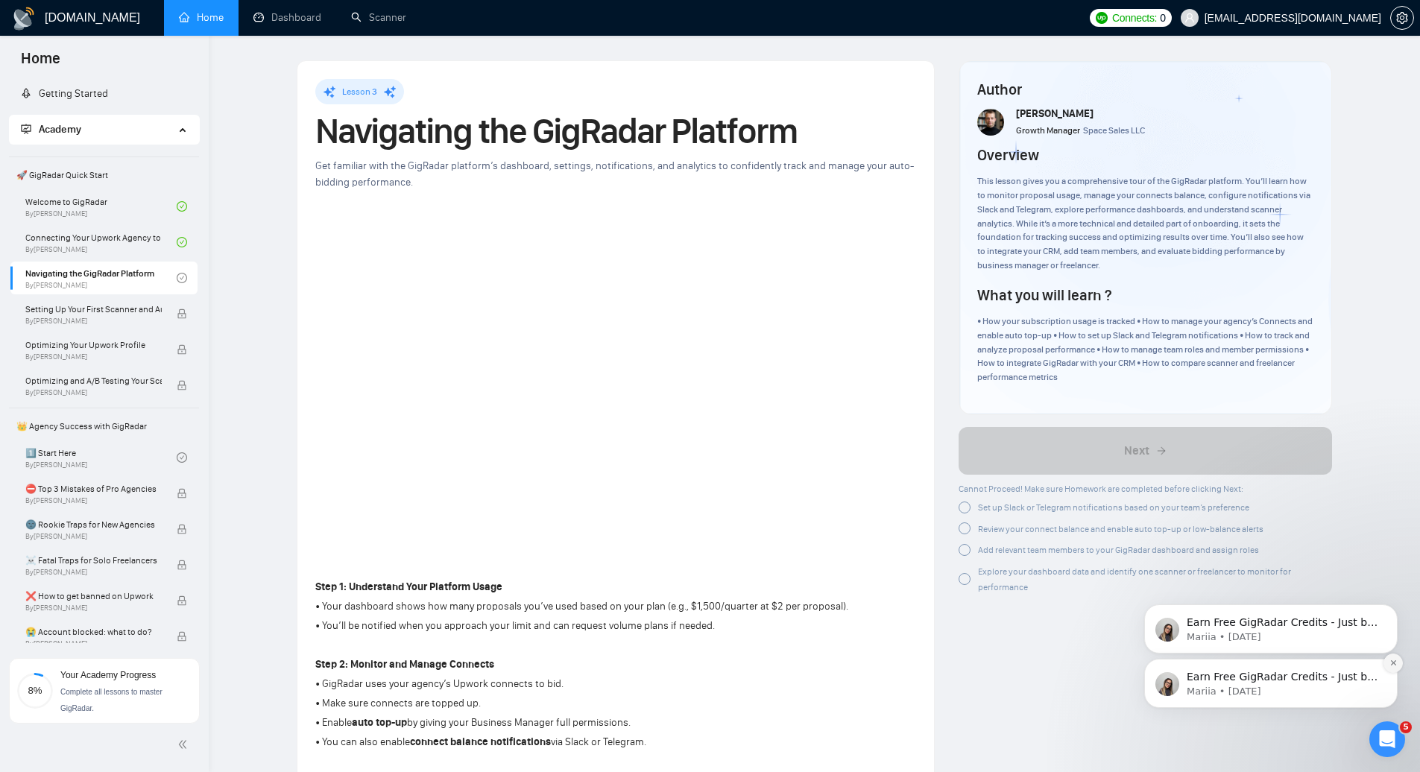
click at [1396, 666] on icon "Dismiss notification" at bounding box center [1393, 663] width 8 height 8
click at [1394, 662] on icon "Dismiss notification" at bounding box center [1392, 662] width 5 height 5
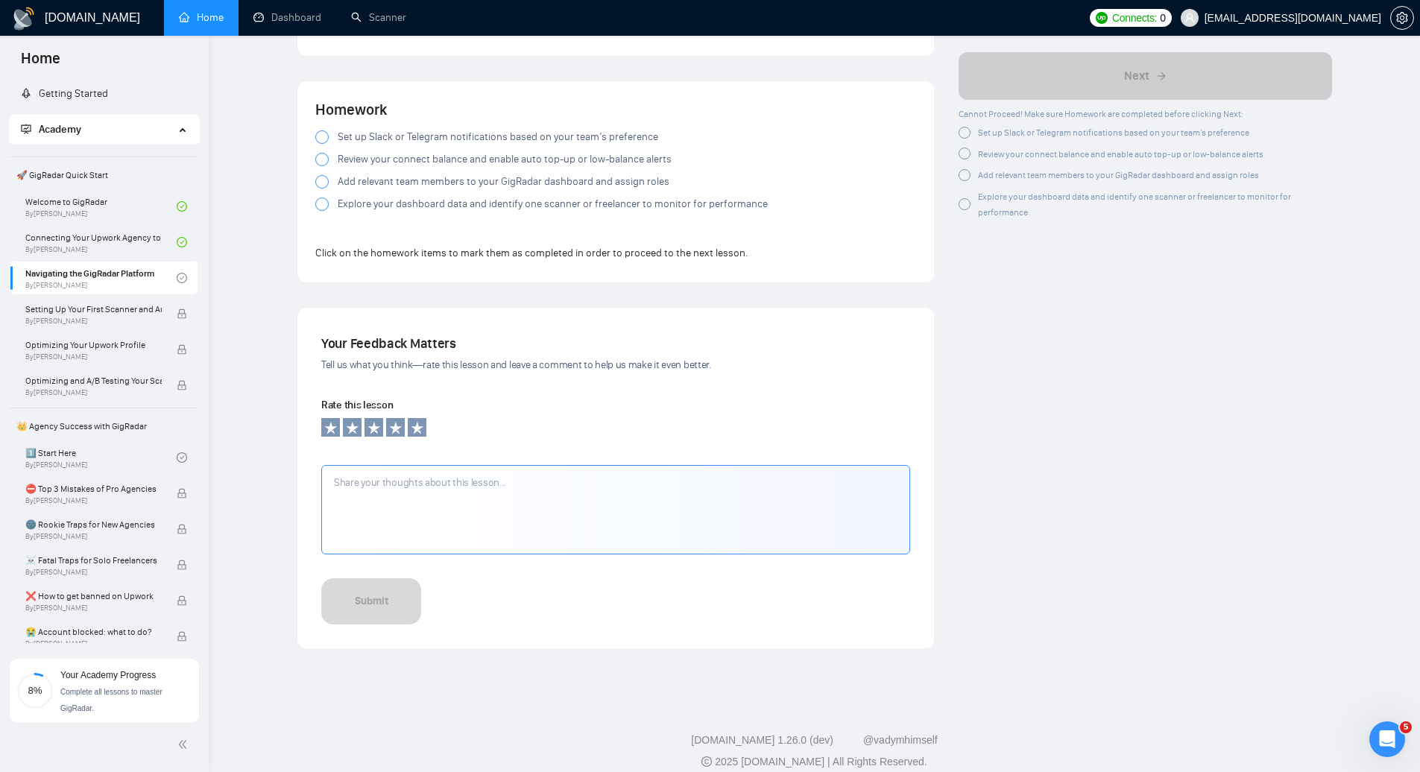
scroll to position [1195, 0]
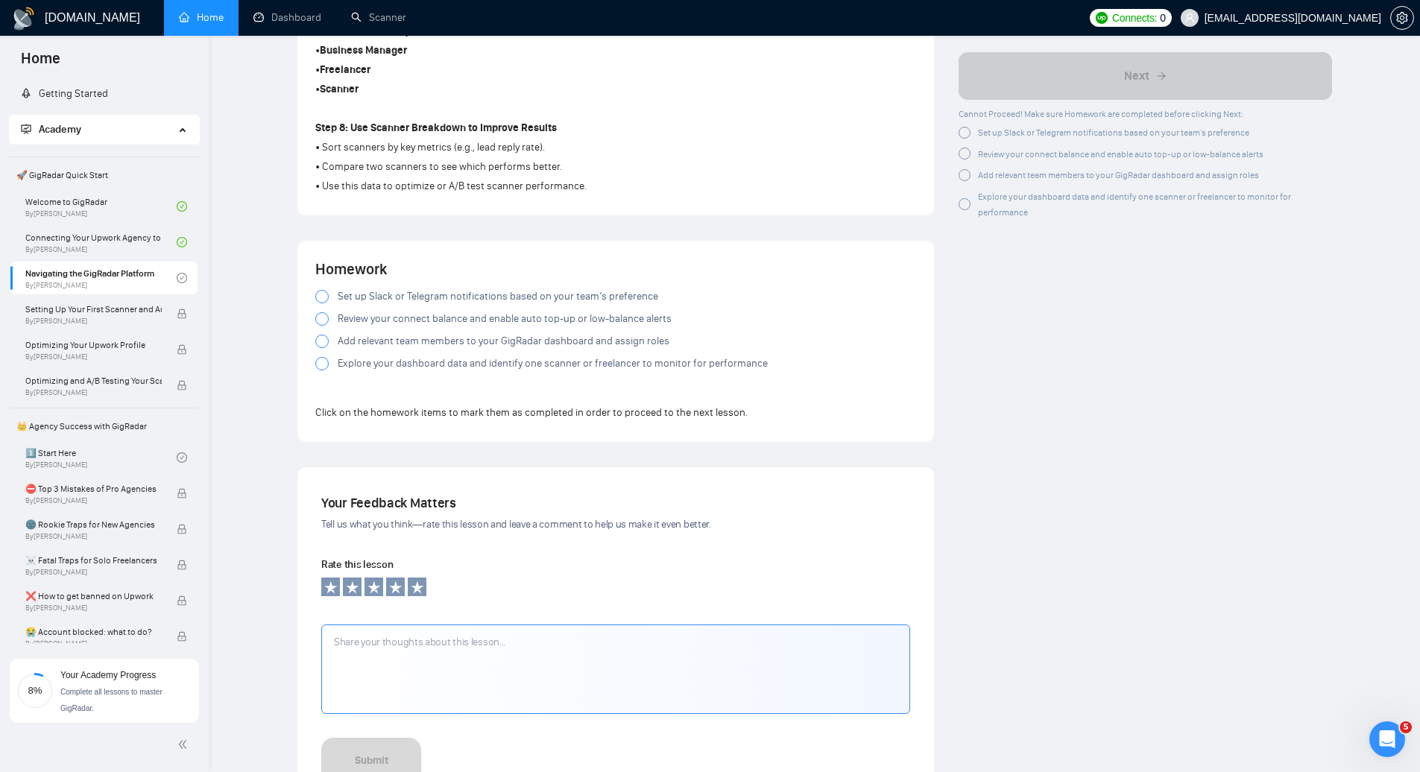
click at [347, 300] on span "Set up Slack or Telegram notifications based on your team’s preference" at bounding box center [498, 296] width 320 height 16
click at [349, 299] on span "Set up Slack or Telegram notifications based on your team’s preference" at bounding box center [498, 296] width 320 height 16
click at [321, 297] on icon at bounding box center [322, 297] width 7 height 6
click at [390, 389] on div "Homework Set up Slack or Telegram notifications based on your team’s preference…" at bounding box center [615, 341] width 601 height 165
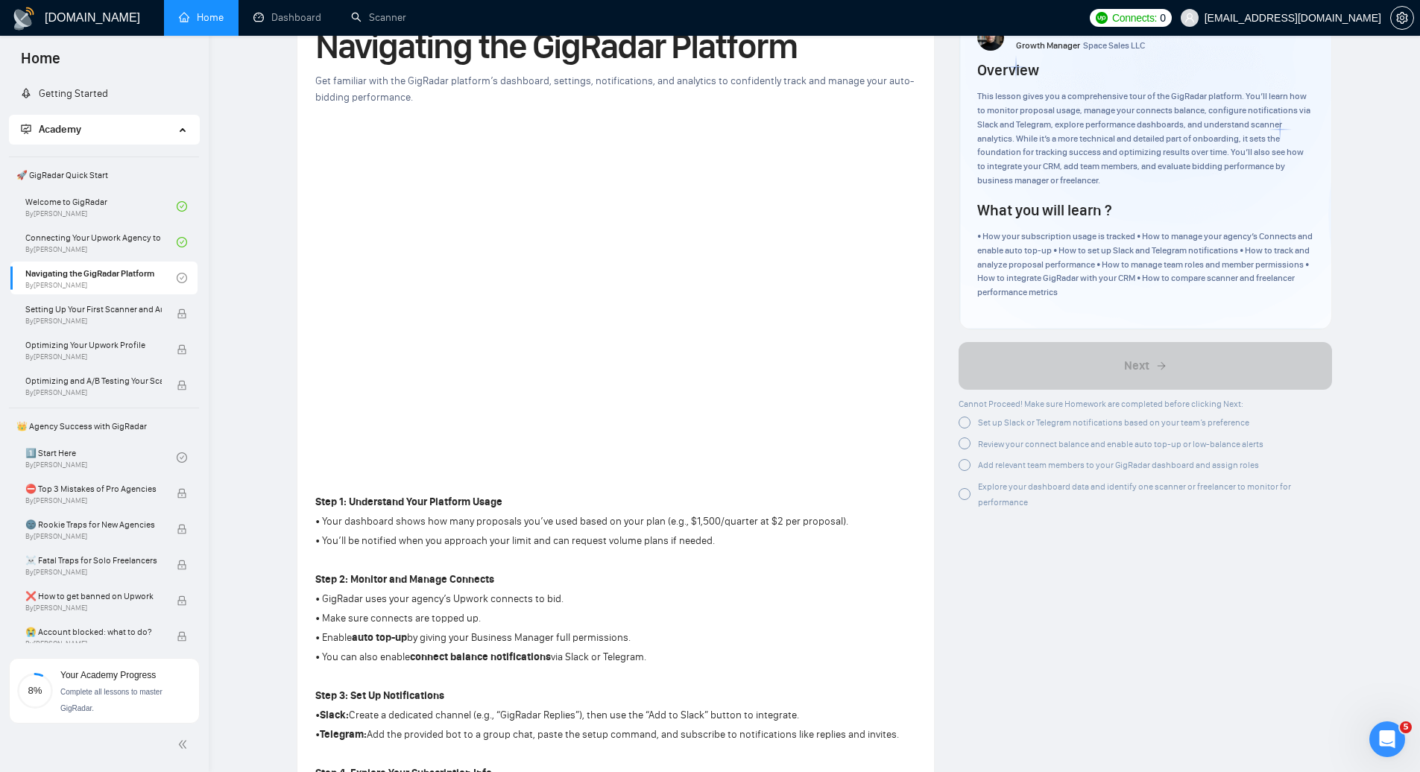
scroll to position [0, 0]
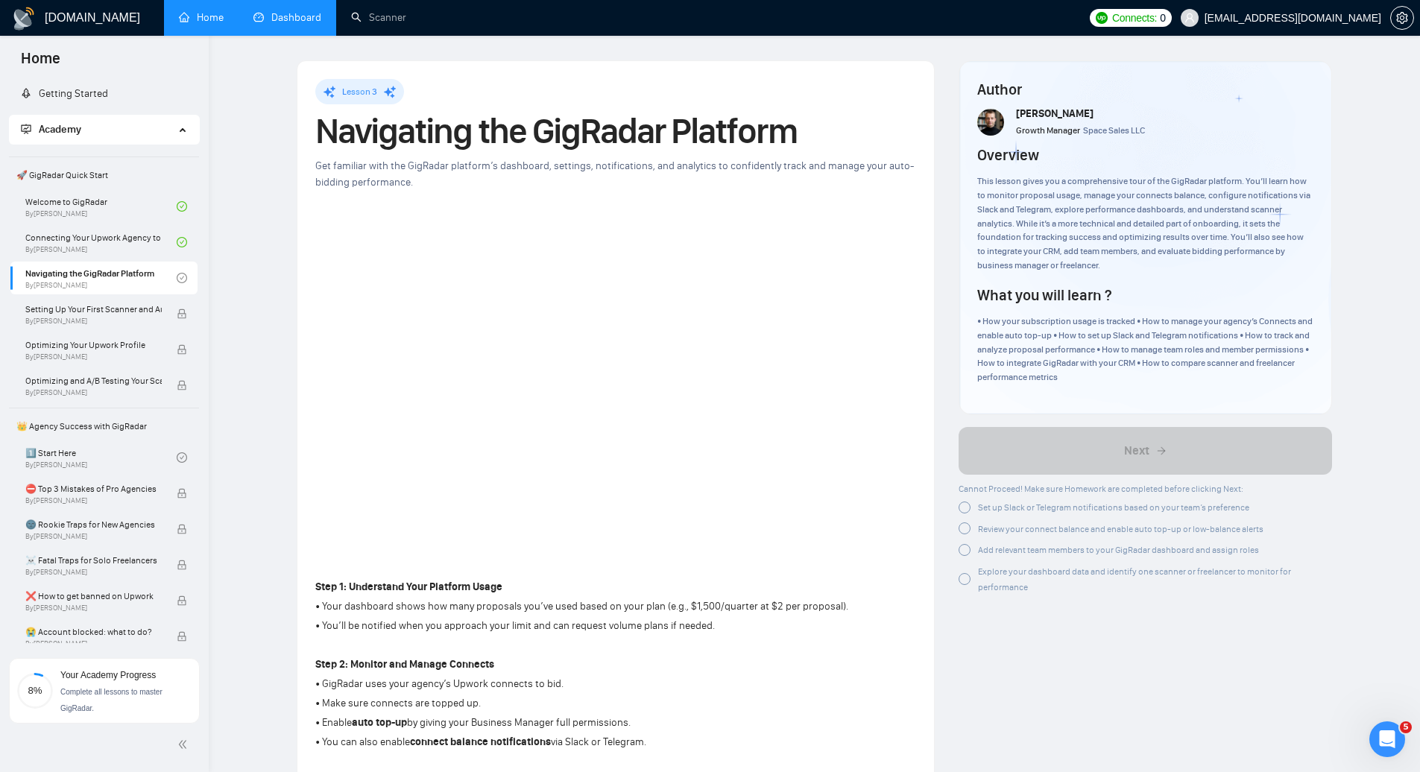
click at [305, 24] on link "Dashboard" at bounding box center [287, 17] width 68 height 13
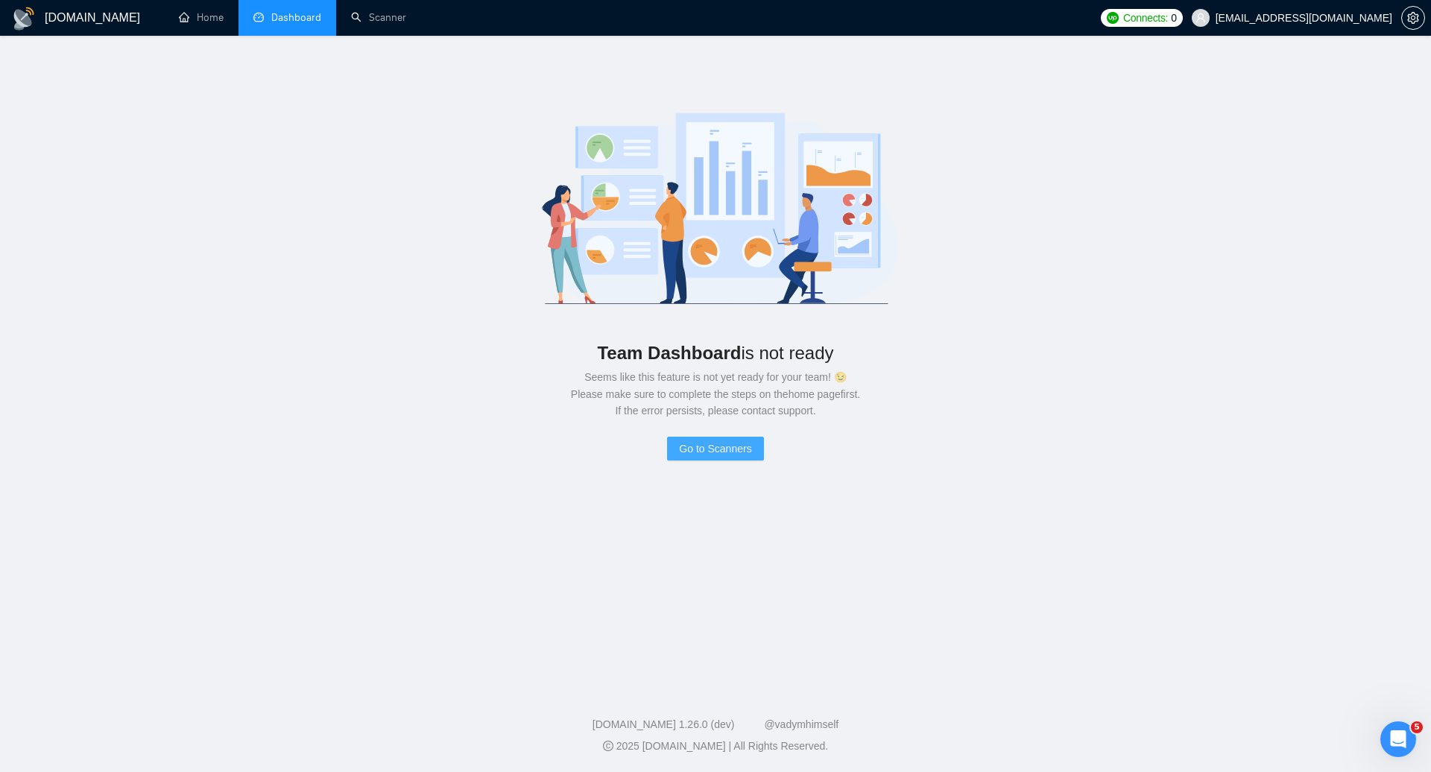
click at [721, 455] on span "Go to Scanners" at bounding box center [715, 448] width 72 height 16
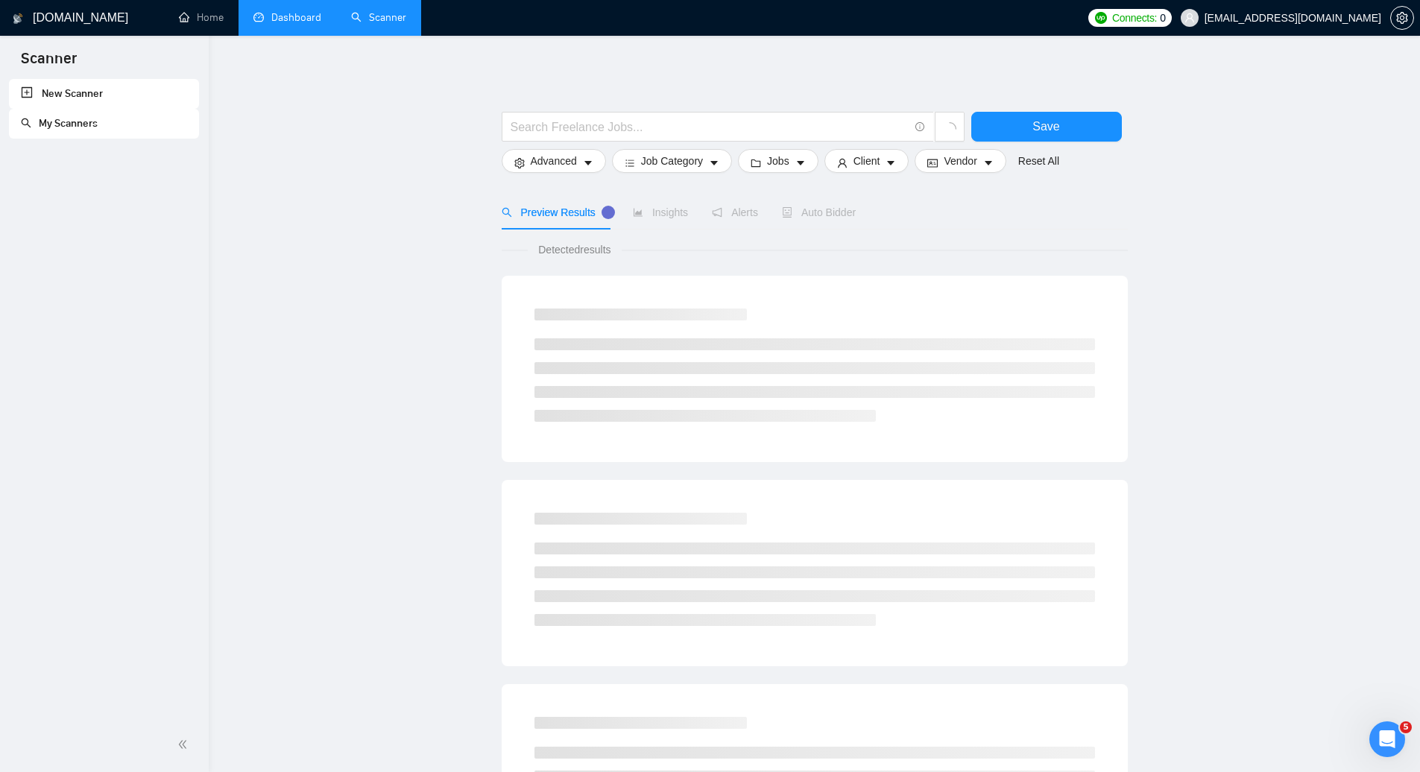
click at [83, 124] on link "My Scanners" at bounding box center [59, 123] width 77 height 13
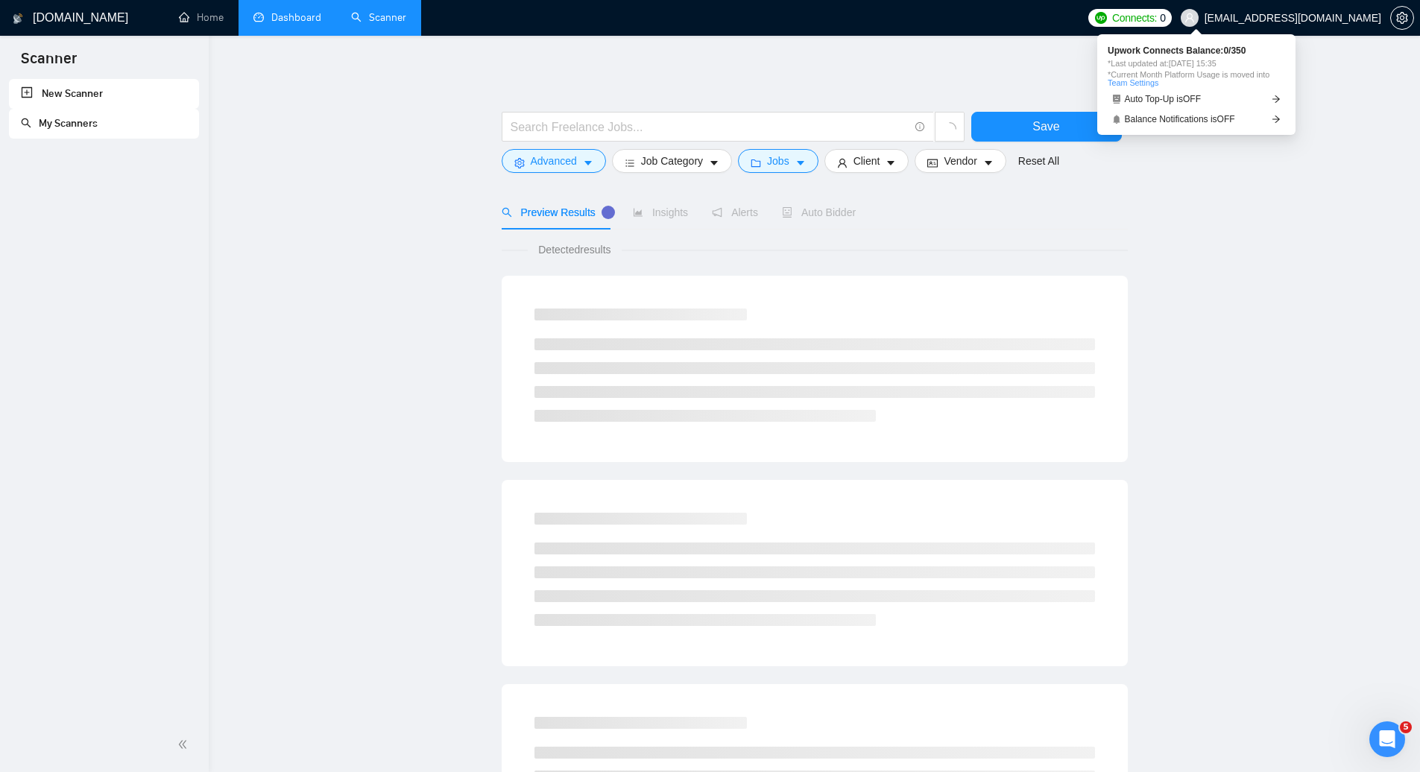
click at [1157, 17] on span "Connects:" at bounding box center [1134, 18] width 45 height 16
click at [1235, 121] on span "Balance Notifications is OFF" at bounding box center [1180, 119] width 110 height 9
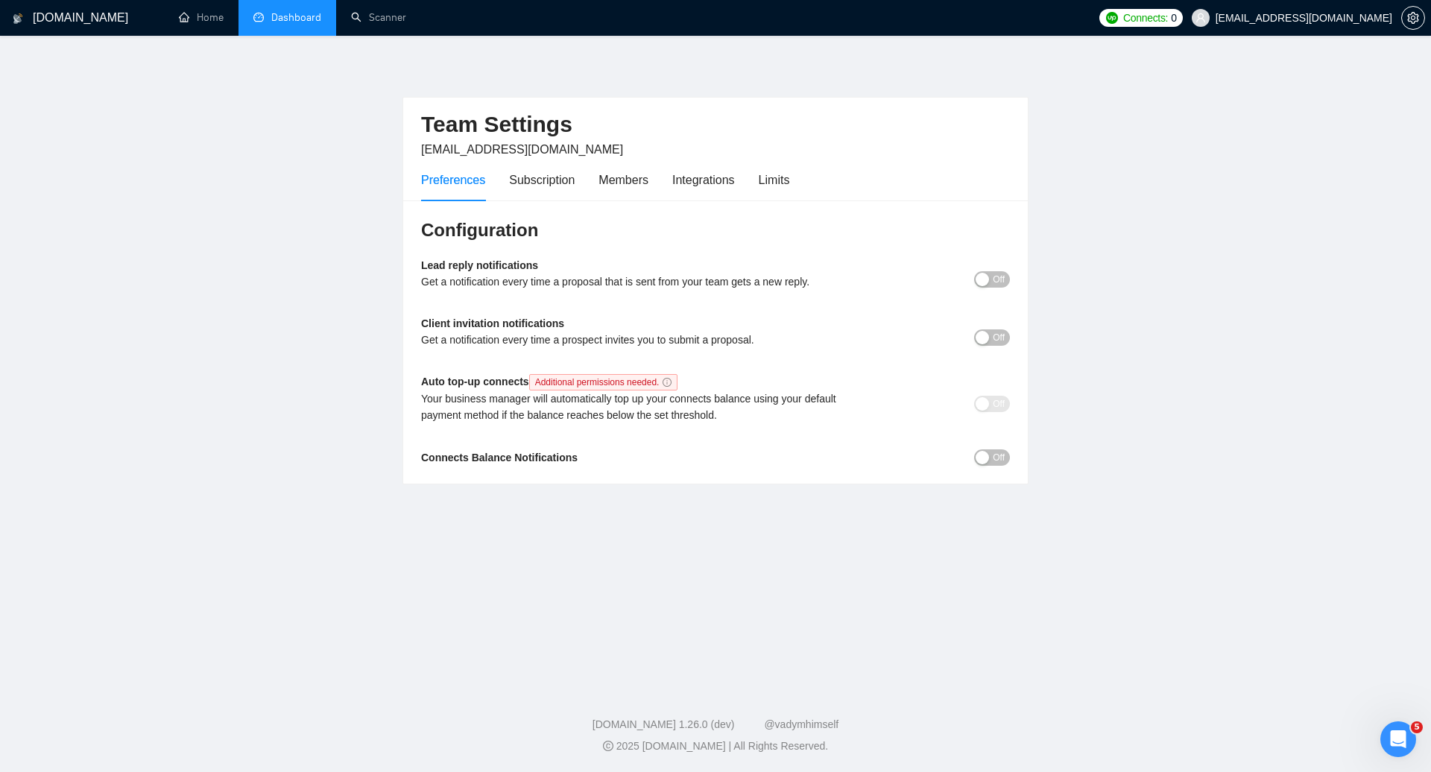
click at [989, 337] on button "Off" at bounding box center [992, 337] width 36 height 16
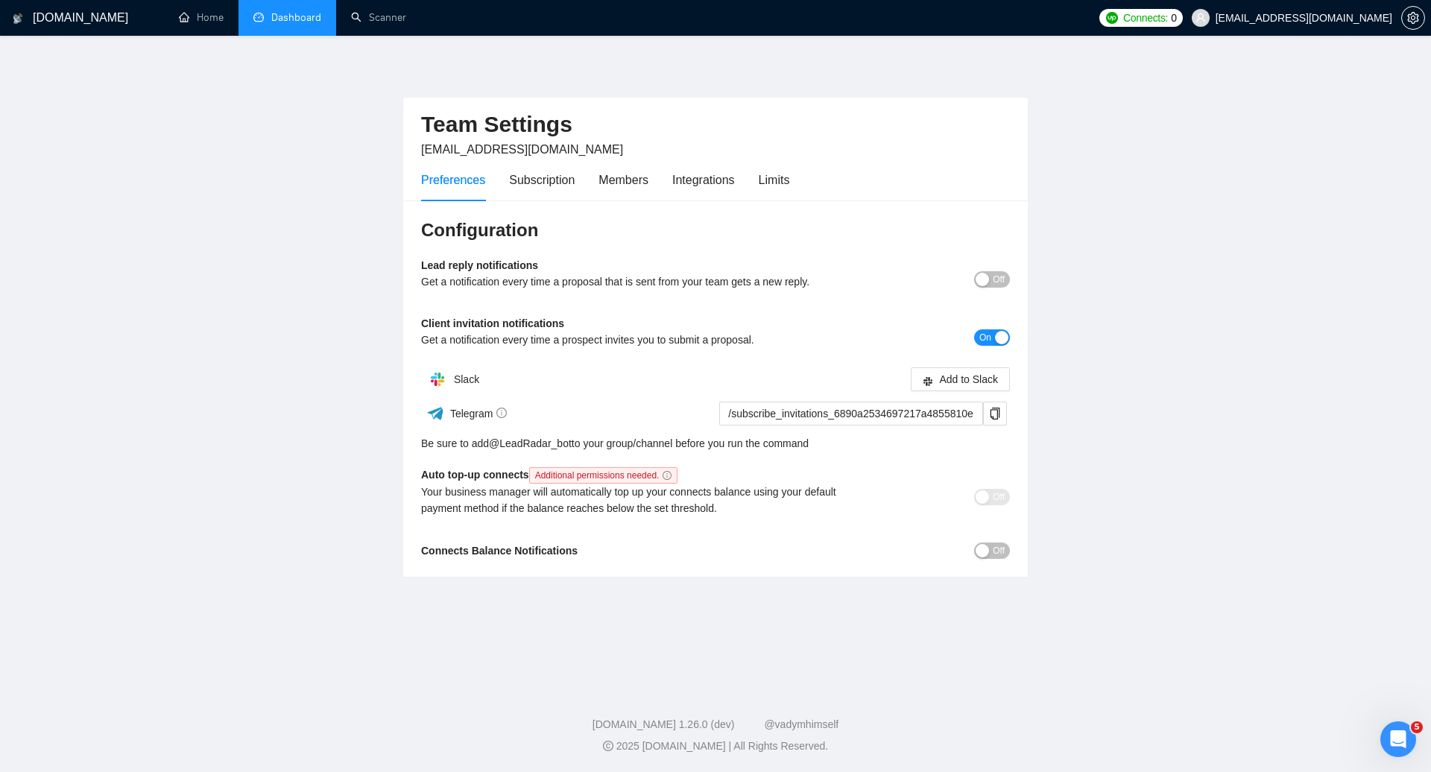
click at [996, 549] on span "Off" at bounding box center [999, 551] width 12 height 16
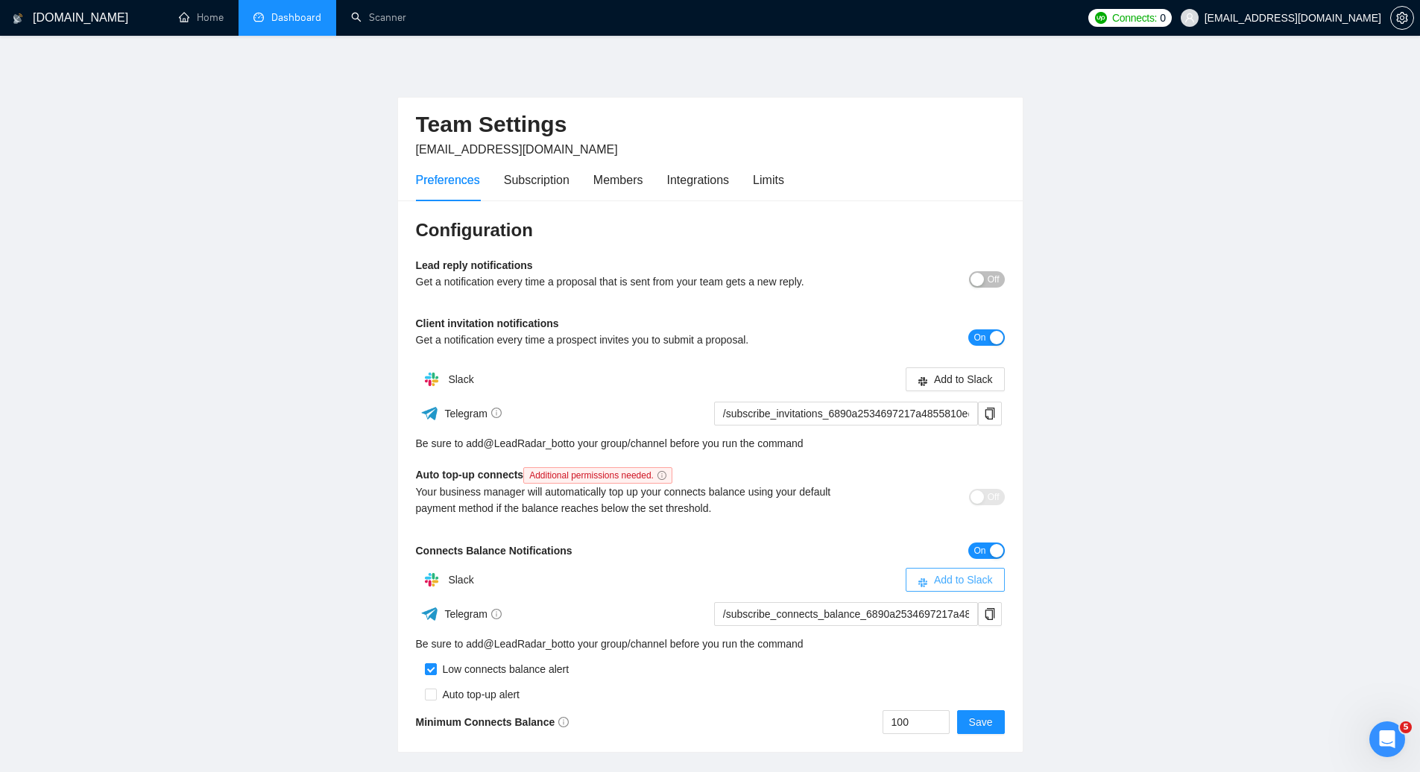
click at [967, 576] on span "Add to Slack" at bounding box center [963, 580] width 59 height 16
click at [837, 542] on div "Connects Balance Notifications On" at bounding box center [710, 550] width 589 height 17
click at [553, 174] on div "Subscription" at bounding box center [537, 180] width 66 height 19
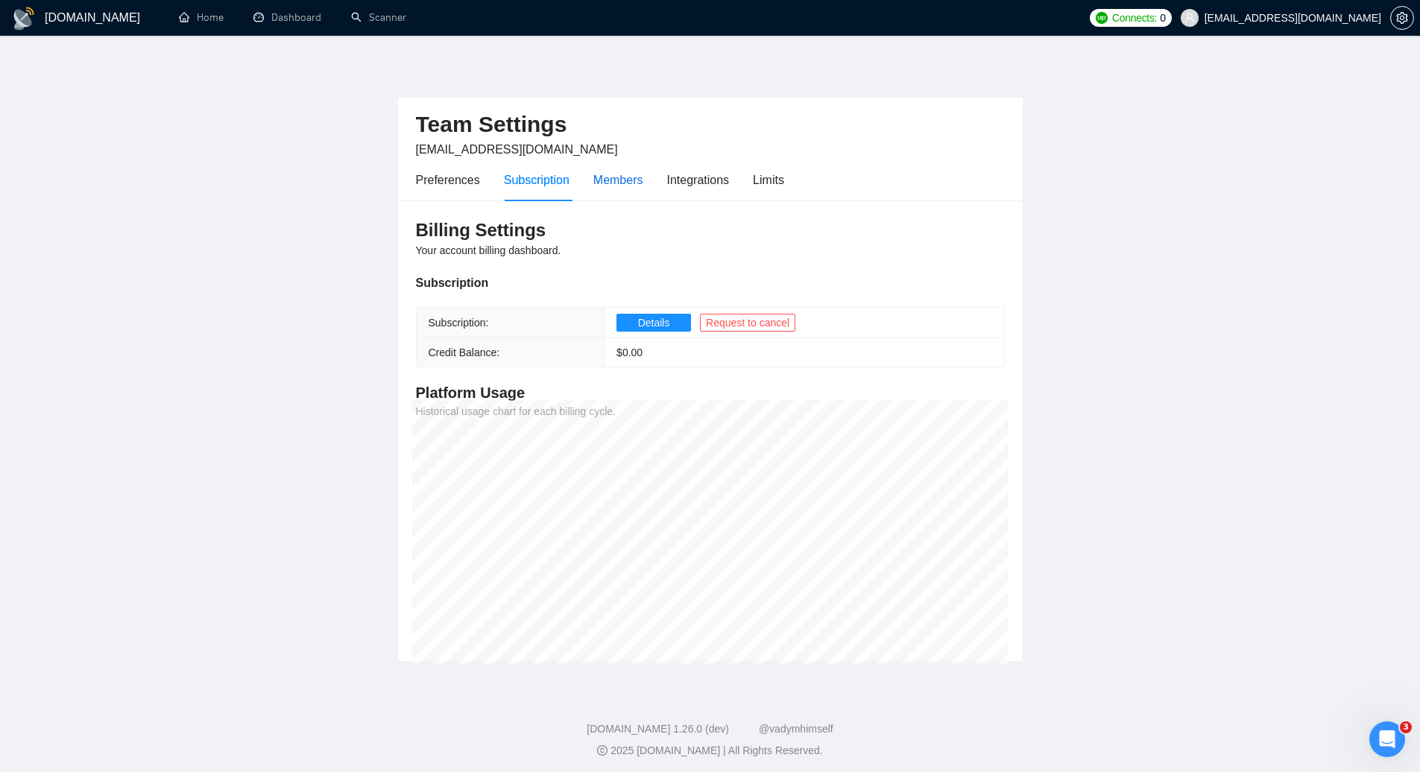
click at [610, 179] on div "Members" at bounding box center [618, 180] width 50 height 19
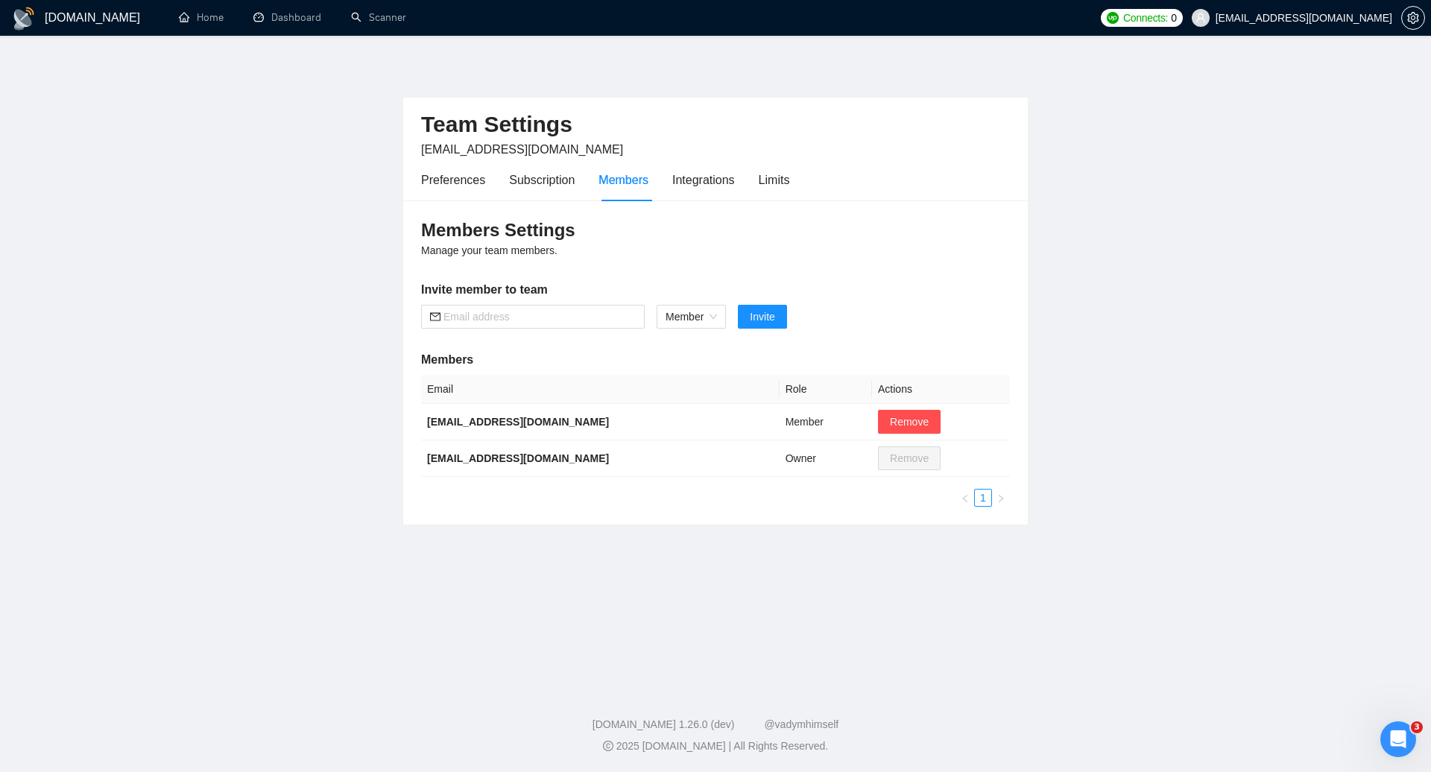
click at [657, 176] on div "Preferences Subscription Members Integrations Limits" at bounding box center [605, 180] width 368 height 42
click at [688, 180] on div "Integrations" at bounding box center [703, 180] width 63 height 19
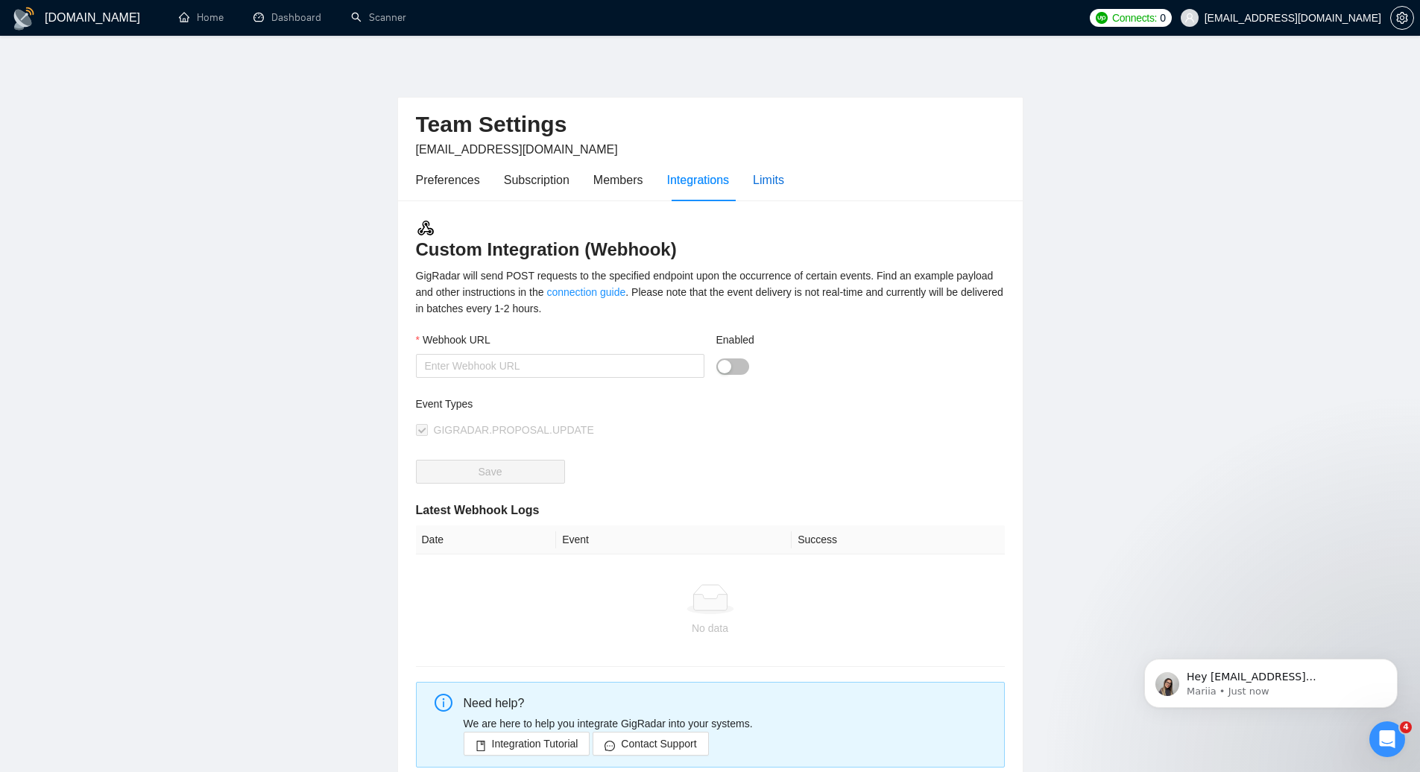
click at [773, 178] on div "Limits" at bounding box center [768, 180] width 31 height 19
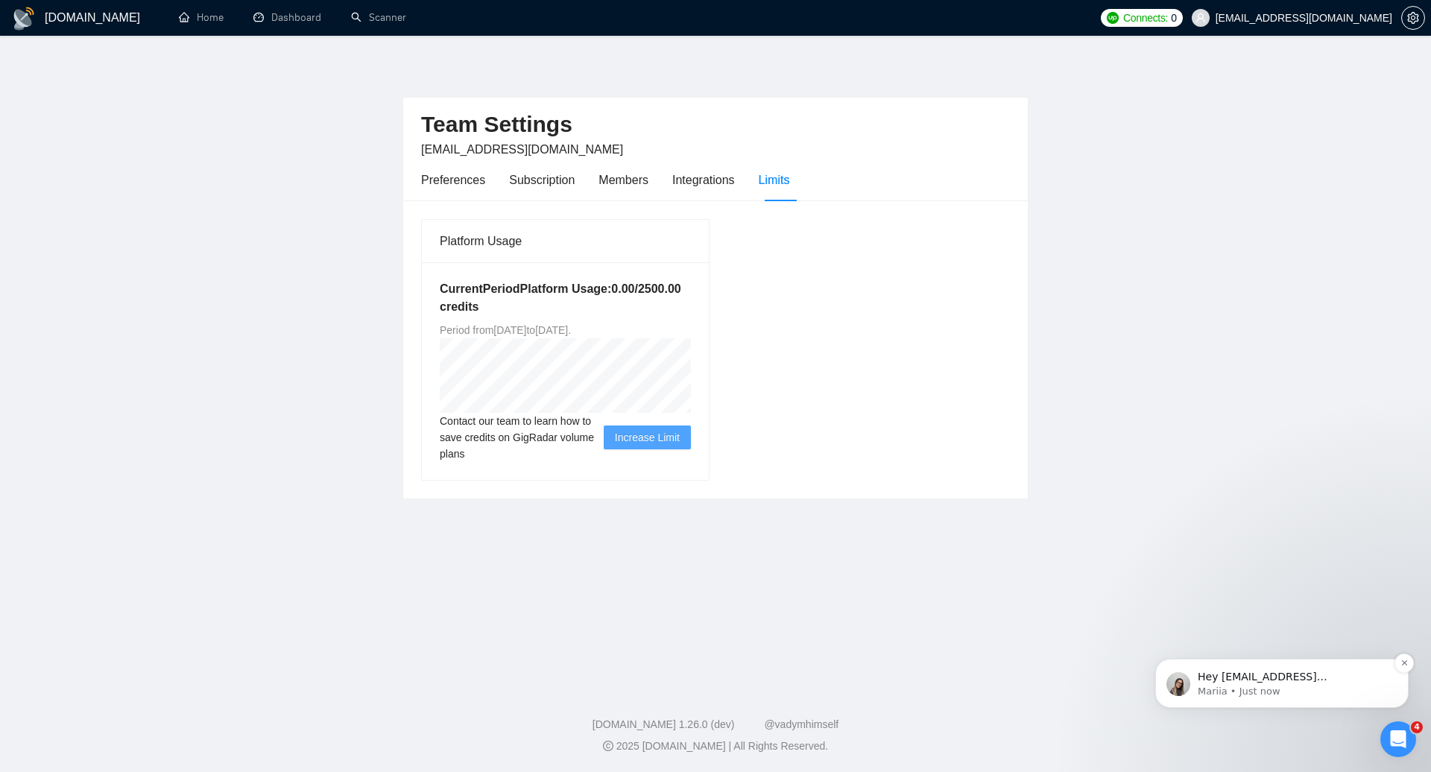
click at [1279, 691] on p "Mariia • Just now" at bounding box center [1294, 691] width 192 height 13
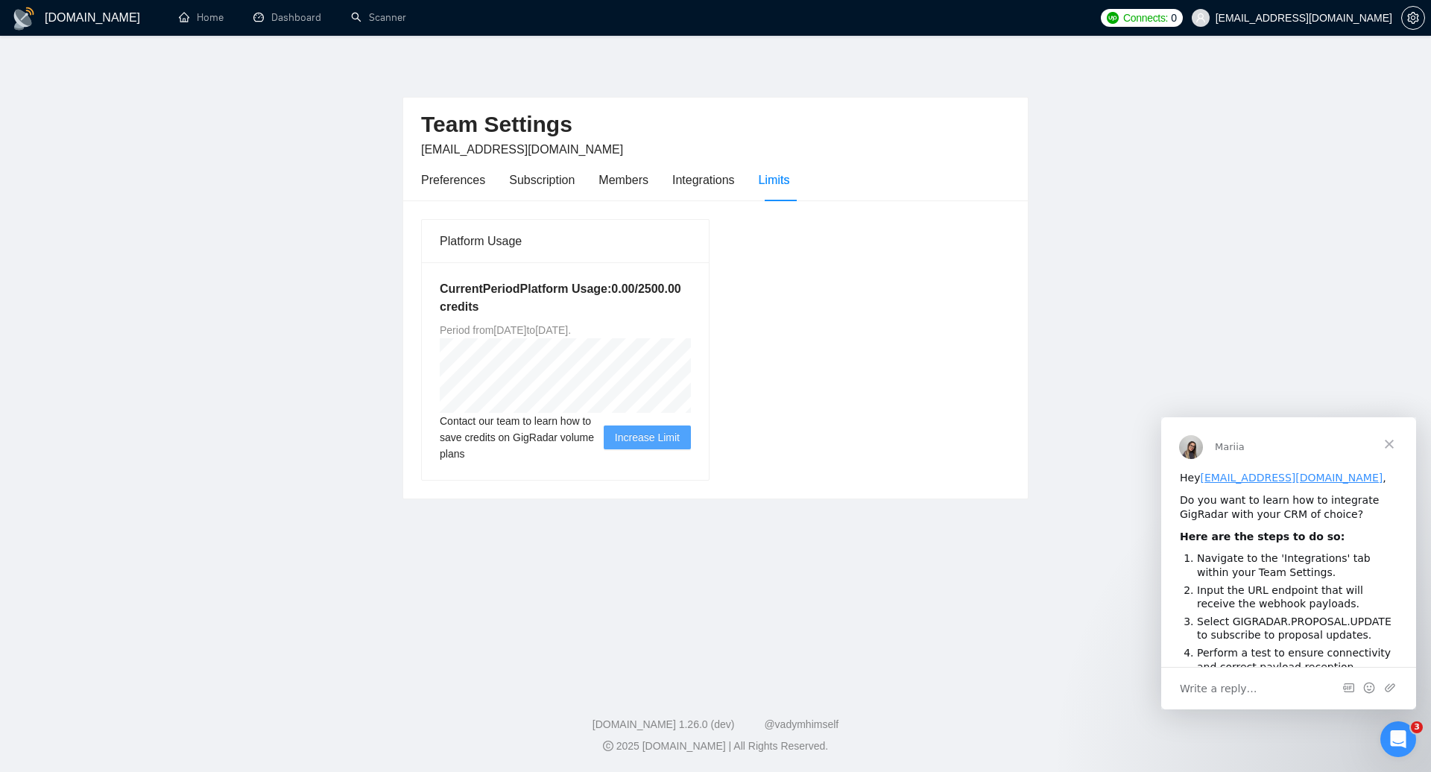
click at [1406, 438] on span "Close" at bounding box center [1389, 444] width 54 height 54
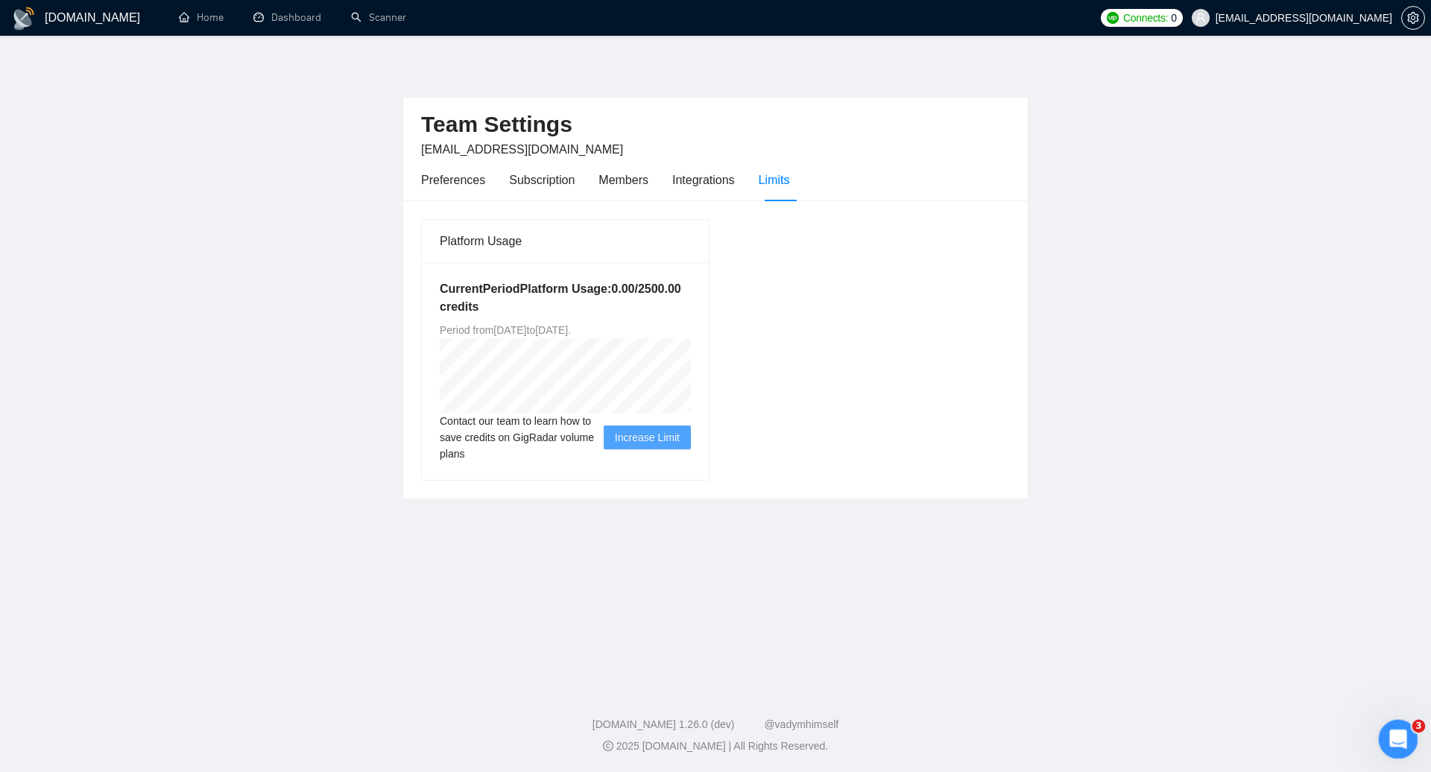
click at [1401, 727] on div "Open Intercom Messenger" at bounding box center [1395, 736] width 49 height 49
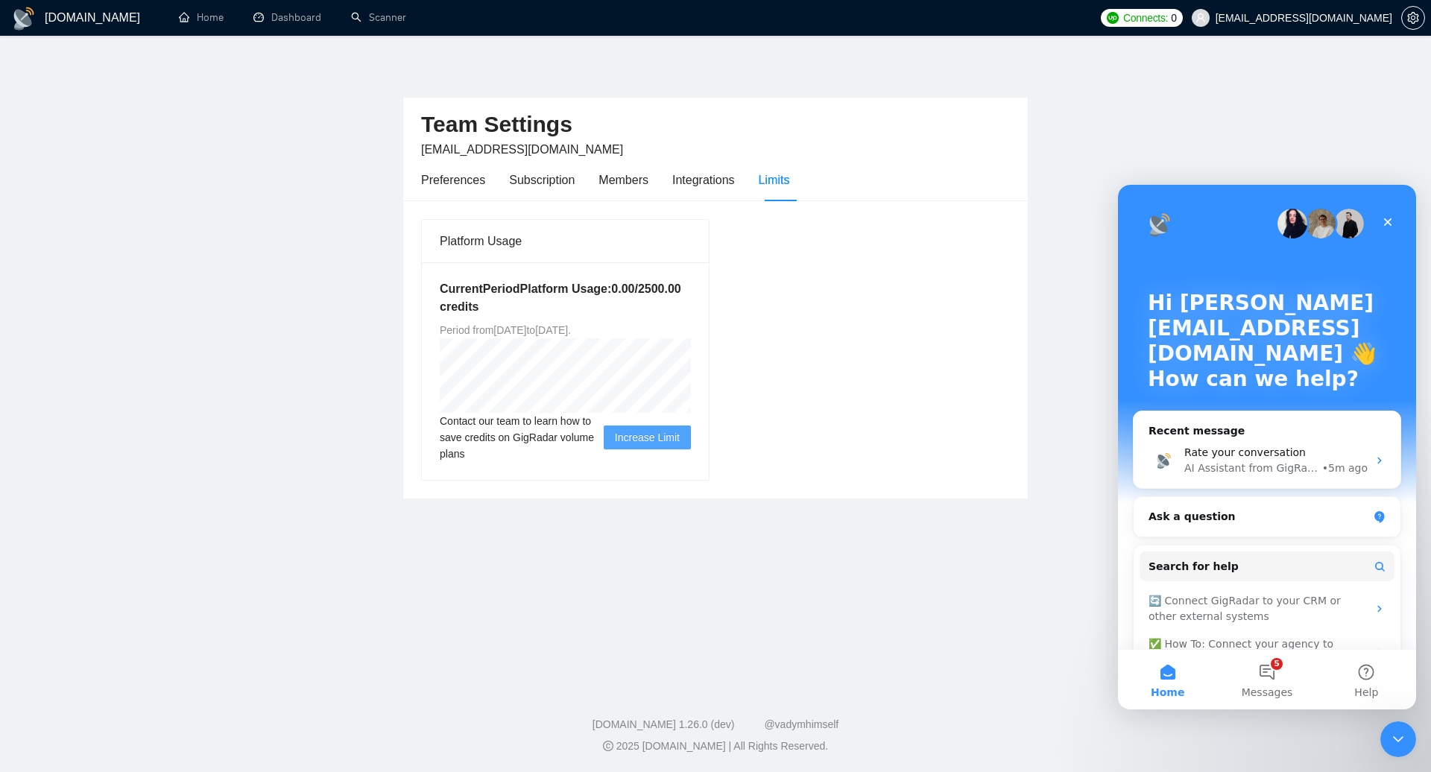
click at [1177, 683] on button "Home" at bounding box center [1167, 680] width 99 height 60
click at [1261, 679] on button "5 Messages" at bounding box center [1266, 680] width 99 height 60
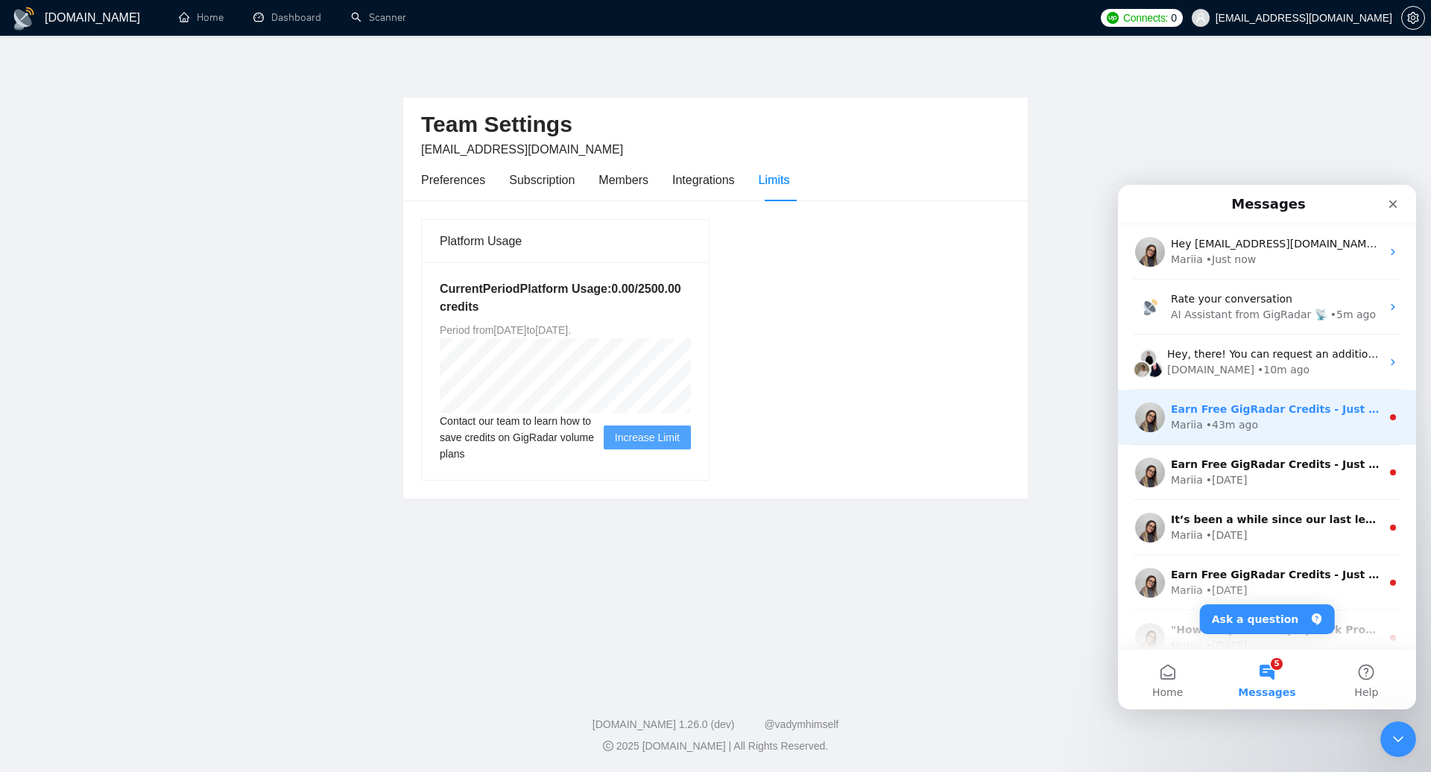
click at [1259, 425] on div "Mariia • 43m ago" at bounding box center [1276, 425] width 210 height 16
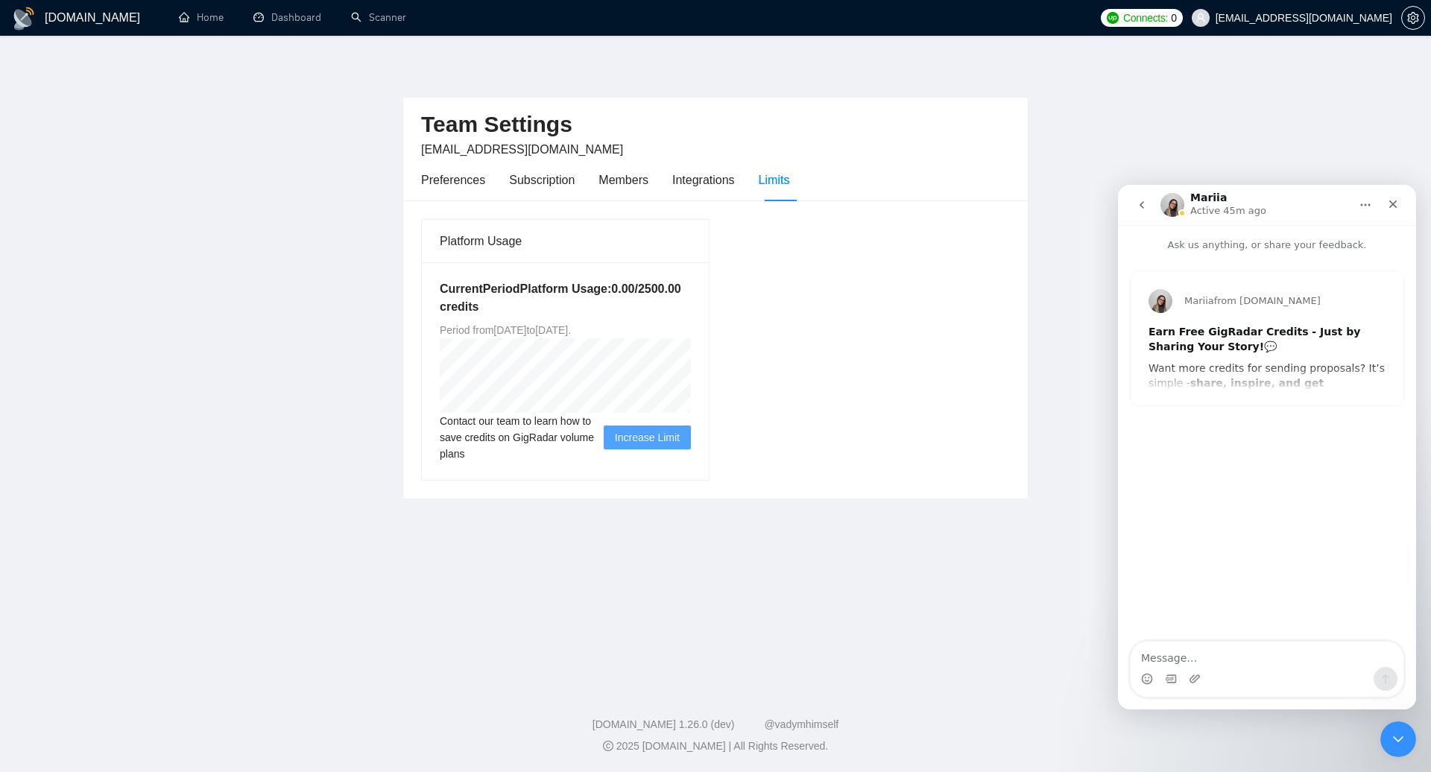
click at [1197, 393] on div "Mariia from [DOMAIN_NAME] Earn Free GigRadar Credits - Just by Sharing Your Sto…" at bounding box center [1266, 338] width 273 height 134
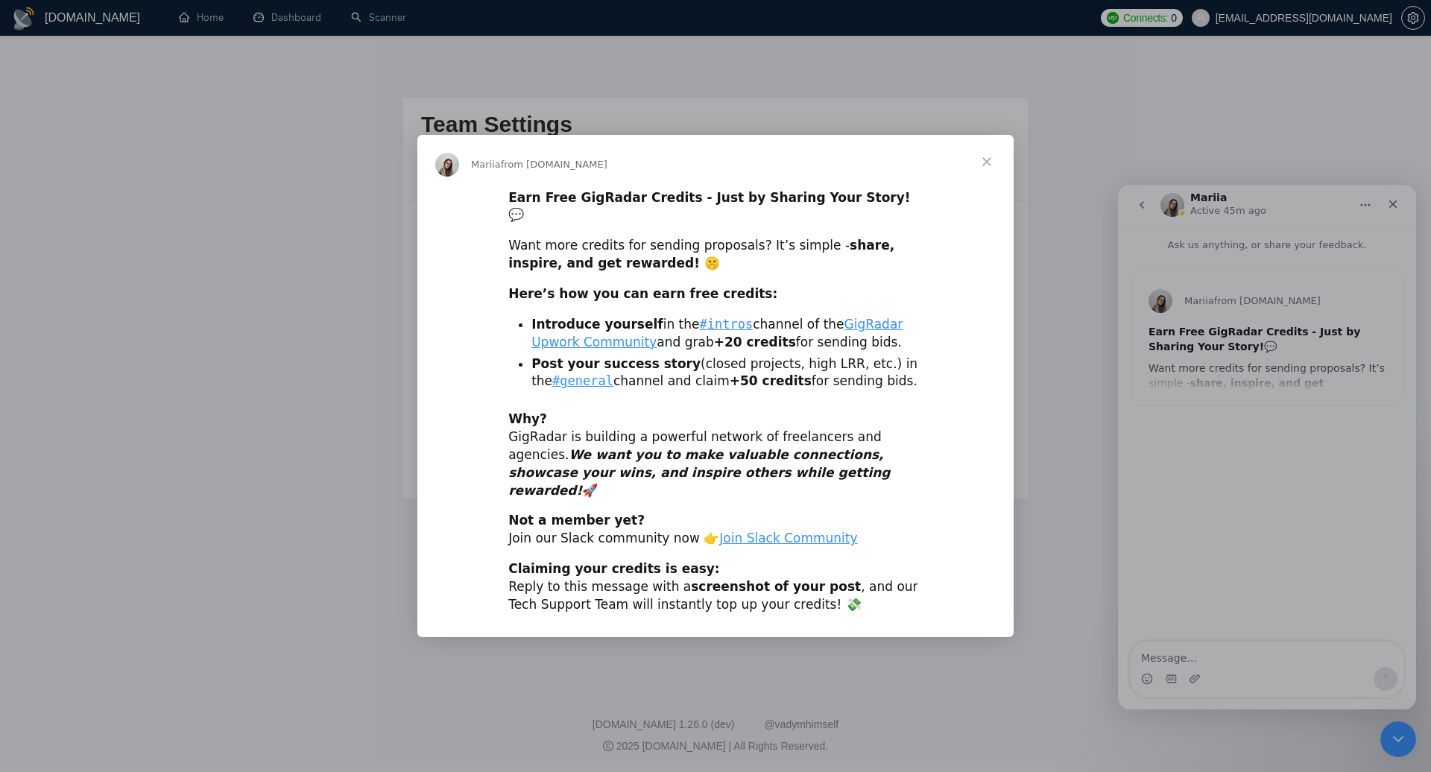
click at [992, 181] on span "Close" at bounding box center [987, 162] width 54 height 54
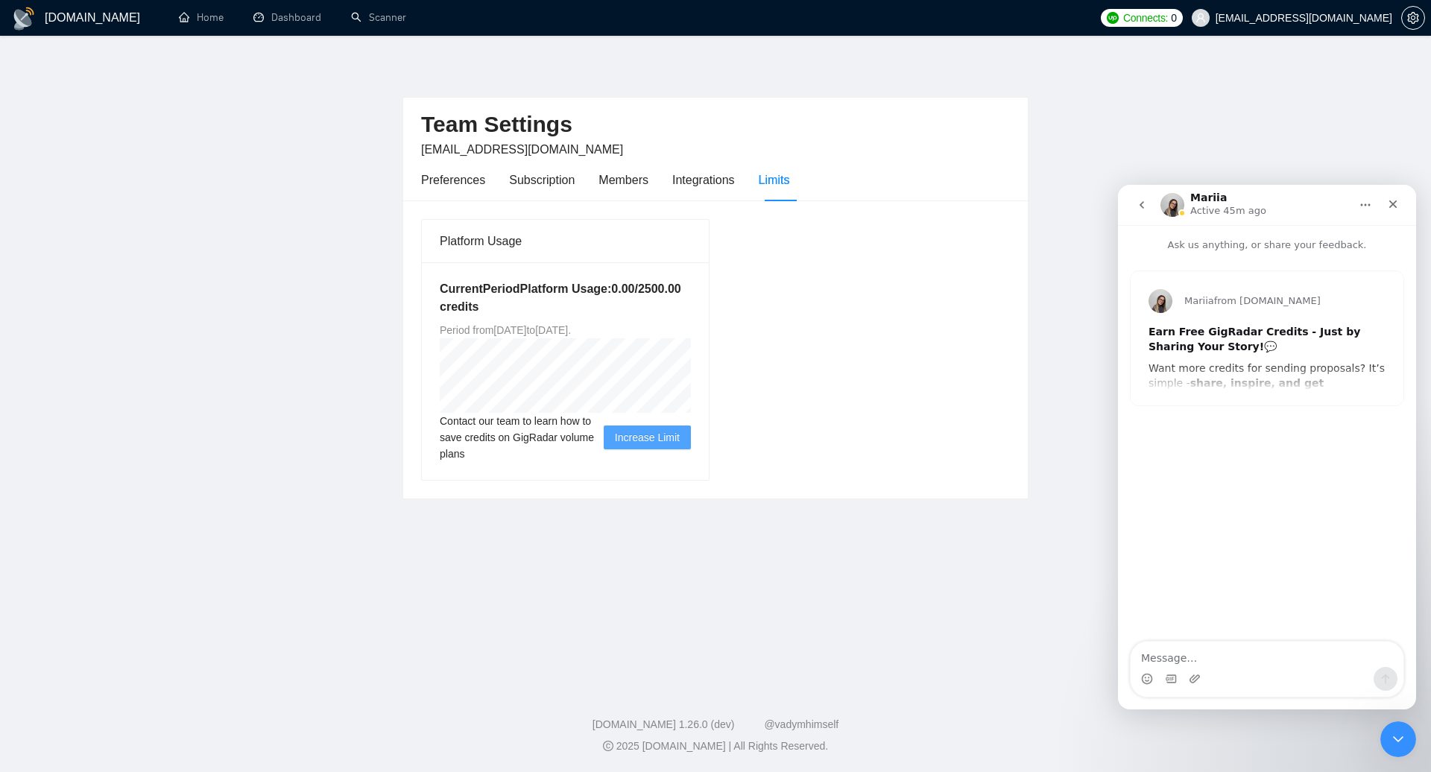
click at [1340, 387] on div "Mariia from [DOMAIN_NAME] Earn Free GigRadar Credits - Just by Sharing Your Sto…" at bounding box center [1266, 338] width 273 height 134
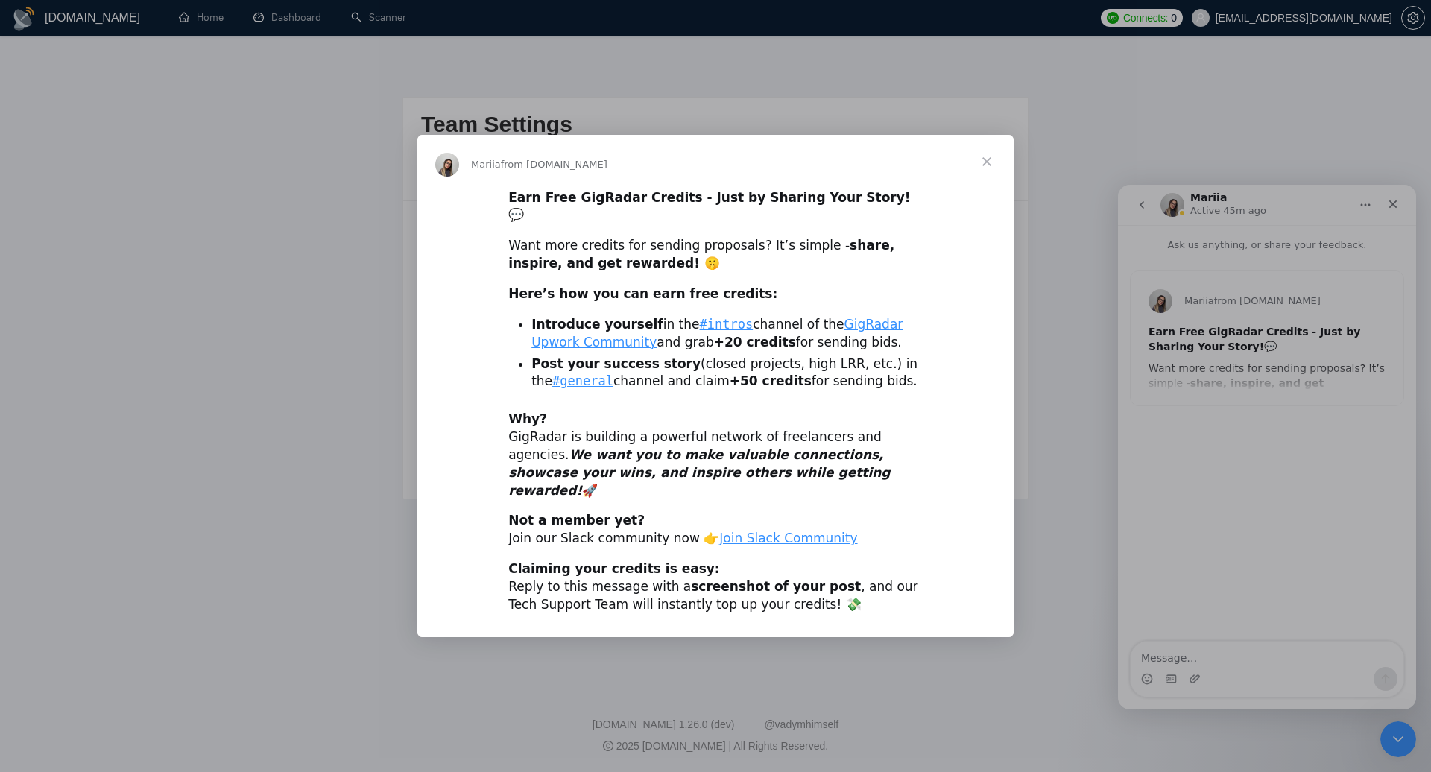
click at [981, 173] on span "Close" at bounding box center [987, 162] width 54 height 54
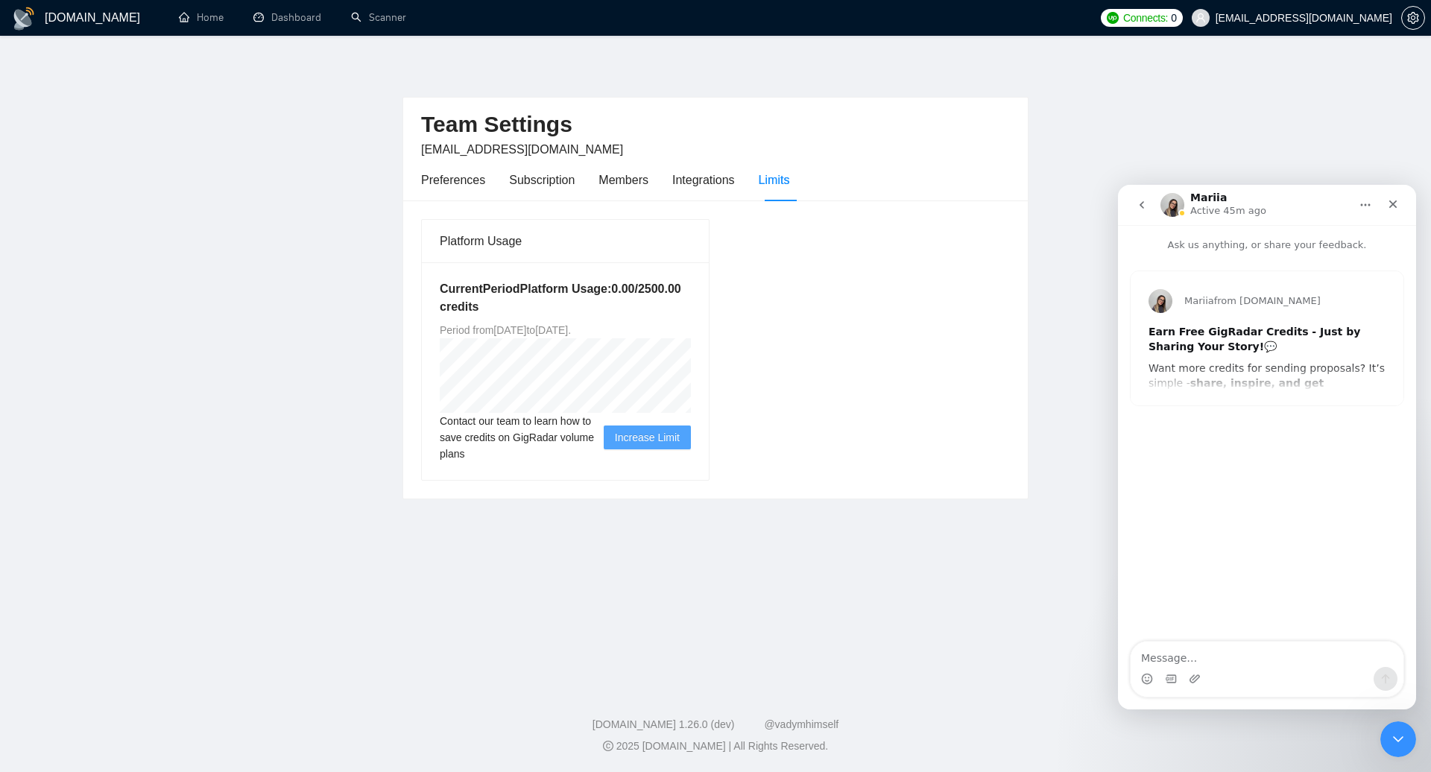
click at [1151, 212] on button "go back" at bounding box center [1141, 205] width 28 height 28
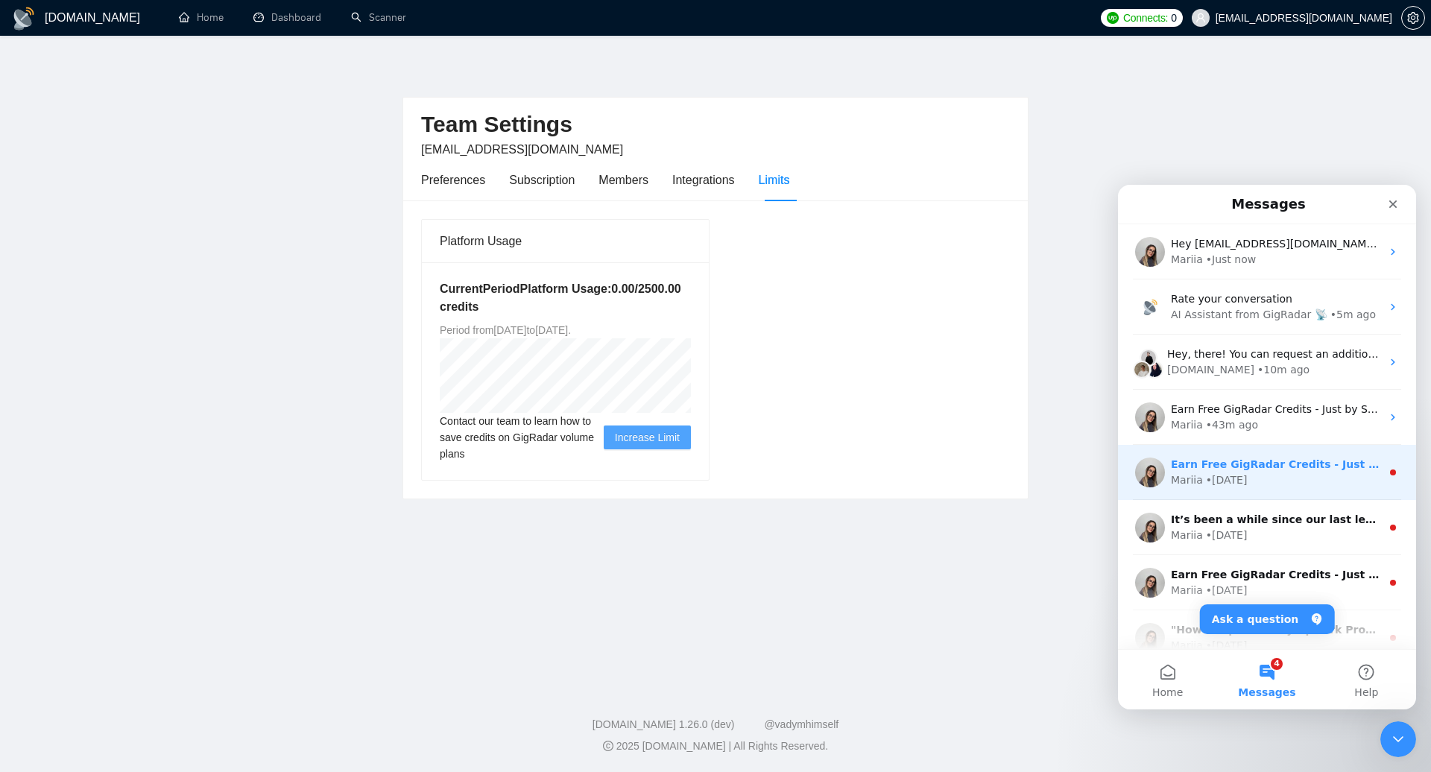
click at [1257, 485] on div "Mariia • [DATE]" at bounding box center [1276, 480] width 210 height 16
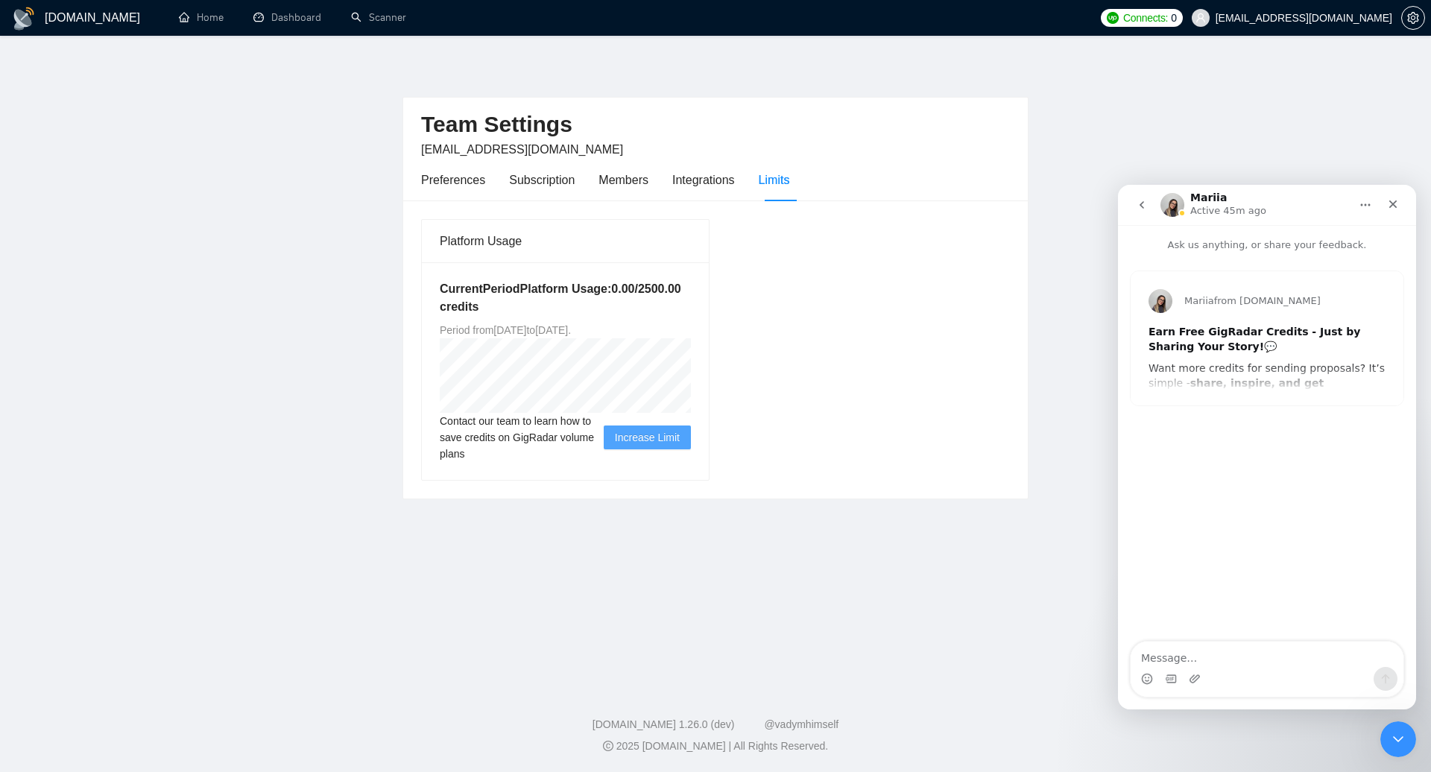
click at [1145, 206] on icon "go back" at bounding box center [1142, 205] width 12 height 12
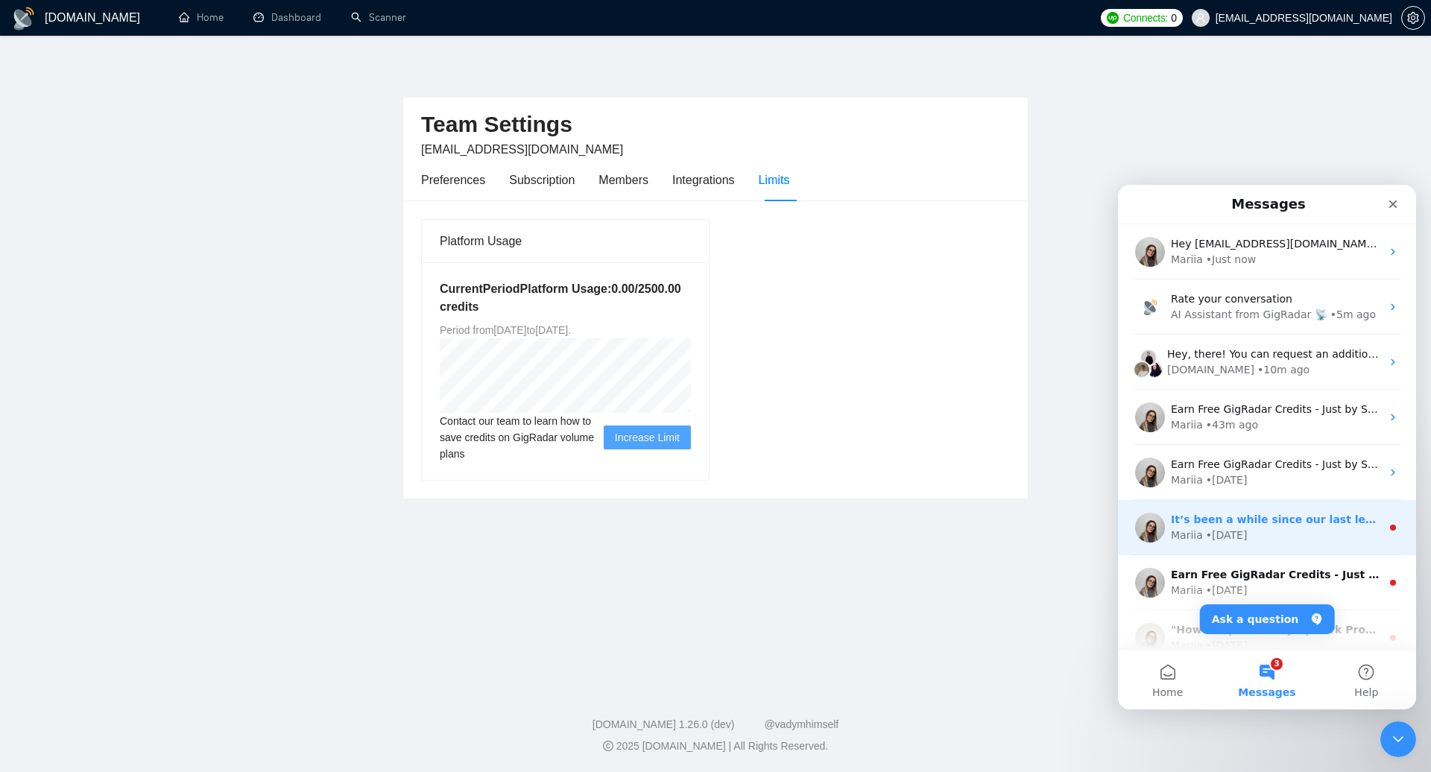
click at [1247, 530] on div "Mariia • [DATE]" at bounding box center [1276, 536] width 210 height 16
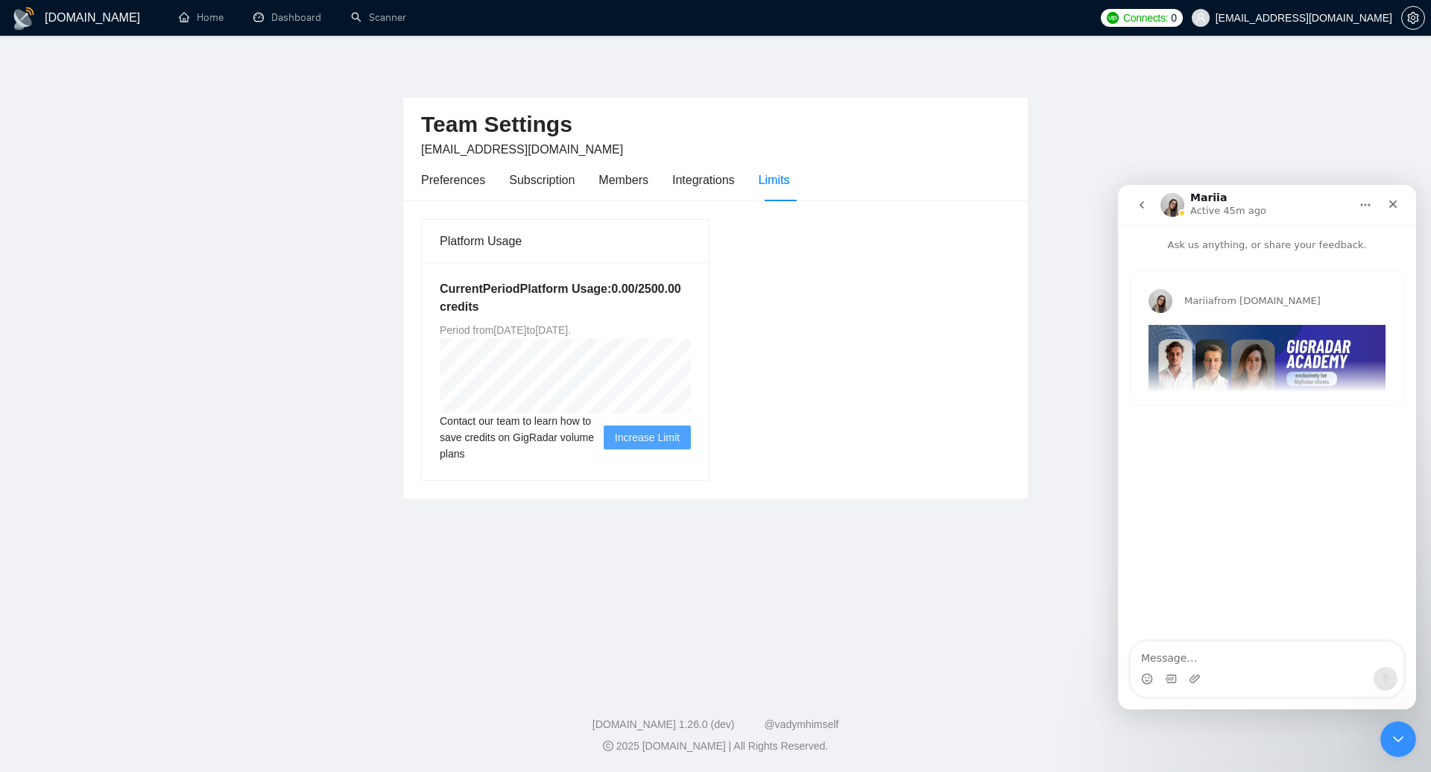
click at [1142, 207] on icon "go back" at bounding box center [1141, 204] width 4 height 7
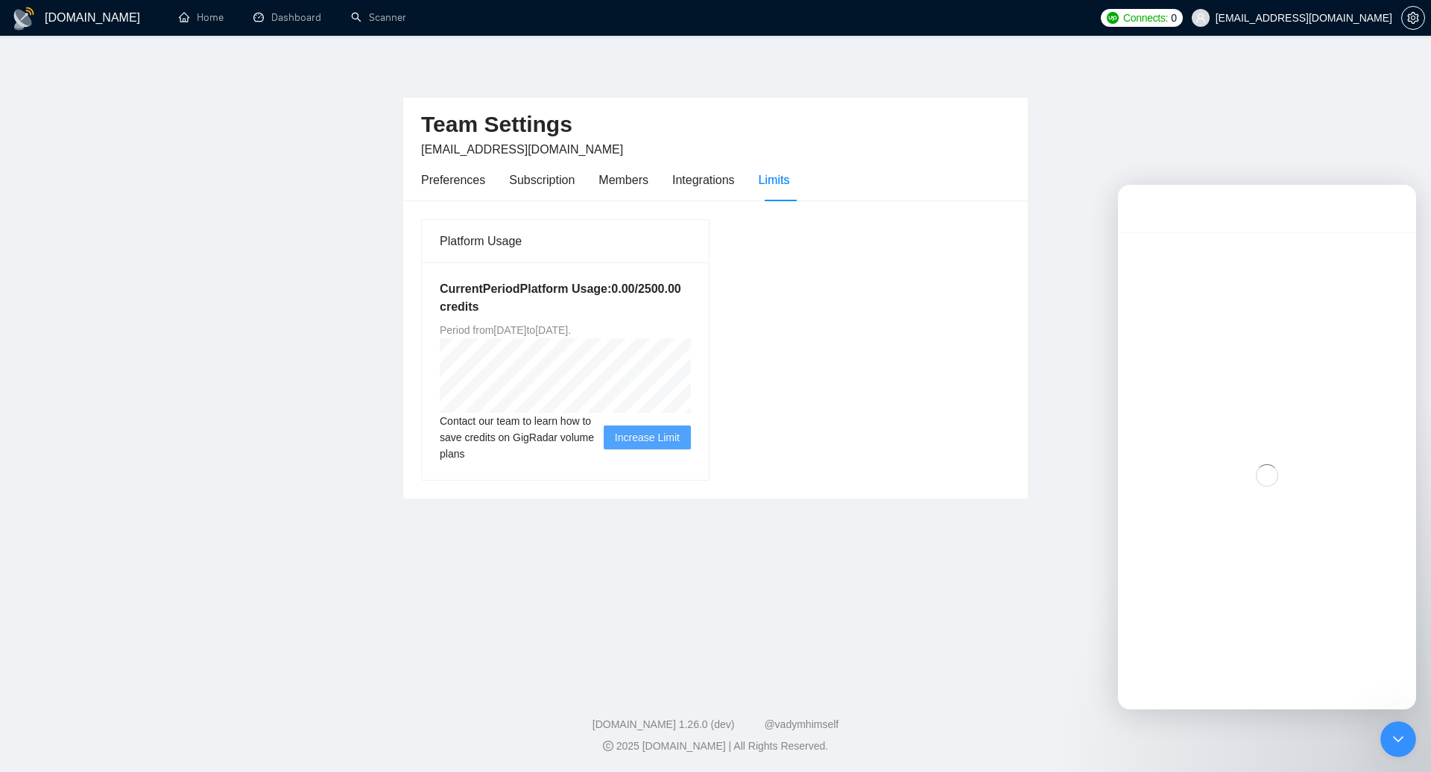
scroll to position [71, 0]
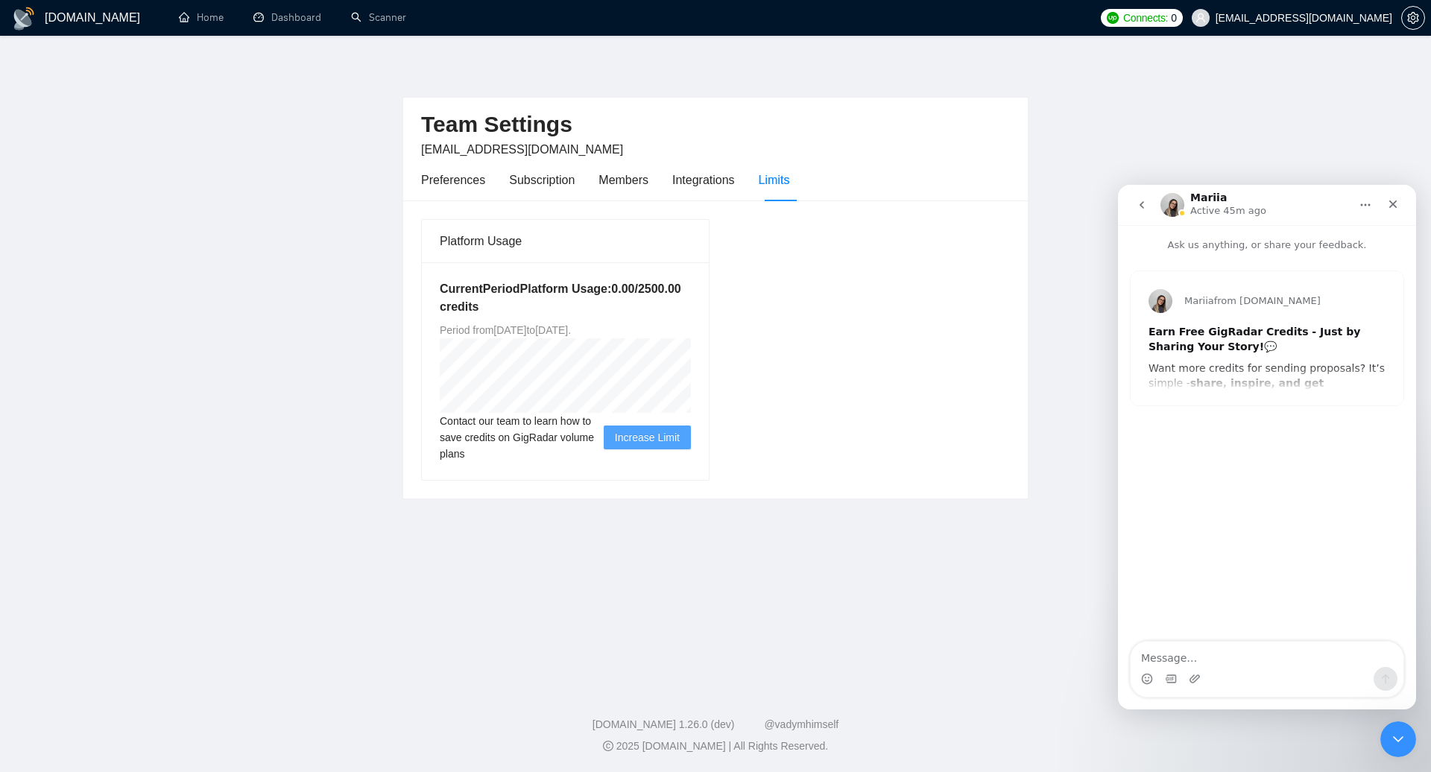
click at [1142, 206] on icon "go back" at bounding box center [1141, 204] width 4 height 7
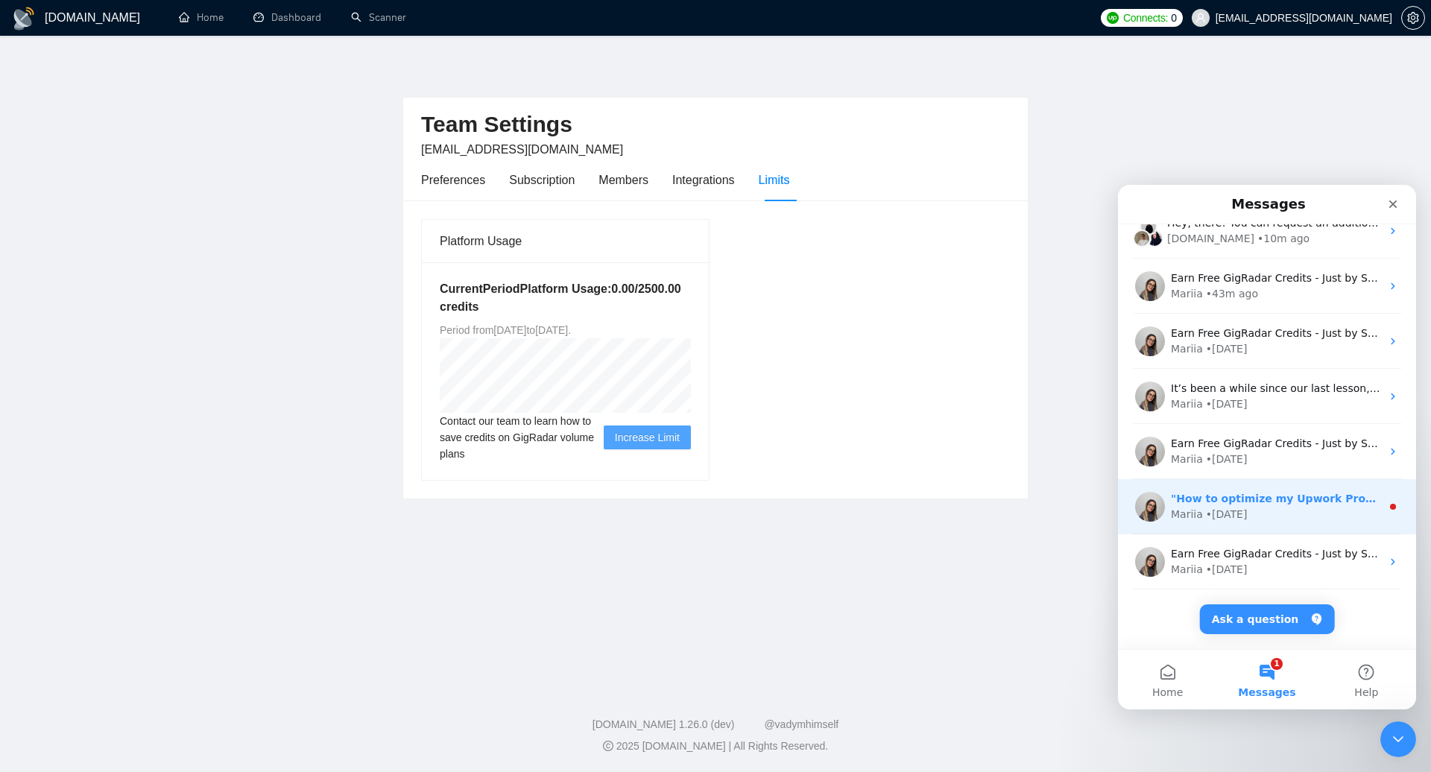
click at [1250, 511] on div "Mariia • [DATE]" at bounding box center [1276, 515] width 210 height 16
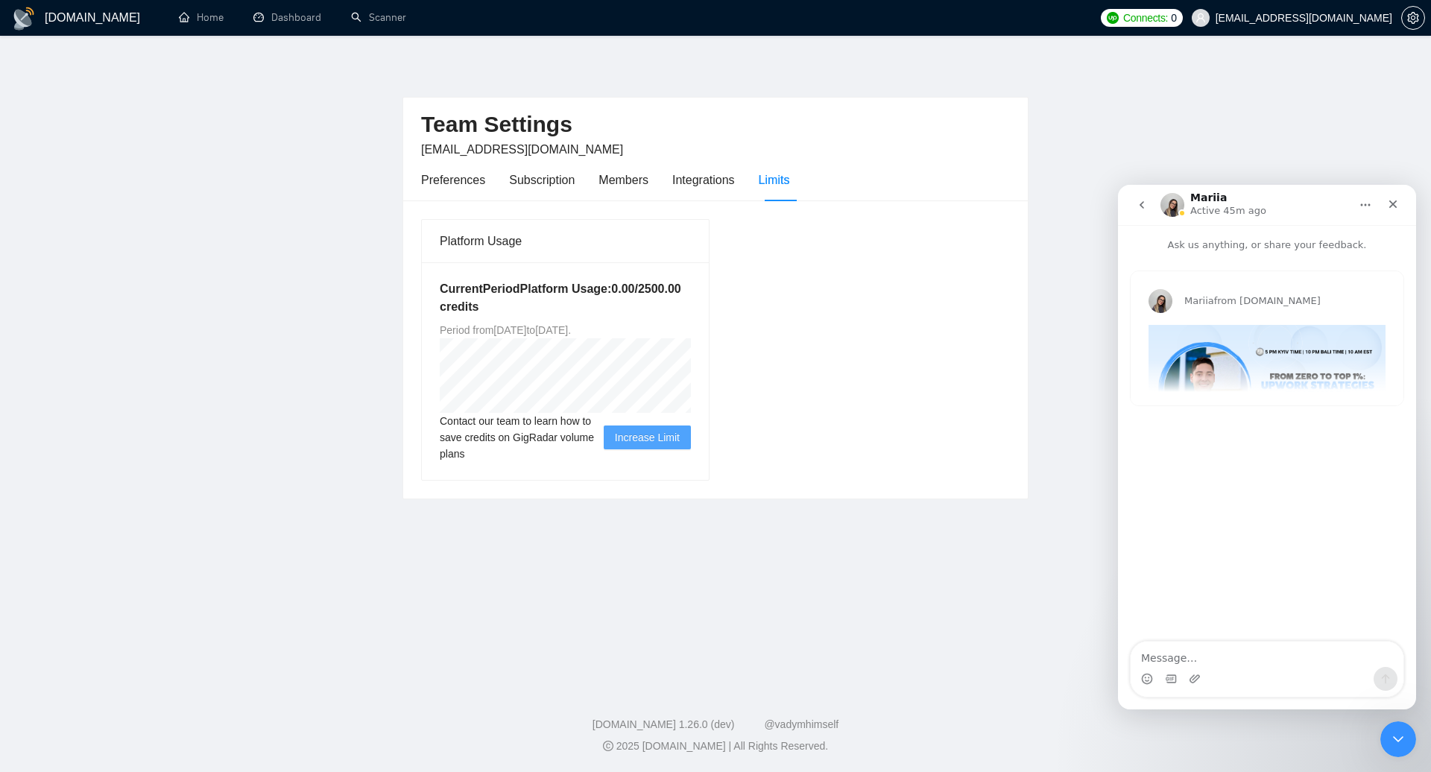
click at [1148, 211] on button "go back" at bounding box center [1141, 205] width 28 height 28
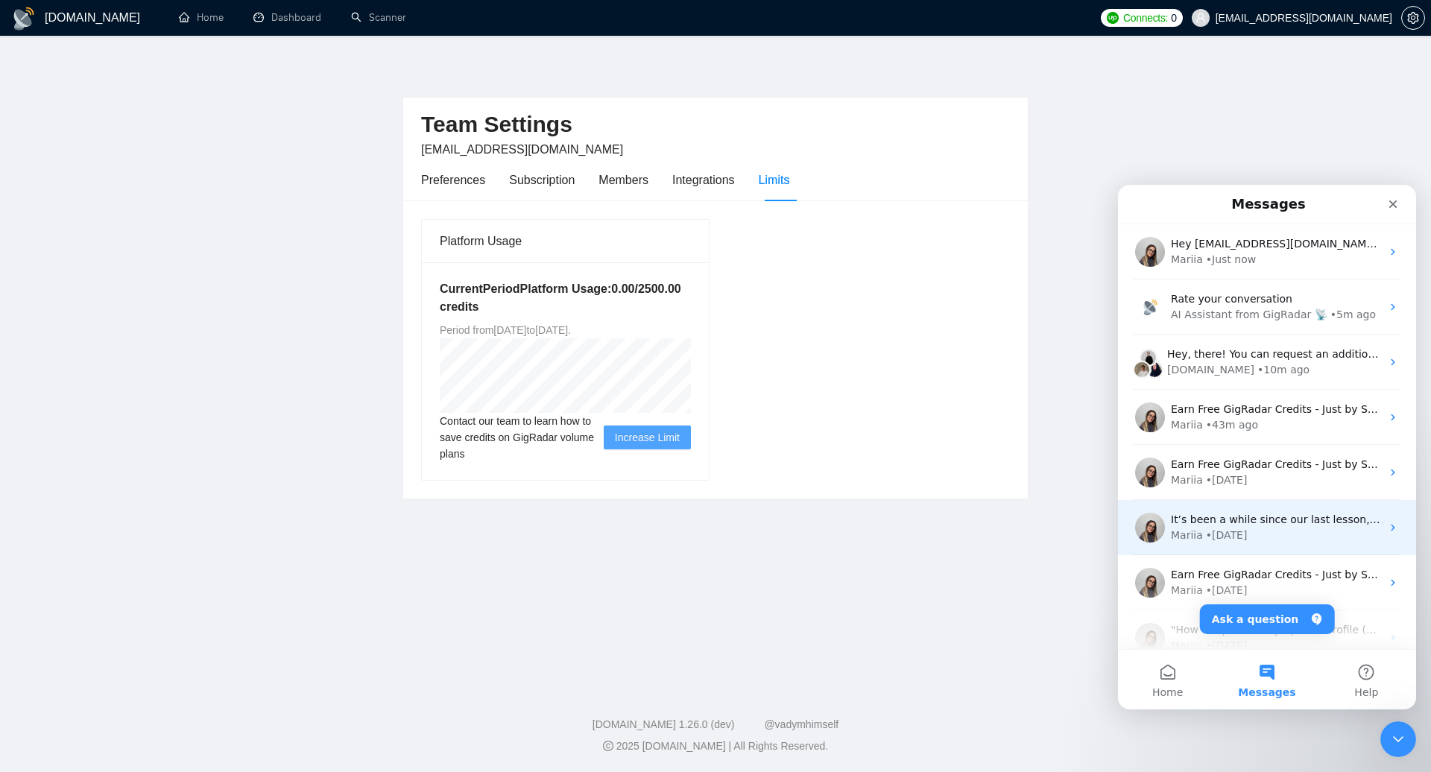
scroll to position [131, 0]
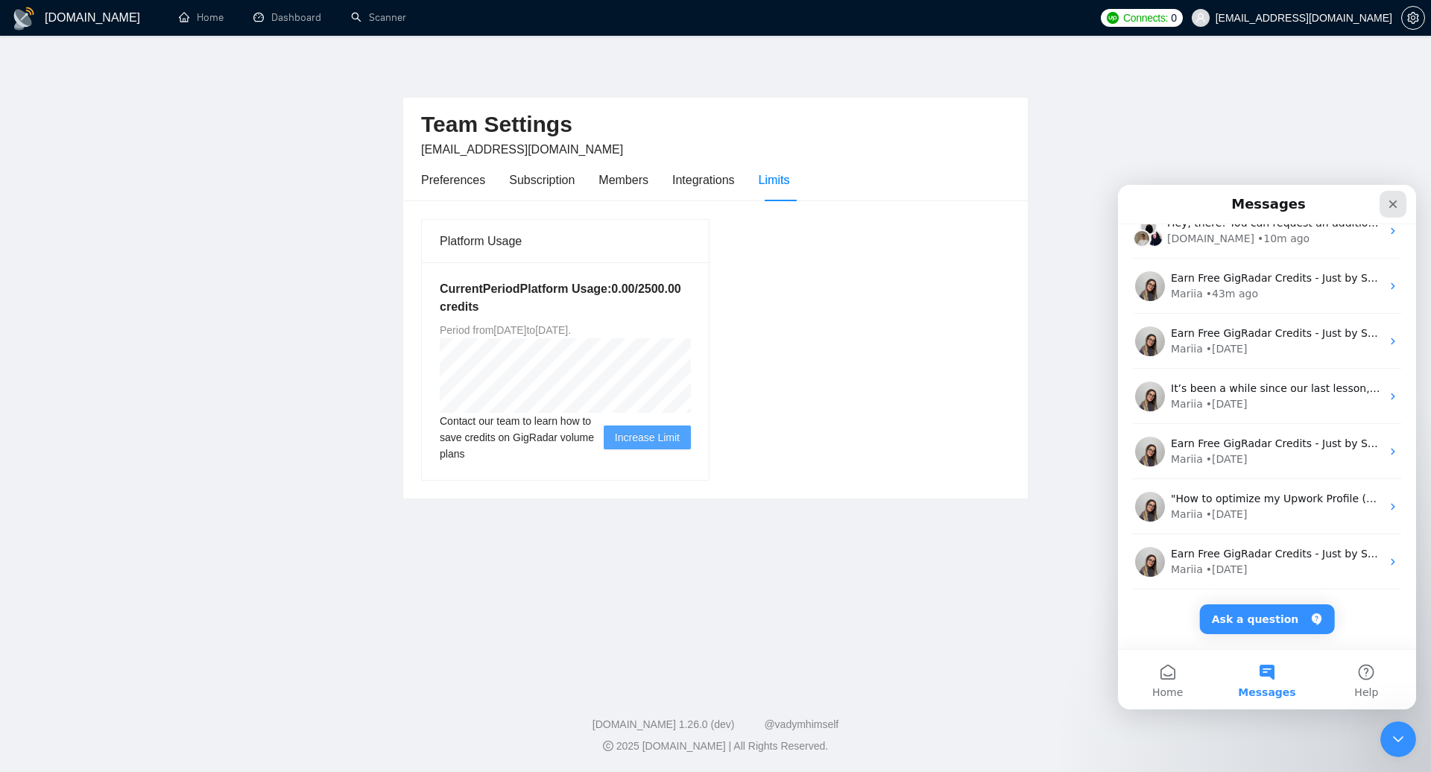
click at [1393, 203] on icon "Close" at bounding box center [1393, 204] width 8 height 8
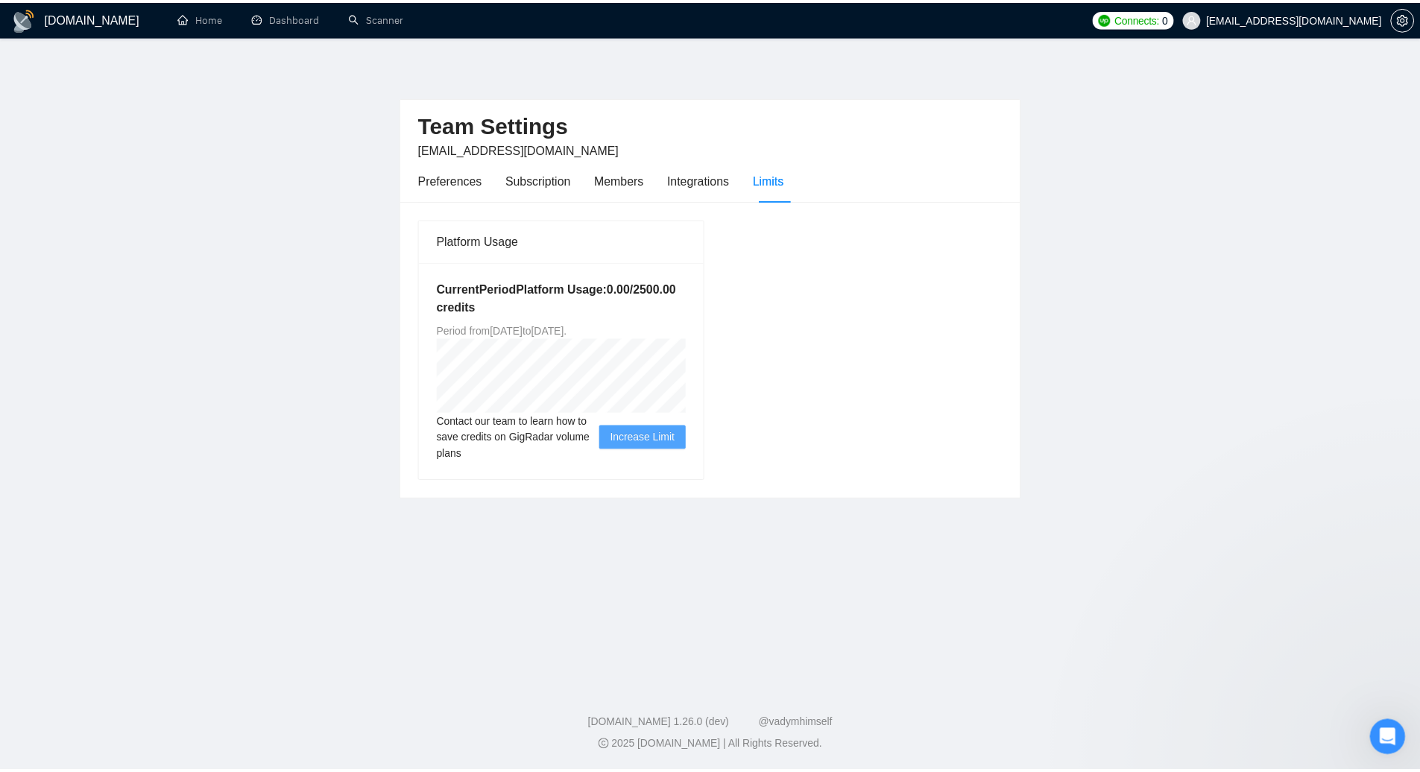
scroll to position [0, 0]
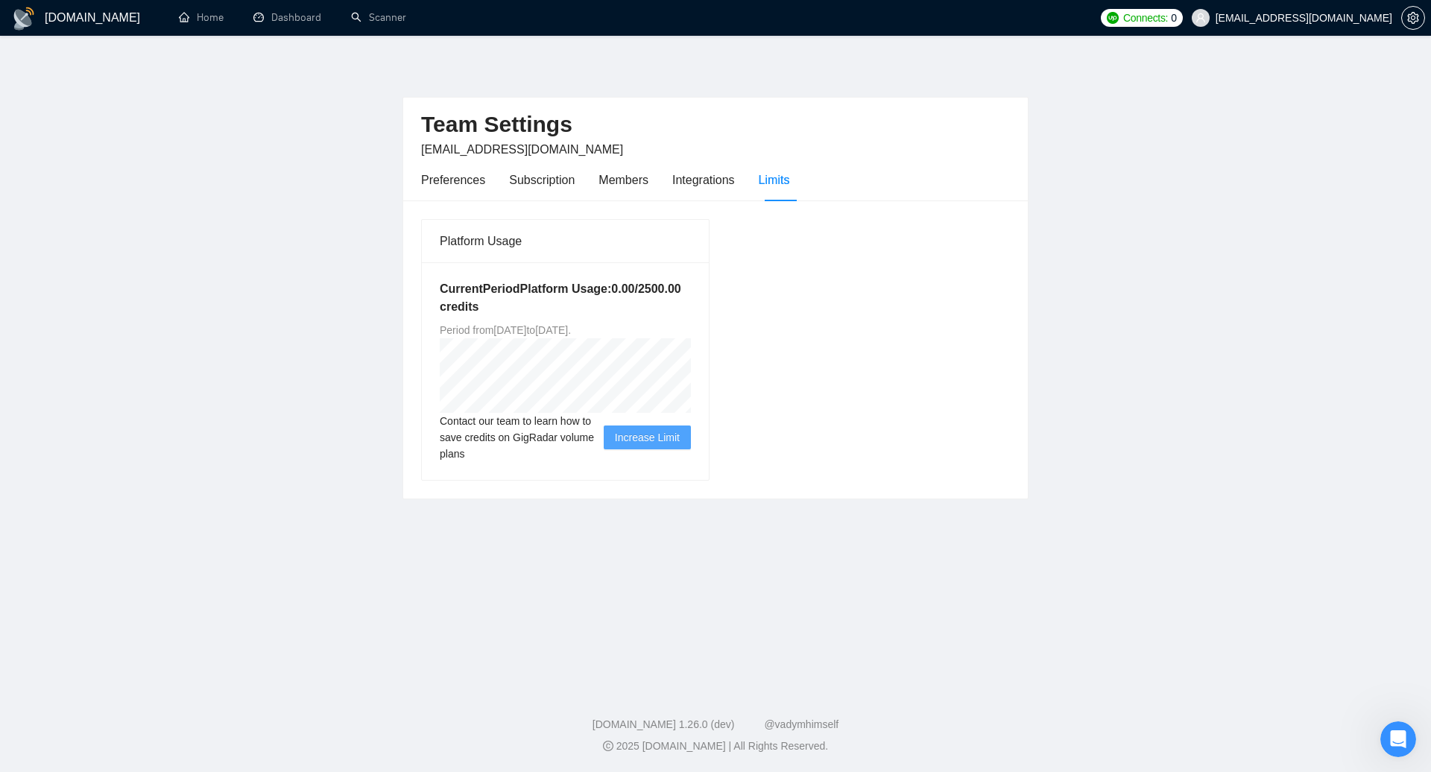
click at [994, 714] on footer "[DOMAIN_NAME] 1.26.0 (dev) @vadymhimself 2025 [DOMAIN_NAME] | All Rights Reserv…" at bounding box center [715, 726] width 1431 height 91
drag, startPoint x: 601, startPoint y: 741, endPoint x: 883, endPoint y: 740, distance: 281.7
click at [883, 740] on div "2025 [DOMAIN_NAME] | All Rights Reserved." at bounding box center [715, 746] width 1407 height 16
click at [892, 736] on div "[DOMAIN_NAME] 1.26.0 (dev) @vadymhimself 2025 [DOMAIN_NAME] | All Rights Reserv…" at bounding box center [715, 735] width 1431 height 37
drag, startPoint x: 587, startPoint y: 718, endPoint x: 858, endPoint y: 749, distance: 273.1
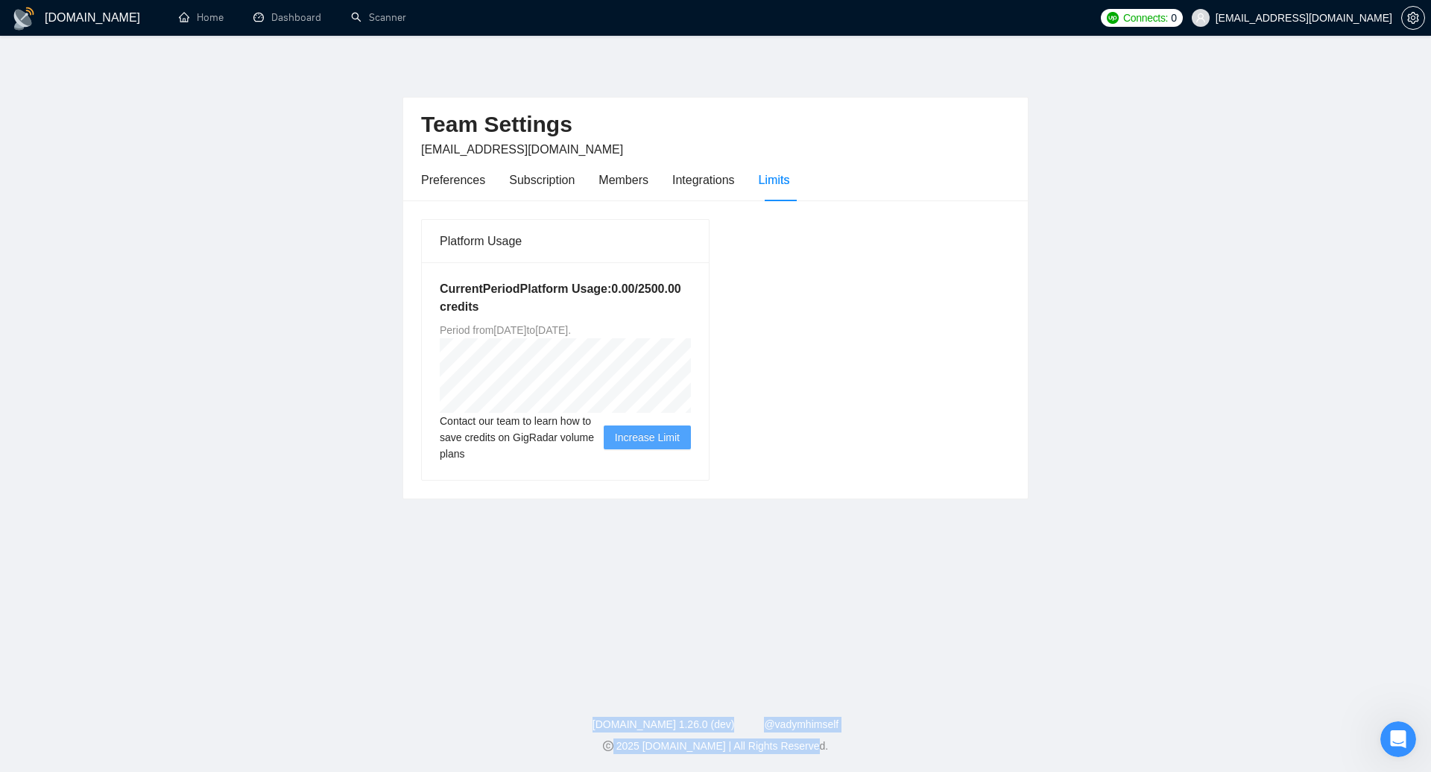
click at [858, 749] on div "[DOMAIN_NAME] 1.26.0 (dev) @vadymhimself 2025 [DOMAIN_NAME] | All Rights Reserv…" at bounding box center [715, 735] width 1431 height 37
click at [955, 730] on div "[DOMAIN_NAME] 1.26.0 (dev) @vadymhimself" at bounding box center [715, 725] width 1407 height 16
click at [820, 349] on div "Platform Usage Current Period Platform Usage: 0.00 / 2500.00 credits Period fro…" at bounding box center [715, 349] width 601 height 262
drag, startPoint x: 514, startPoint y: 309, endPoint x: 564, endPoint y: 308, distance: 49.9
click at [563, 308] on h5 "Current Period Platform Usage: 0.00 / 2500.00 credits" at bounding box center [565, 298] width 251 height 36
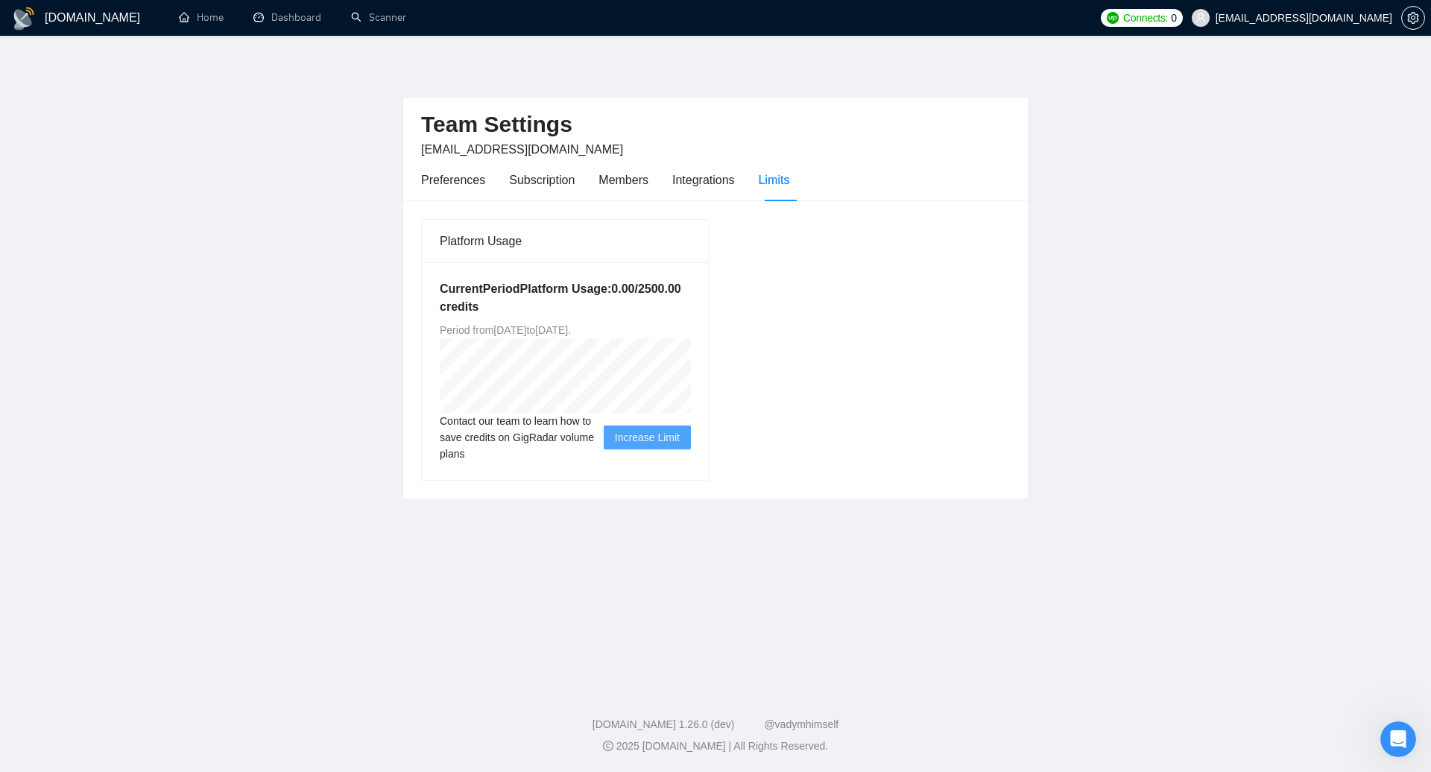
click at [632, 309] on h5 "Current Period Platform Usage: 0.00 / 2500.00 credits" at bounding box center [565, 298] width 251 height 36
click at [718, 183] on div "Integrations" at bounding box center [703, 180] width 63 height 19
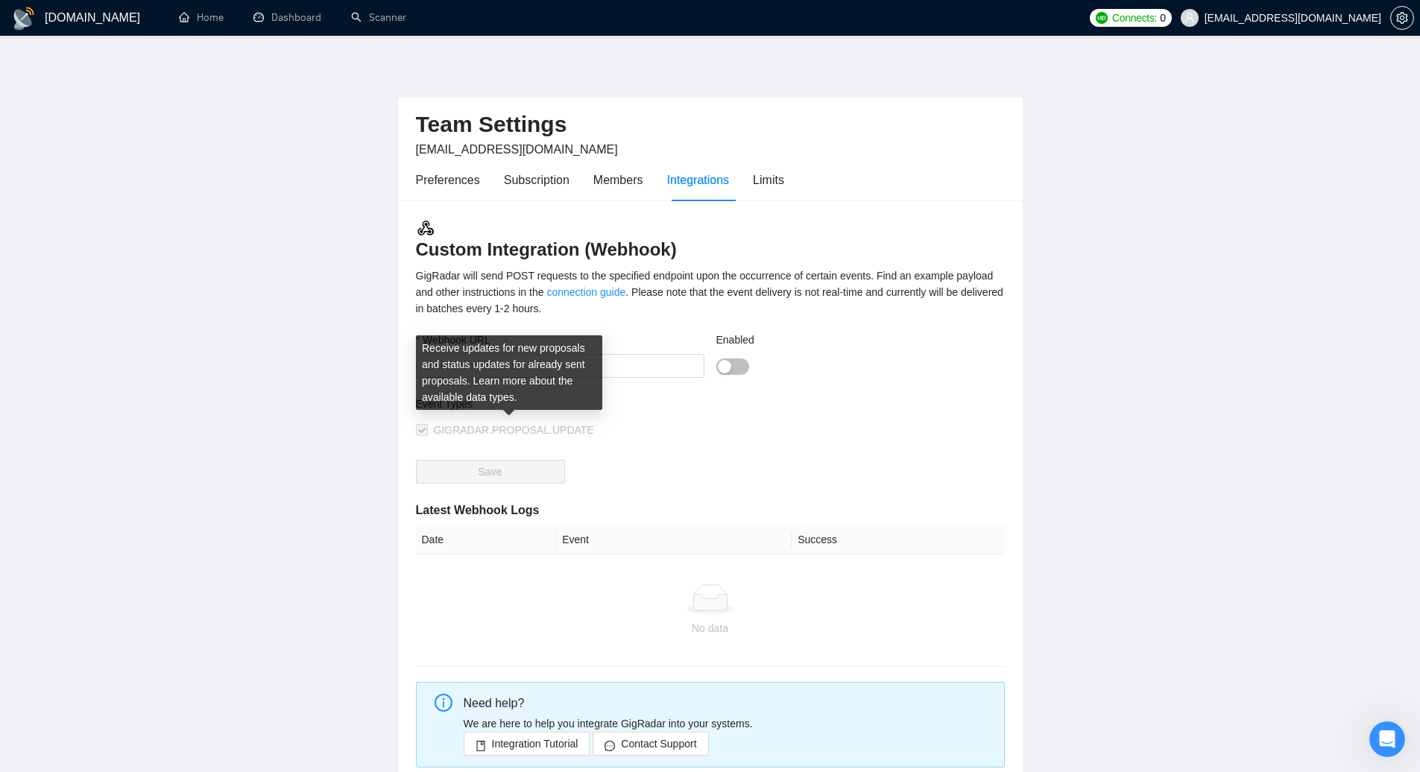
click at [458, 428] on span "GIGRADAR.PROPOSAL.UPDATE" at bounding box center [514, 430] width 160 height 12
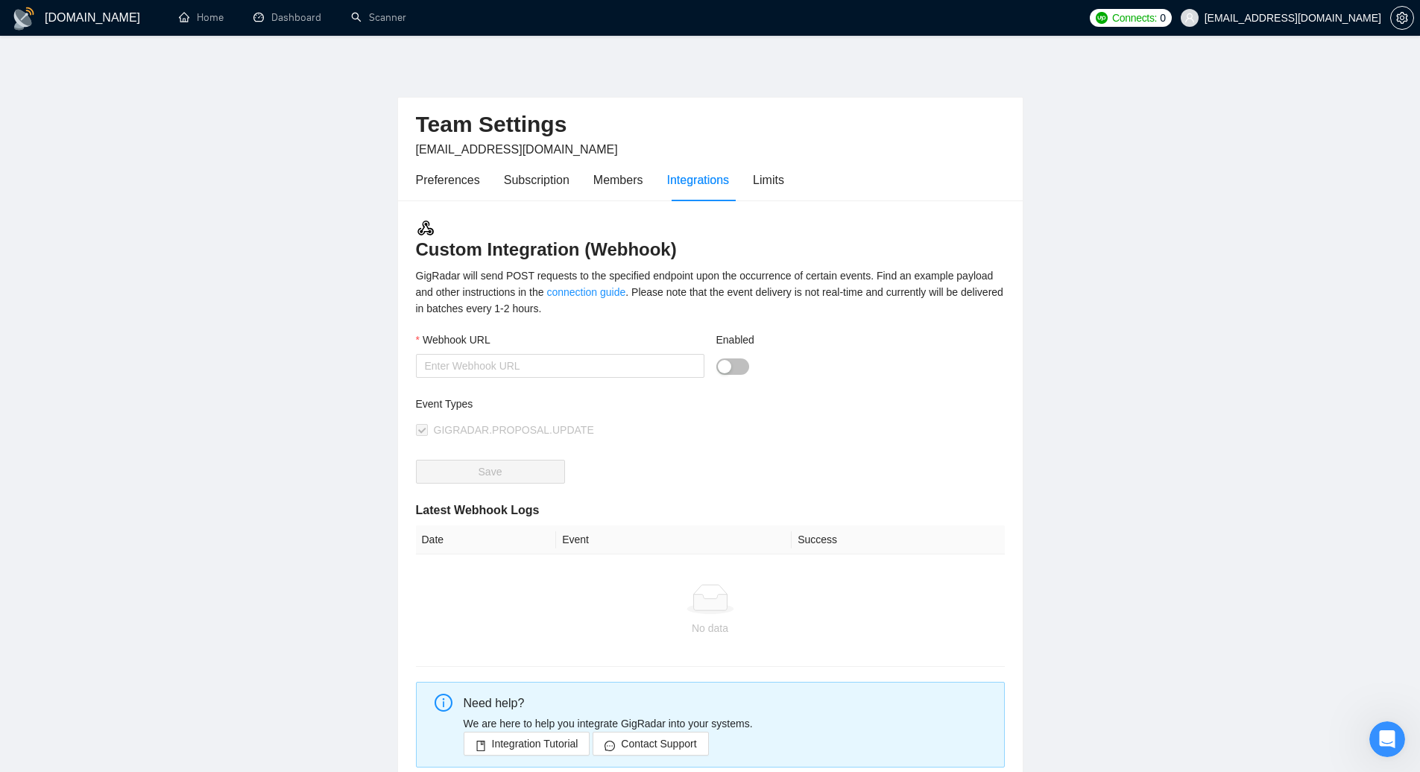
click at [632, 450] on div "Event Types GIGRADAR.PROPOSAL.UPDATE" at bounding box center [563, 428] width 294 height 64
click at [613, 189] on div "Members" at bounding box center [618, 180] width 50 height 42
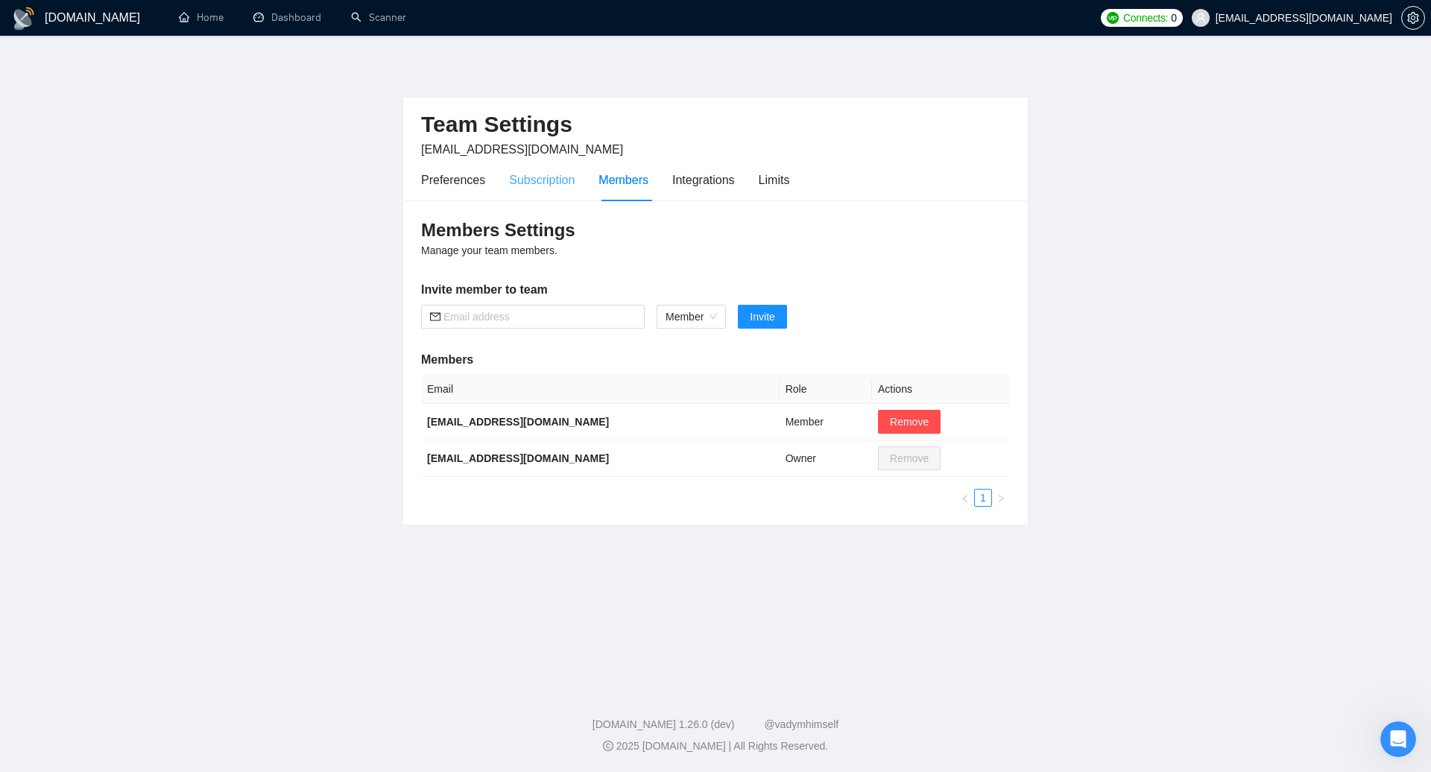
click at [550, 192] on div "Subscription" at bounding box center [542, 180] width 66 height 42
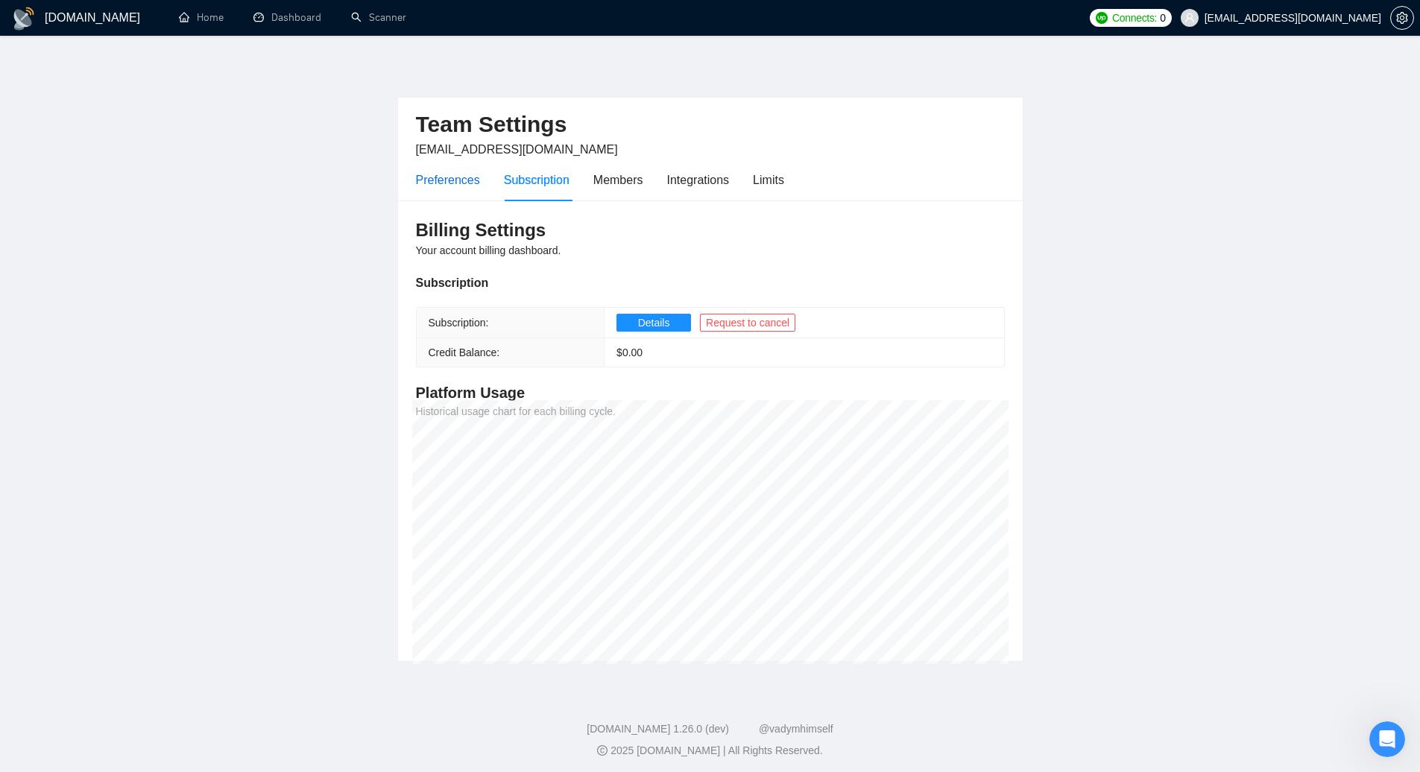
click at [453, 188] on div "Preferences" at bounding box center [448, 180] width 64 height 19
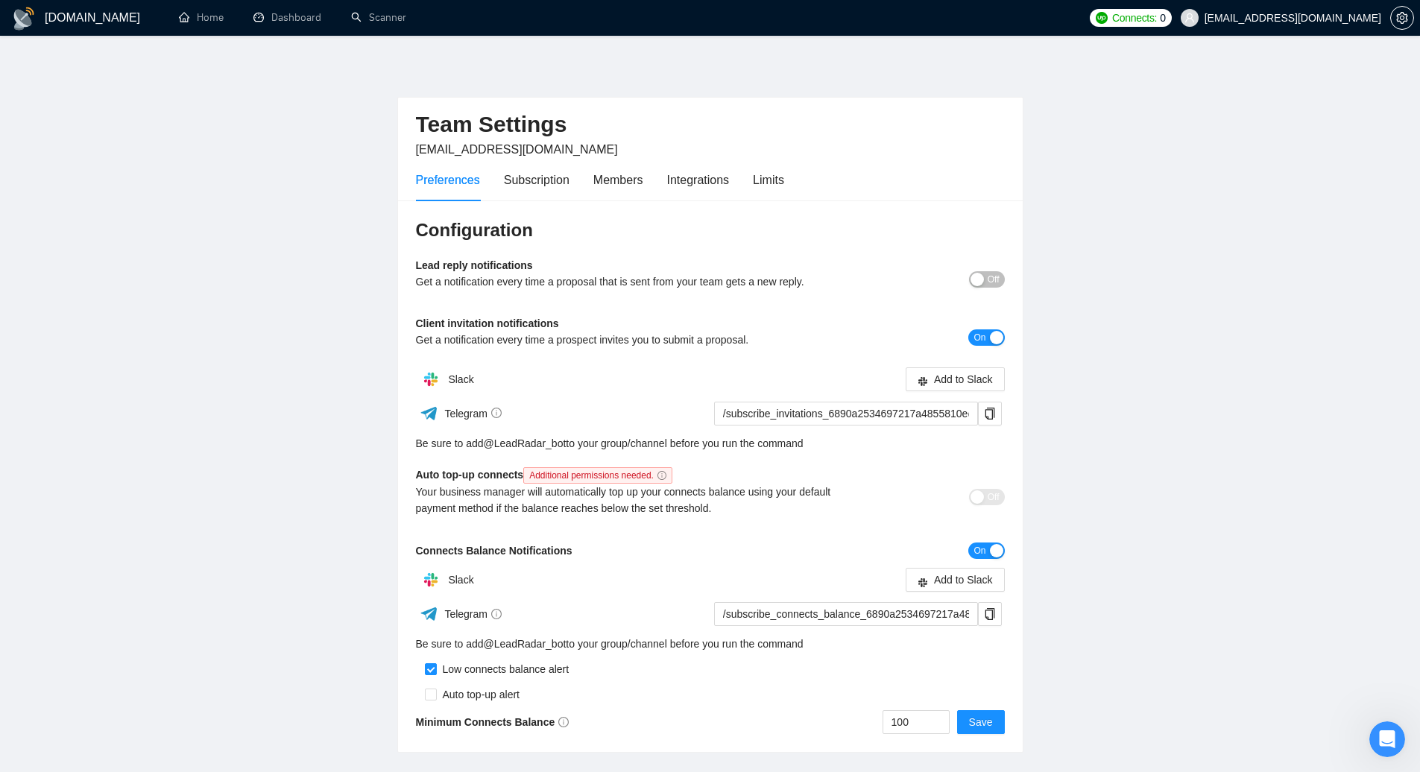
click at [434, 145] on span "[EMAIL_ADDRESS][DOMAIN_NAME]" at bounding box center [517, 149] width 202 height 13
click at [431, 149] on span "[EMAIL_ADDRESS][DOMAIN_NAME]" at bounding box center [517, 149] width 202 height 13
click at [179, 11] on link "Home" at bounding box center [201, 17] width 45 height 13
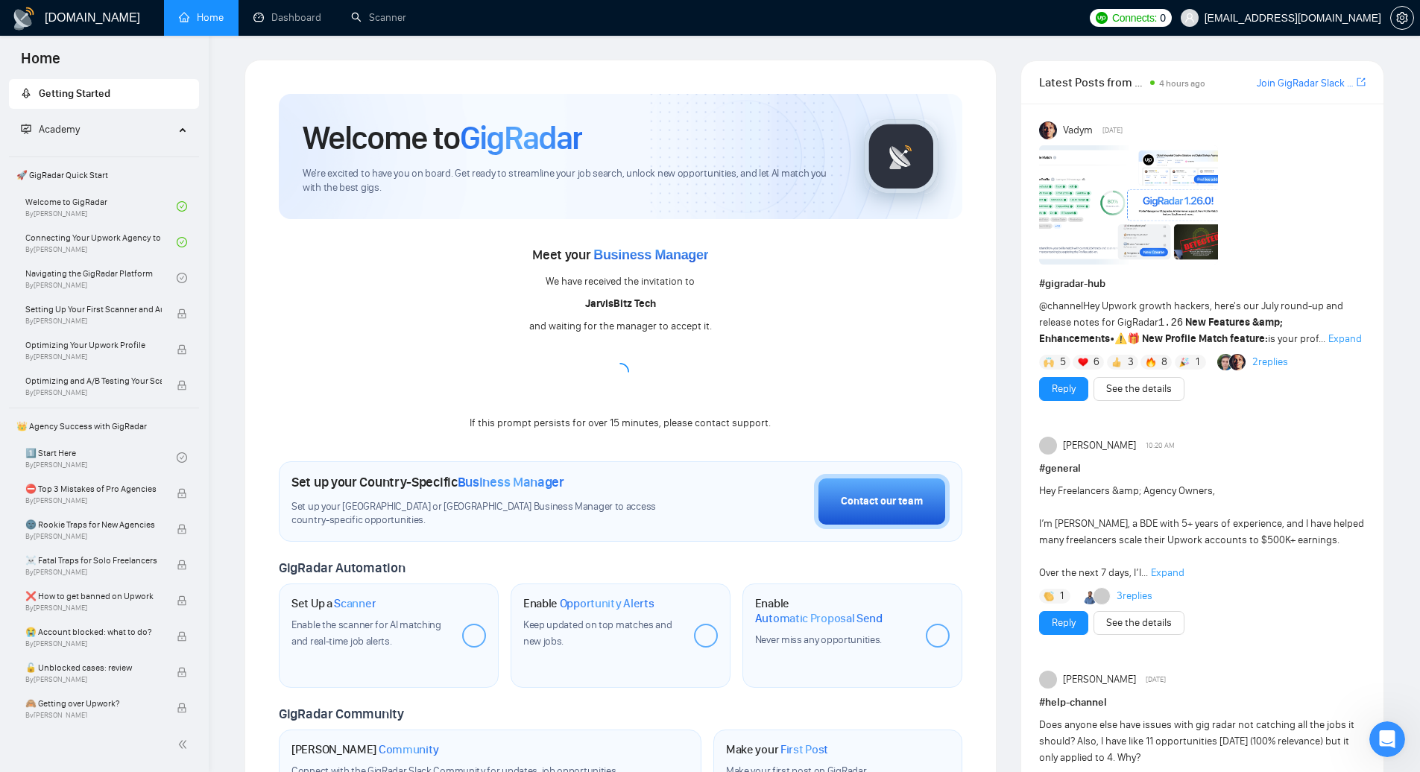
click at [647, 370] on div "Meet your Business Manager We have received the invitation to [PERSON_NAME] Tec…" at bounding box center [620, 337] width 683 height 189
